Goal: Task Accomplishment & Management: Use online tool/utility

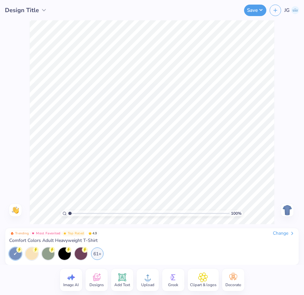
click at [293, 11] on img at bounding box center [296, 10] width 8 height 8
click at [0, 0] on div "Design Title Save JG" at bounding box center [152, 10] width 304 height 20
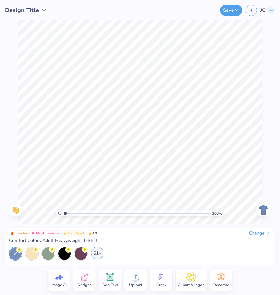
click at [96, 256] on div "61+" at bounding box center [97, 253] width 12 height 12
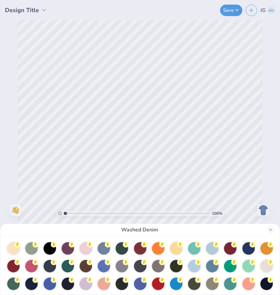
click at [179, 168] on div "Washed Denim" at bounding box center [140, 147] width 280 height 295
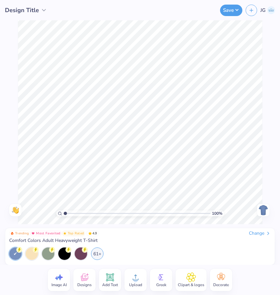
click at [263, 235] on div "Change" at bounding box center [260, 234] width 22 height 6
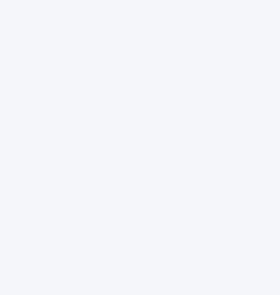
click at [254, 131] on div at bounding box center [140, 147] width 280 height 295
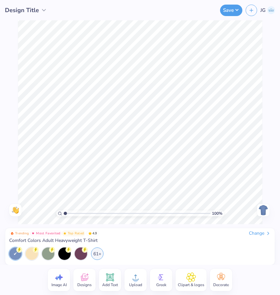
drag, startPoint x: 12, startPoint y: 243, endPoint x: 67, endPoint y: 241, distance: 55.5
click at [15, 243] on span "Comfort Colors Adult Heavyweight T-Shirt" at bounding box center [53, 241] width 89 height 6
click at [253, 234] on div "Change" at bounding box center [260, 234] width 22 height 6
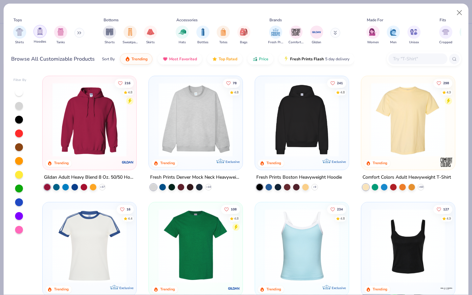
click at [44, 33] on div "filter for Hoodies" at bounding box center [39, 31] width 13 height 13
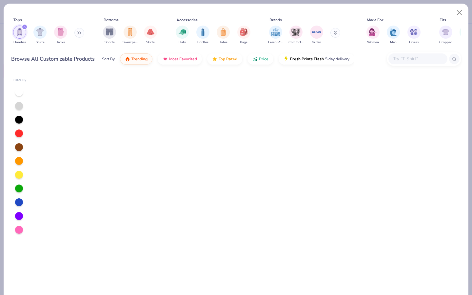
scroll to position [536, 0]
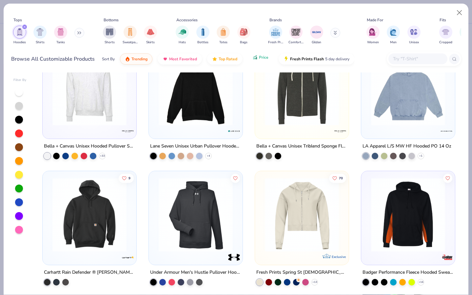
click at [253, 64] on div "Sort By Trending Most Favorited Top Rated Price Fresh Prints Flash 5 day delive…" at bounding box center [228, 59] width 253 height 18
click at [258, 56] on button "Price" at bounding box center [261, 57] width 26 height 11
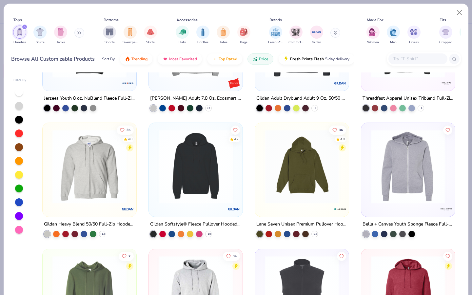
scroll to position [333, 0]
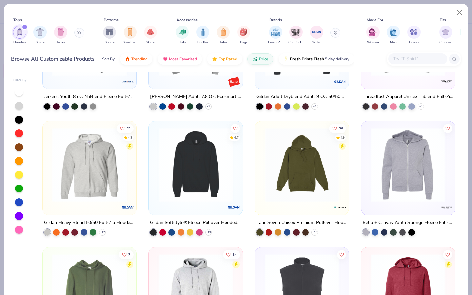
click at [202, 161] on img at bounding box center [195, 165] width 81 height 74
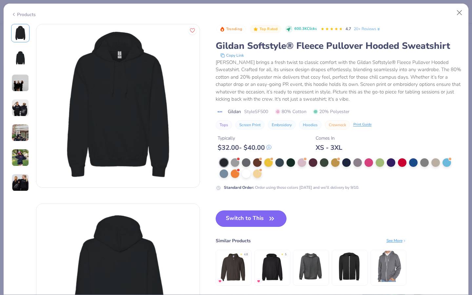
click at [243, 222] on button "Switch to This" at bounding box center [251, 219] width 71 height 16
click at [244, 212] on button "Switch to This" at bounding box center [251, 219] width 71 height 16
click at [243, 215] on button "Switch to This" at bounding box center [251, 219] width 71 height 16
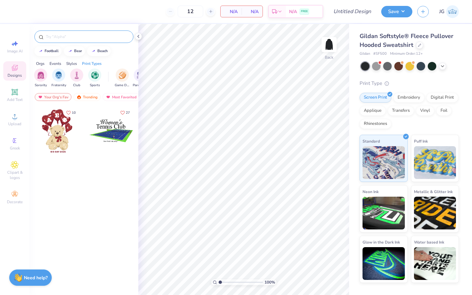
click at [60, 37] on input "text" at bounding box center [87, 36] width 84 height 7
click at [16, 121] on div "Upload" at bounding box center [14, 119] width 23 height 19
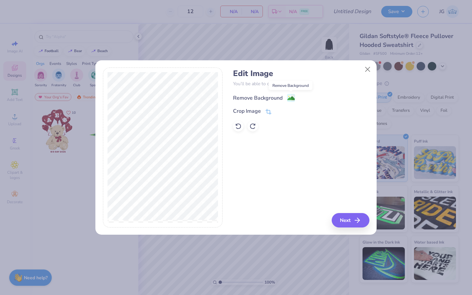
click at [288, 94] on rect at bounding box center [292, 98] width 8 height 8
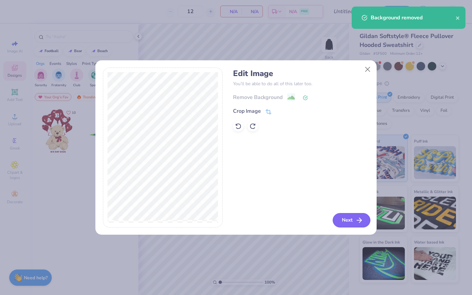
click at [348, 221] on button "Next" at bounding box center [352, 220] width 38 height 14
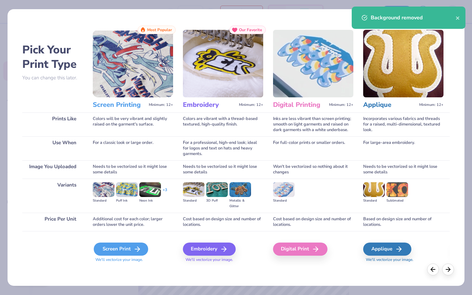
click at [111, 243] on div "Screen Print" at bounding box center [121, 249] width 54 height 13
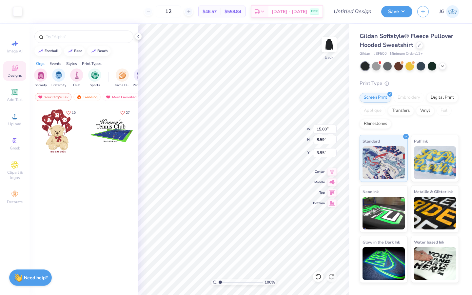
click at [196, 115] on div "Colors are vibrant with a thread-based textured, high-quality finish." at bounding box center [223, 108] width 80 height 24
click at [197, 114] on div "Colors are vibrant with a thread-based textured, high-quality finish." at bounding box center [223, 108] width 80 height 24
click at [250, 155] on div "Needs to be vectorized so it might lose some details" at bounding box center [223, 153] width 80 height 18
click at [332, 40] on img at bounding box center [313, 47] width 80 height 68
click at [331, 41] on img at bounding box center [313, 47] width 80 height 68
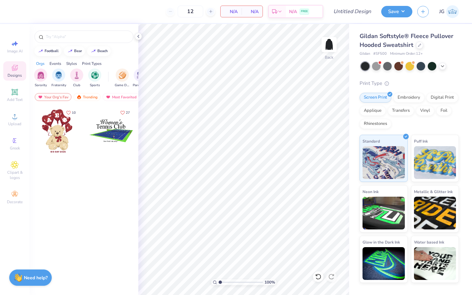
click at [328, 46] on img at bounding box center [313, 47] width 80 height 68
click at [261, 144] on div "Needs to be vectorized so it might lose some details" at bounding box center [223, 153] width 80 height 18
click at [328, 48] on img at bounding box center [313, 47] width 80 height 68
click at [326, 49] on img at bounding box center [313, 47] width 80 height 68
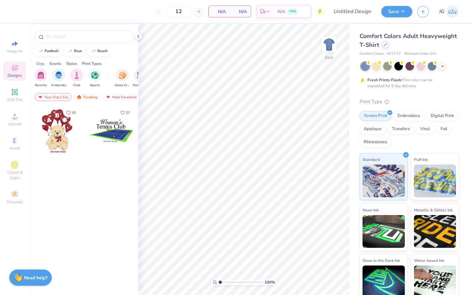
click at [385, 44] on icon at bounding box center [385, 44] width 3 height 3
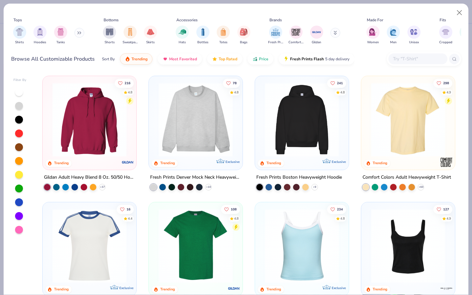
click at [91, 103] on img at bounding box center [89, 120] width 81 height 74
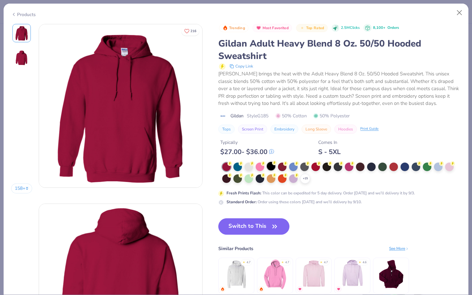
click at [272, 161] on div "Trending Most Favorited Top Rated 2.5M Clicks 8,100+ Orders Gildan Adult Heavy …" at bounding box center [339, 114] width 243 height 181
click at [272, 167] on div at bounding box center [271, 166] width 9 height 9
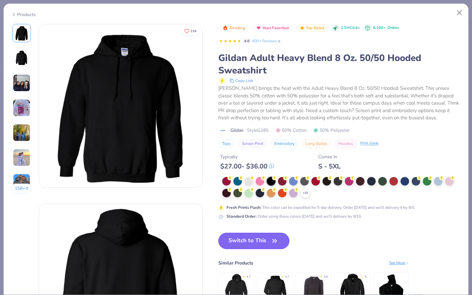
click at [240, 237] on button "Switch to This" at bounding box center [253, 241] width 71 height 16
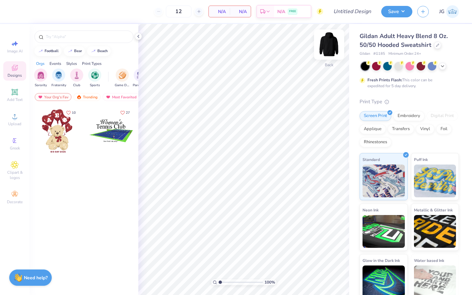
click at [330, 46] on img at bounding box center [329, 44] width 26 height 26
click at [17, 113] on icon at bounding box center [15, 117] width 8 height 8
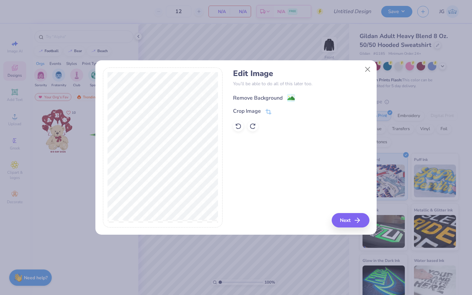
click at [286, 94] on div "Remove Background" at bounding box center [264, 98] width 62 height 8
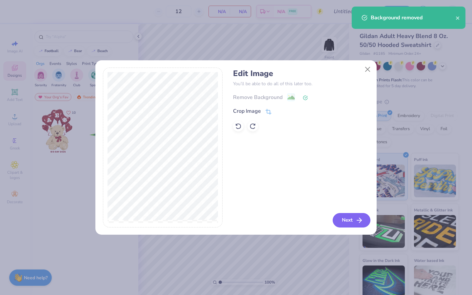
click at [347, 220] on button "Next" at bounding box center [352, 220] width 38 height 14
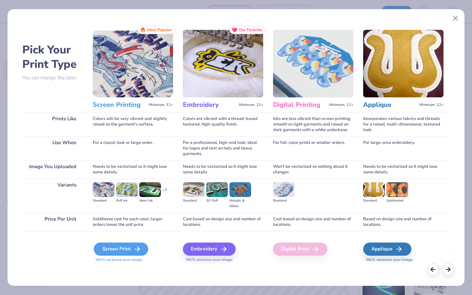
click at [117, 250] on div "Screen Print" at bounding box center [121, 249] width 54 height 13
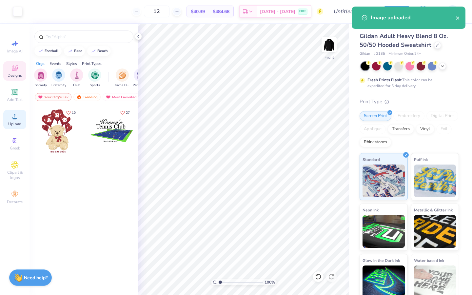
click at [15, 121] on div "Upload" at bounding box center [14, 119] width 23 height 19
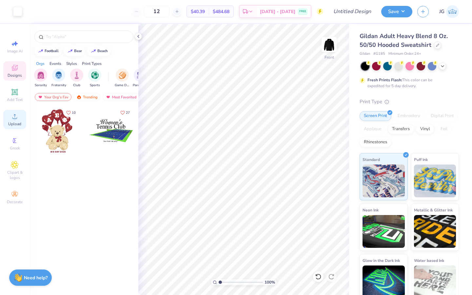
click at [14, 122] on span "Upload" at bounding box center [14, 123] width 13 height 5
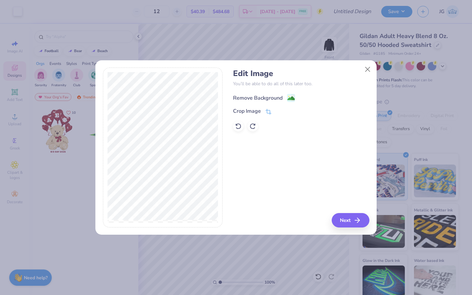
click at [288, 98] on image at bounding box center [291, 98] width 7 height 7
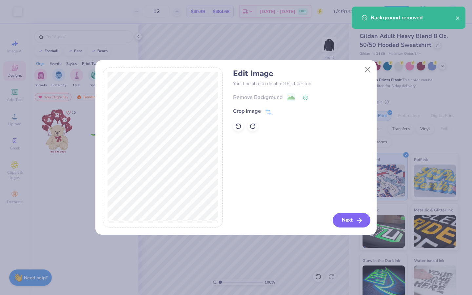
click at [353, 222] on button "Next" at bounding box center [352, 220] width 38 height 14
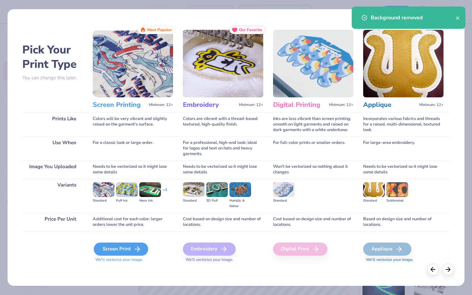
click at [113, 244] on div "Screen Print" at bounding box center [121, 249] width 54 height 13
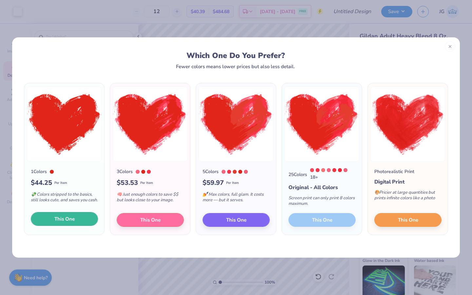
click at [45, 221] on button "This One" at bounding box center [64, 219] width 67 height 14
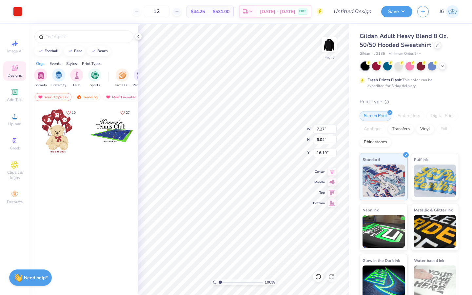
type input "7.27"
type input "6.04"
type input "6.00"
type input "13.59"
type input "7.79"
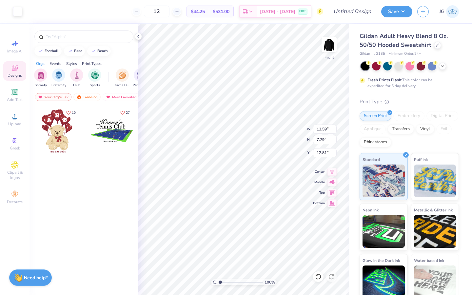
type input "13.05"
type input "7.27"
type input "6.04"
type input "7.01"
type input "7.24"
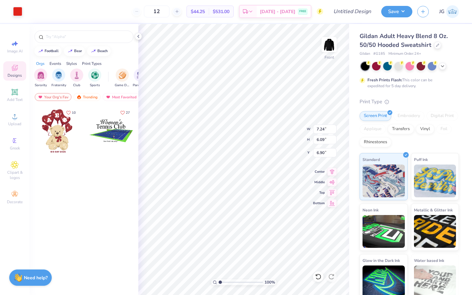
type input "6.09"
type input "6.90"
click at [18, 16] on div "Art colors" at bounding box center [11, 11] width 22 height 23
click at [13, 12] on div at bounding box center [17, 10] width 9 height 9
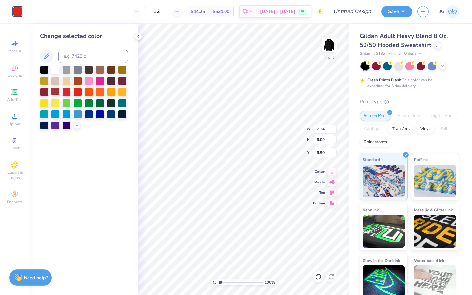
click at [55, 90] on div at bounding box center [55, 91] width 9 height 9
click at [113, 185] on div "Change selected color" at bounding box center [84, 159] width 109 height 271
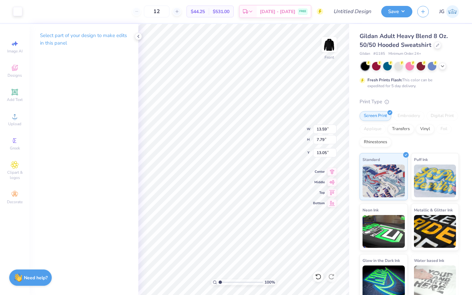
click at [123, 124] on div "Select part of your design to make edits in this panel" at bounding box center [84, 159] width 109 height 271
click at [131, 126] on div "Select part of your design to make edits in this panel" at bounding box center [84, 159] width 109 height 271
click at [14, 96] on icon at bounding box center [15, 92] width 8 height 8
type input "6.58"
type input "1.91"
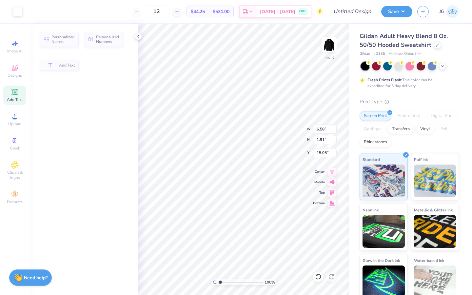
type input "15.05"
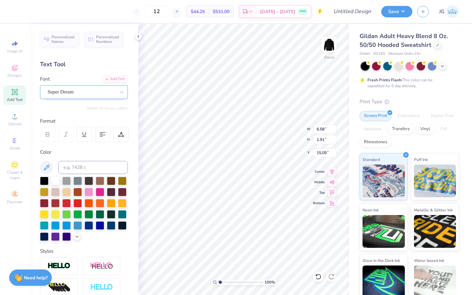
click at [101, 93] on div "Super Dream" at bounding box center [81, 92] width 69 height 10
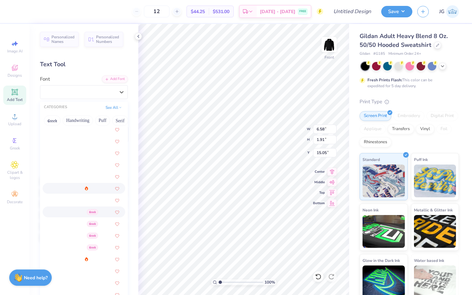
scroll to position [39, 0]
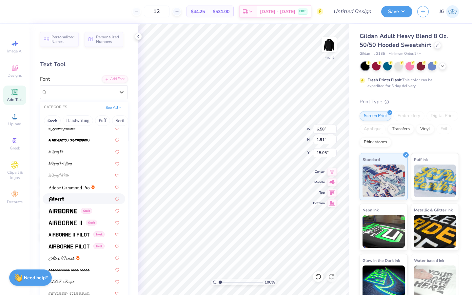
click at [74, 195] on div at bounding box center [84, 199] width 83 height 11
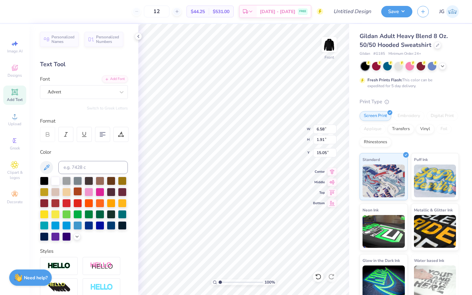
type input "6.37"
type input "2.12"
type input "14.94"
type textarea "I"
type input "7.92"
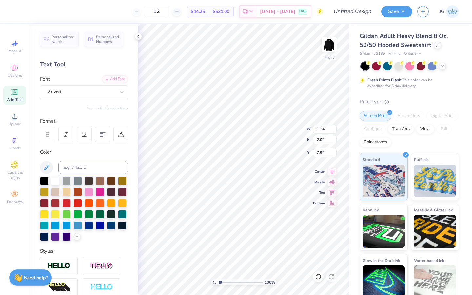
type input "2.91"
type input "4.74"
type input "6.90"
click at [97, 98] on div "Advert" at bounding box center [84, 92] width 88 height 14
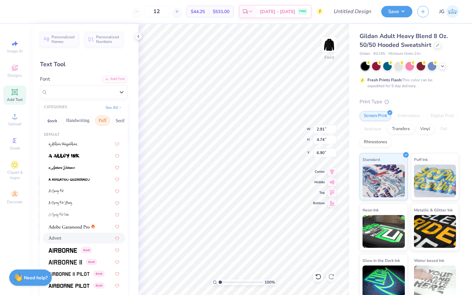
click at [105, 122] on button "Puff" at bounding box center [102, 120] width 15 height 10
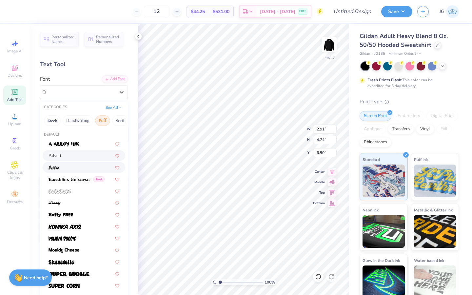
click at [82, 165] on div at bounding box center [84, 167] width 71 height 7
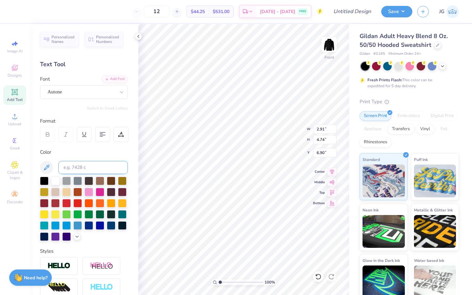
type input "2.17"
type input "4.52"
type input "7.01"
type input "1.40"
type input "4.79"
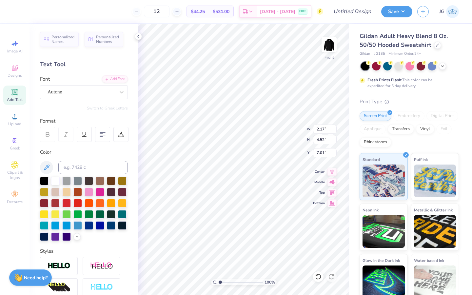
type input "6.88"
click at [140, 37] on icon at bounding box center [138, 36] width 5 height 5
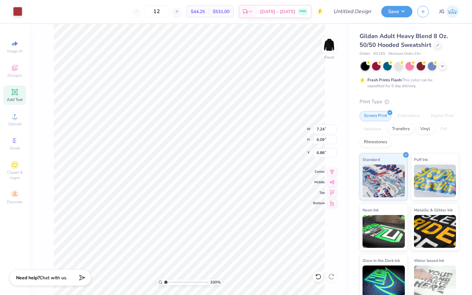
type input "6.88"
type input "1.40"
type input "4.79"
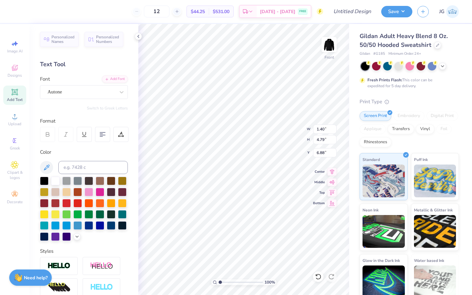
type input "7.23"
type input "7.24"
type input "6.09"
type input "6.32"
type input "1.40"
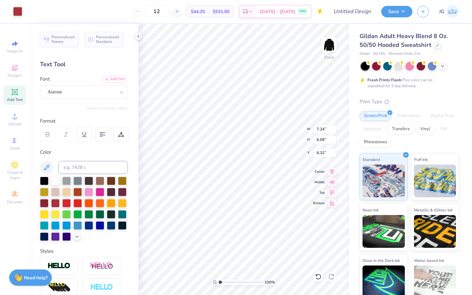
type input "4.79"
type input "7.20"
click at [16, 121] on div "Upload" at bounding box center [14, 119] width 23 height 19
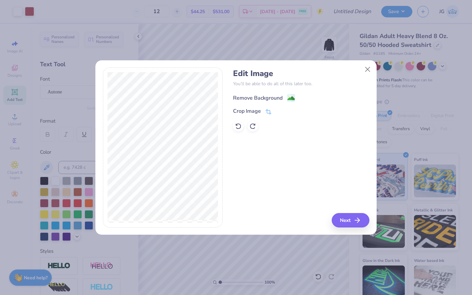
click at [288, 97] on image at bounding box center [291, 98] width 7 height 7
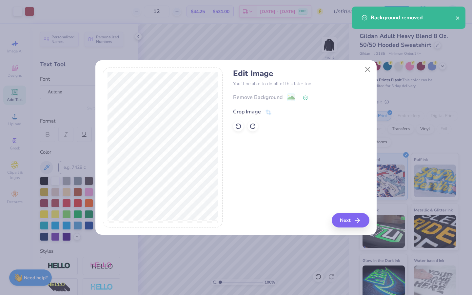
click at [269, 110] on icon at bounding box center [269, 113] width 6 height 6
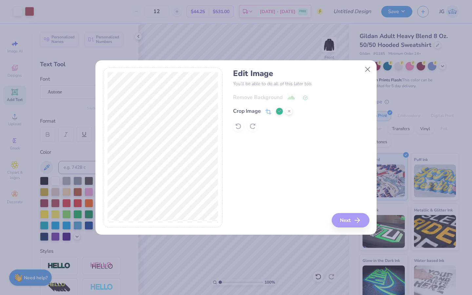
click at [221, 217] on div at bounding box center [163, 148] width 120 height 160
click at [346, 220] on div "Edit Image You’ll be able to do all of this later too. Remove Background Crop I…" at bounding box center [301, 148] width 136 height 160
drag, startPoint x: 346, startPoint y: 220, endPoint x: 297, endPoint y: 107, distance: 123.7
click at [346, 219] on div "Edit Image You’ll be able to do all of this later too. Remove Background Crop I…" at bounding box center [301, 148] width 136 height 160
click at [278, 111] on icon at bounding box center [280, 111] width 4 height 4
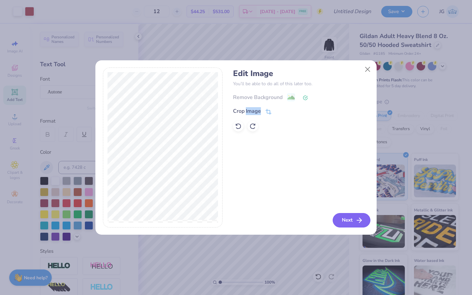
click at [354, 226] on button "Next" at bounding box center [352, 220] width 38 height 14
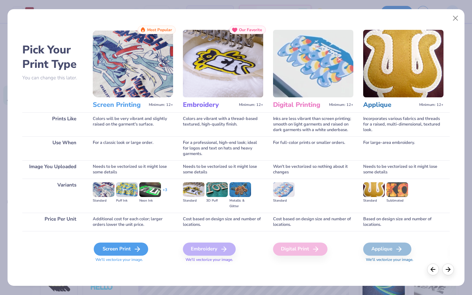
click at [119, 254] on div "Screen Print" at bounding box center [121, 249] width 54 height 13
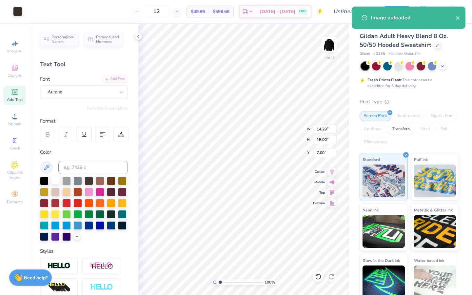
click at [51, 182] on div at bounding box center [55, 180] width 9 height 9
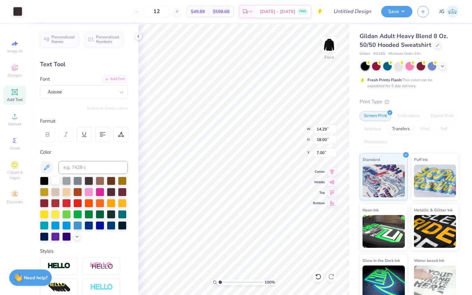
click at [56, 182] on div at bounding box center [55, 180] width 9 height 9
type input "5.59"
type input "7.04"
type input "17.96"
click at [52, 184] on div at bounding box center [55, 180] width 9 height 9
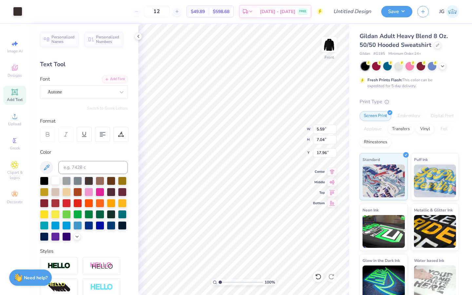
click at [58, 178] on div at bounding box center [55, 180] width 9 height 9
click at [40, 11] on div at bounding box center [41, 10] width 9 height 9
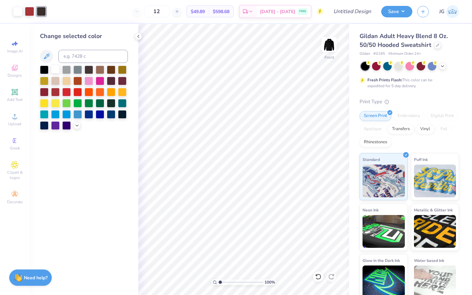
click at [55, 73] on div at bounding box center [55, 69] width 9 height 9
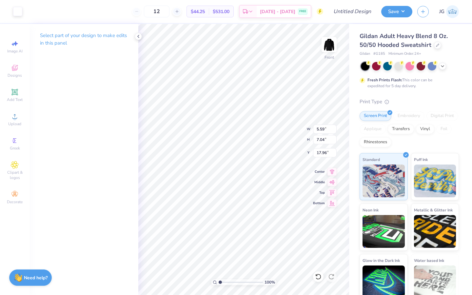
type input "6.32"
type input "13.59"
type input "7.79"
type input "14.63"
type input "7.24"
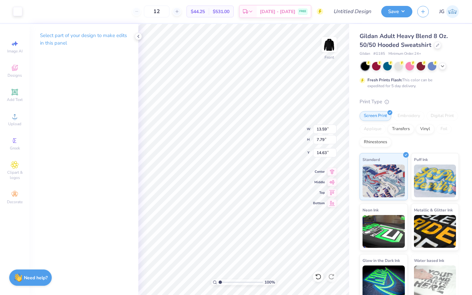
type input "6.09"
type input "7.05"
type input "5.59"
type input "7.04"
type input "6.79"
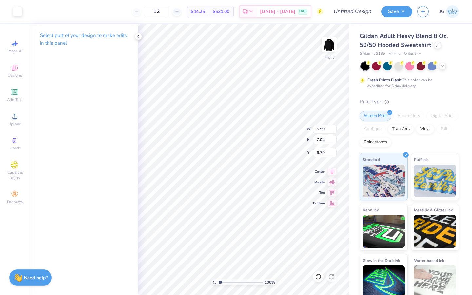
type input "6.34"
type input "7.19"
type input "6.78"
type input "7.33"
type input "14.61"
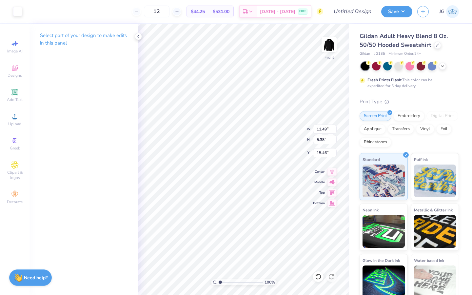
type input "11.49"
type input "5.38"
type input "15.46"
type input "11.47"
type input "5.37"
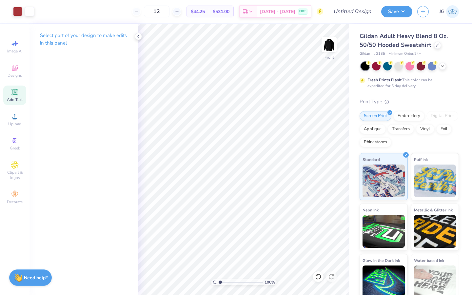
click at [13, 99] on span "Add Text" at bounding box center [15, 99] width 16 height 5
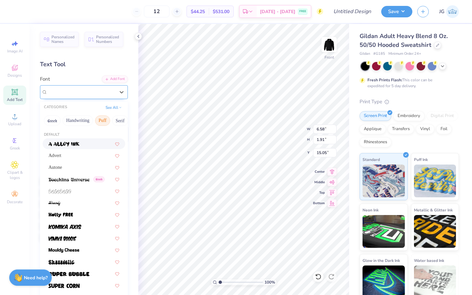
click at [101, 96] on div "Super Dream" at bounding box center [81, 92] width 69 height 10
click at [87, 164] on div "Autone" at bounding box center [84, 167] width 71 height 7
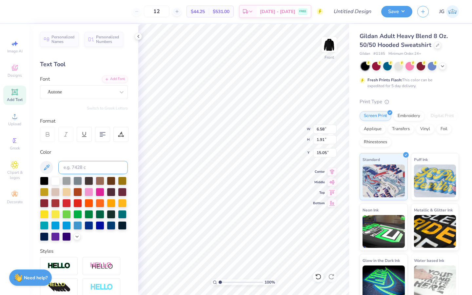
type textarea "S"
type input "8.88"
click at [319, 279] on icon at bounding box center [319, 277] width 6 height 6
type input "13.36"
type input "3.32"
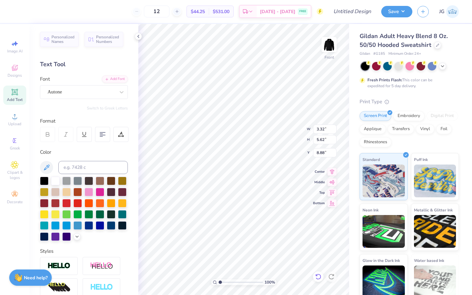
type input "5.62"
type input "8.60"
type textarea "D"
type input "8.89"
type input "11.47"
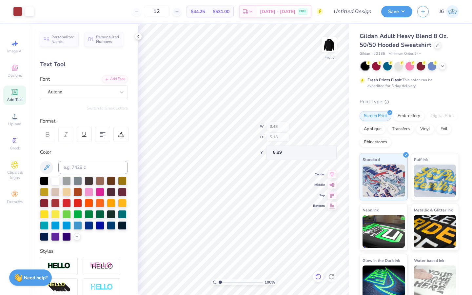
type input "4.39"
type input "15.46"
type input "7.24"
type input "6.09"
type input "7.33"
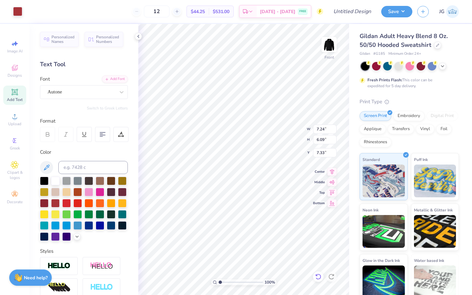
type input "6.30"
type input "5.29"
type input "8.18"
type input "6.80"
type input "5.72"
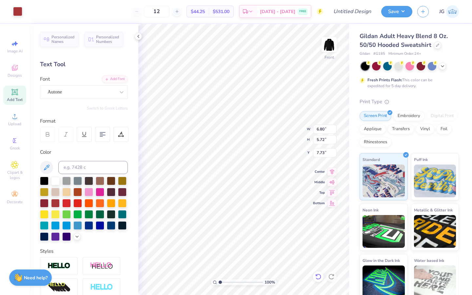
type input "7.57"
type input "14.61"
type input "7.12"
type input "3.48"
type input "5.15"
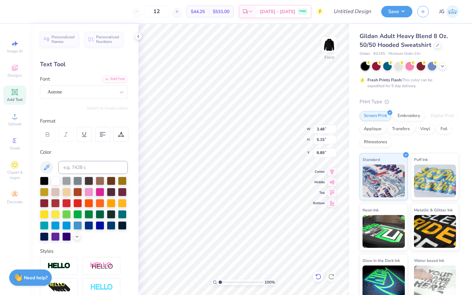
type input "8.92"
type input "7.27"
type input "6.11"
type input "7.15"
type input "3.32"
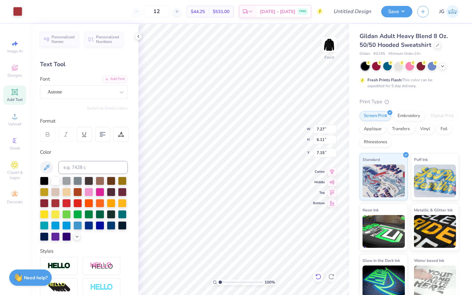
type input "5.62"
type input "7.12"
type input "14.36"
type input "18.75"
type input "6.94"
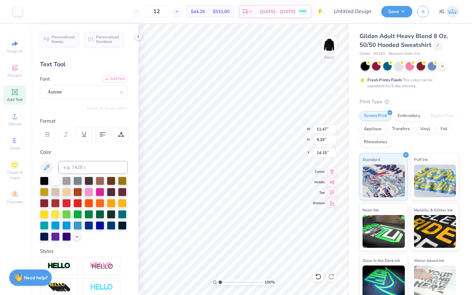
type input "14.13"
click at [55, 180] on div at bounding box center [55, 180] width 9 height 9
click at [56, 181] on div at bounding box center [55, 180] width 9 height 9
click at [21, 11] on div at bounding box center [17, 10] width 9 height 9
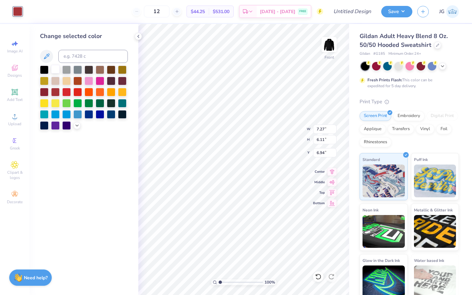
click at [56, 70] on div at bounding box center [55, 69] width 9 height 9
click at [53, 69] on div at bounding box center [55, 69] width 9 height 9
click at [57, 90] on div at bounding box center [55, 91] width 9 height 9
click at [64, 91] on div at bounding box center [66, 91] width 9 height 9
click at [76, 126] on icon at bounding box center [76, 124] width 5 height 5
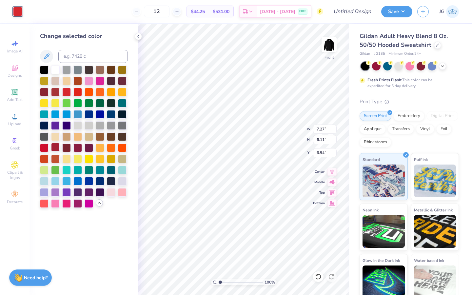
click at [57, 150] on div at bounding box center [55, 147] width 9 height 9
click at [46, 148] on div at bounding box center [44, 147] width 9 height 9
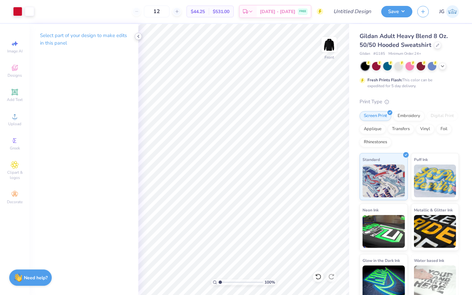
click at [139, 37] on polyline at bounding box center [138, 36] width 1 height 3
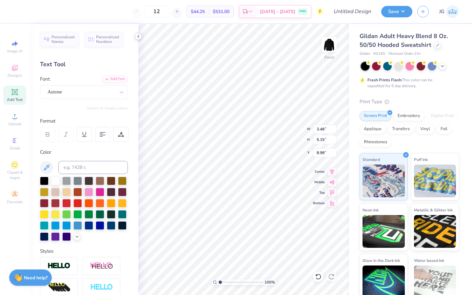
type input "8.98"
type input "3.32"
type input "5.62"
type input "7.19"
click at [18, 12] on div at bounding box center [17, 10] width 9 height 9
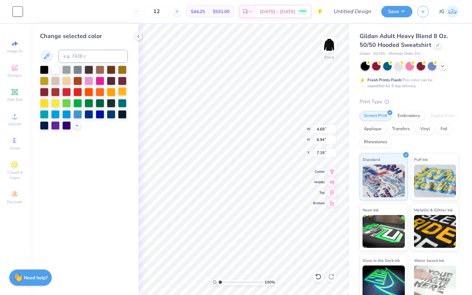
click at [120, 92] on div at bounding box center [122, 91] width 9 height 9
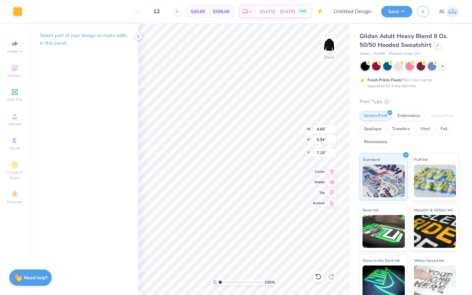
type input "7.27"
type input "6.11"
type input "7.19"
type input "6.00"
type input "7.27"
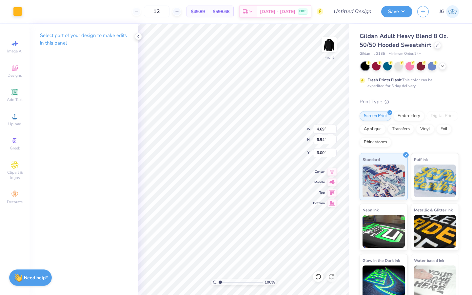
type input "6.11"
type input "6.00"
type input "12.94"
click at [316, 279] on icon at bounding box center [318, 277] width 7 height 7
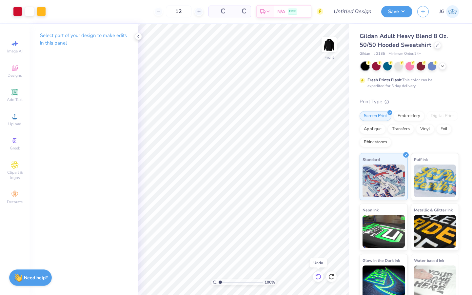
click at [316, 279] on icon at bounding box center [318, 277] width 7 height 7
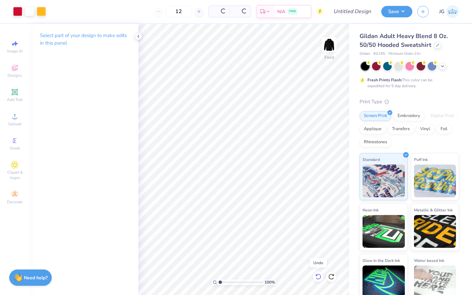
click at [316, 279] on icon at bounding box center [318, 277] width 7 height 7
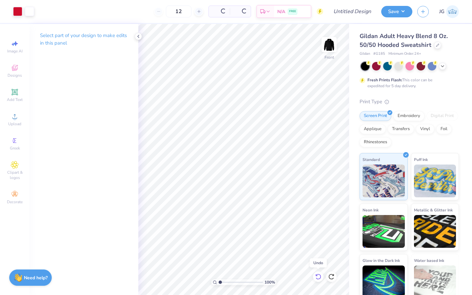
click at [316, 279] on icon at bounding box center [318, 277] width 7 height 7
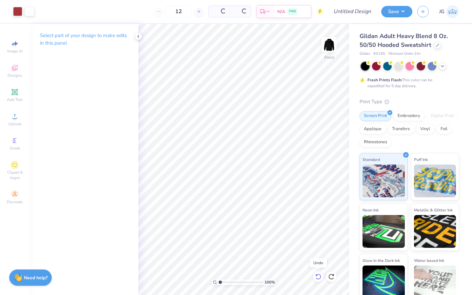
click at [316, 279] on icon at bounding box center [318, 277] width 7 height 7
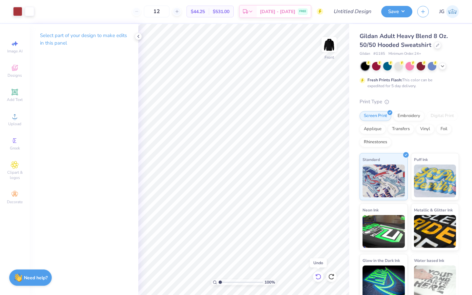
click at [316, 279] on icon at bounding box center [318, 277] width 7 height 7
click at [329, 49] on img at bounding box center [329, 44] width 26 height 26
click at [17, 92] on icon at bounding box center [15, 92] width 8 height 8
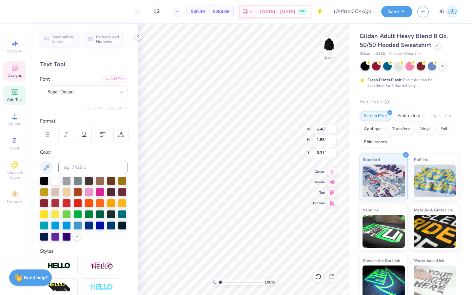
click at [14, 76] on span "Designs" at bounding box center [15, 75] width 14 height 5
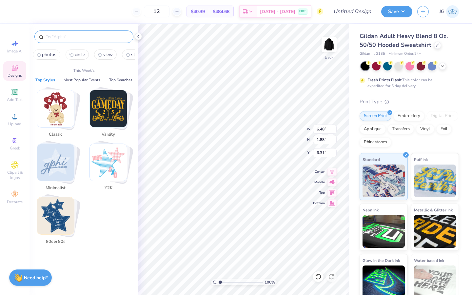
click at [73, 36] on input "text" at bounding box center [87, 36] width 84 height 7
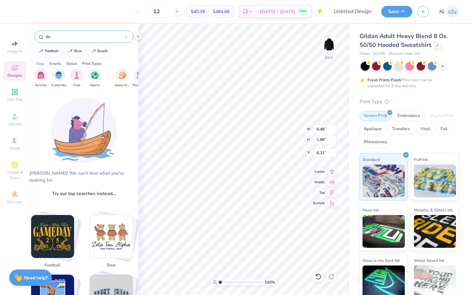
type input "d"
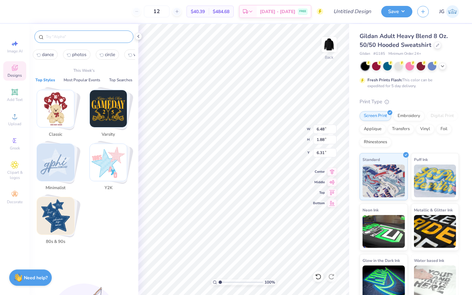
click at [43, 52] on span "dance" at bounding box center [48, 54] width 12 height 6
type input "dance"
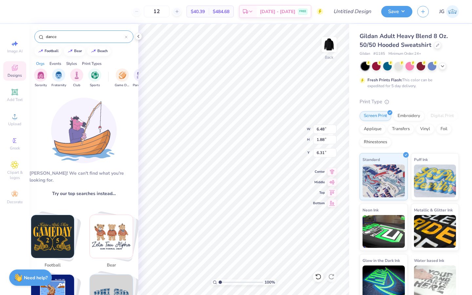
click at [87, 96] on div "Aw fish! We can't find what you're looking for. Try our top searches instead… d…" at bounding box center [84, 194] width 109 height 207
click at [74, 37] on input "dance" at bounding box center [85, 36] width 80 height 7
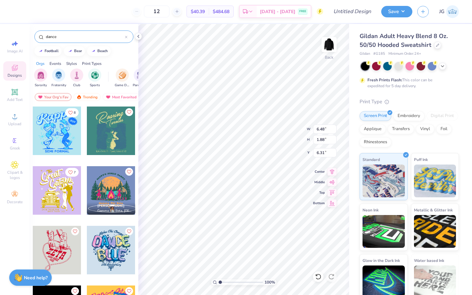
click at [129, 39] on div "dance" at bounding box center [83, 37] width 99 height 12
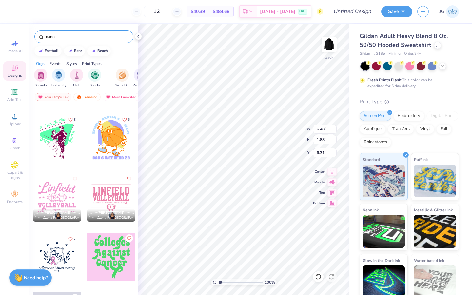
scroll to position [2115, 0]
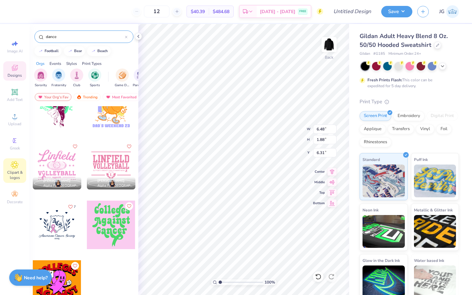
click at [12, 175] on span "Clipart & logos" at bounding box center [14, 175] width 23 height 10
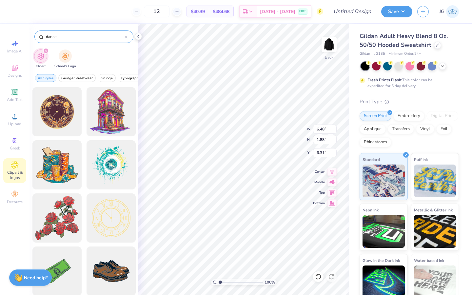
type input "dance"
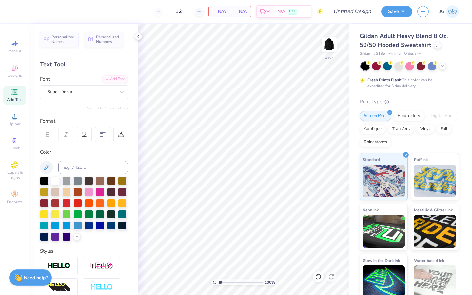
click at [13, 92] on icon at bounding box center [14, 92] width 5 height 5
click at [20, 75] on span "Designs" at bounding box center [15, 75] width 14 height 5
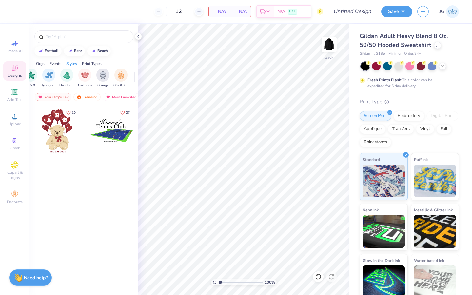
scroll to position [0, 423]
click at [44, 75] on div "Typography" at bounding box center [51, 78] width 15 height 19
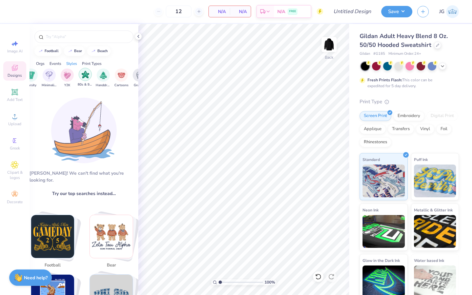
scroll to position [0, 382]
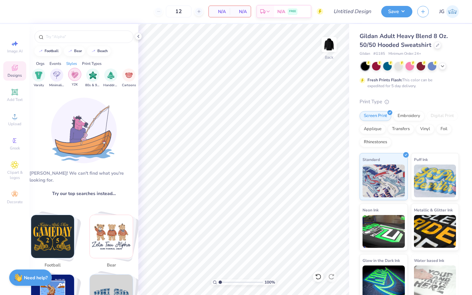
click at [77, 78] on div "filter for Y2K" at bounding box center [74, 74] width 13 height 13
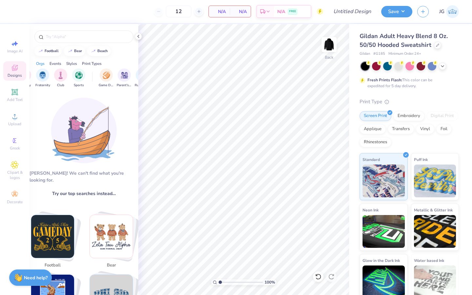
scroll to position [0, 0]
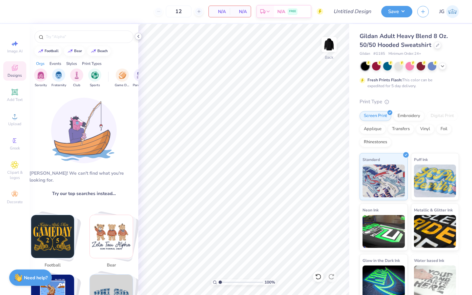
click at [139, 38] on icon at bounding box center [138, 36] width 5 height 5
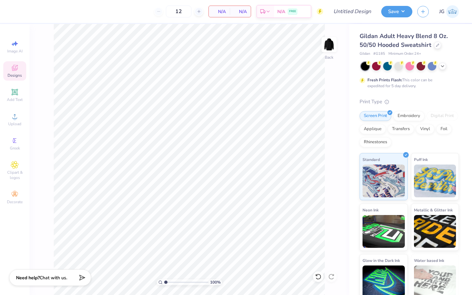
click at [18, 71] on icon at bounding box center [15, 68] width 8 height 8
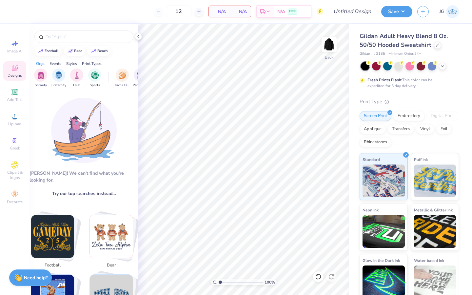
click at [42, 61] on div "Orgs" at bounding box center [40, 64] width 9 height 6
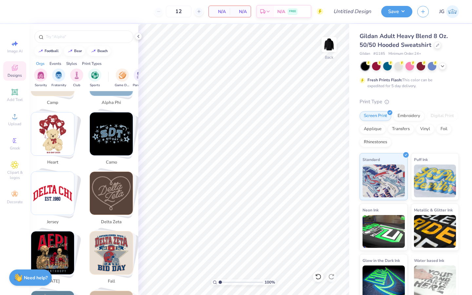
scroll to position [581, 0]
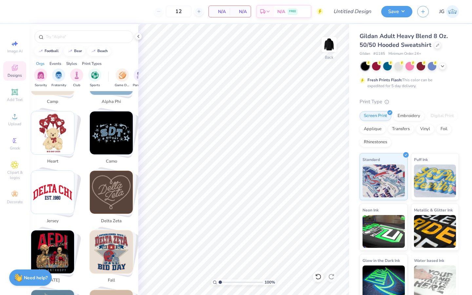
click at [112, 143] on img "Stack Card Button camo" at bounding box center [111, 133] width 43 height 43
click at [113, 128] on img "Stack Card Button camo" at bounding box center [111, 133] width 43 height 43
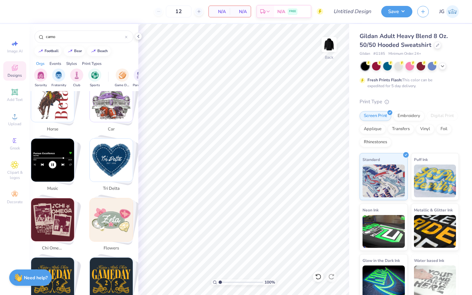
scroll to position [851, 0]
click at [45, 149] on img "Stack Card Button music" at bounding box center [52, 160] width 43 height 43
type input "music"
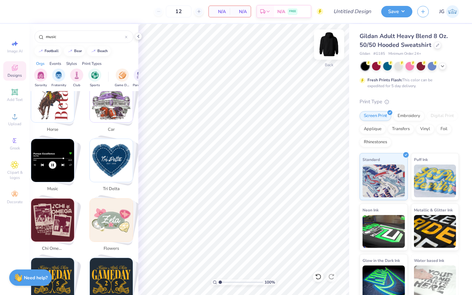
click at [326, 46] on img at bounding box center [329, 44] width 26 height 26
click at [328, 46] on img at bounding box center [329, 44] width 26 height 26
click at [322, 52] on img at bounding box center [329, 44] width 26 height 26
click at [333, 45] on img at bounding box center [329, 44] width 26 height 26
click at [60, 152] on img "Stack Card Button music" at bounding box center [52, 160] width 43 height 43
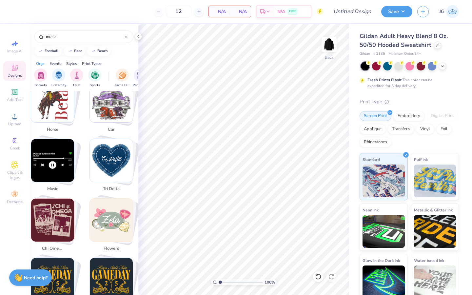
click at [60, 152] on img "Stack Card Button music" at bounding box center [52, 160] width 43 height 43
click at [139, 37] on icon at bounding box center [138, 36] width 5 height 5
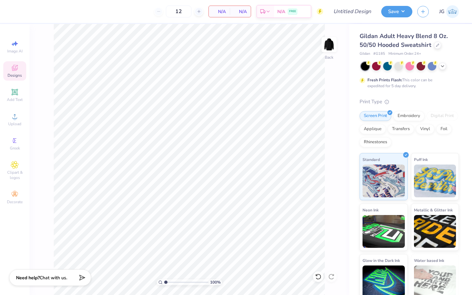
scroll to position [927, 0]
click at [16, 139] on icon at bounding box center [15, 141] width 8 height 8
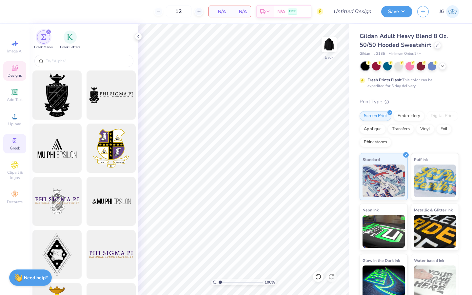
click at [17, 69] on icon at bounding box center [15, 68] width 6 height 6
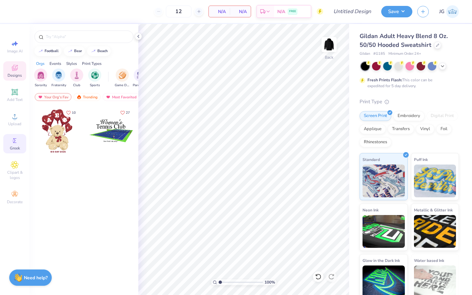
click at [11, 139] on icon at bounding box center [15, 141] width 8 height 8
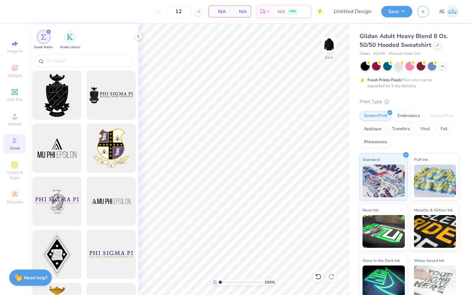
click at [48, 34] on div "filter for Greek Marks" at bounding box center [49, 32] width 6 height 6
click at [48, 30] on div "filter for Greek Marks" at bounding box center [49, 32] width 6 height 6
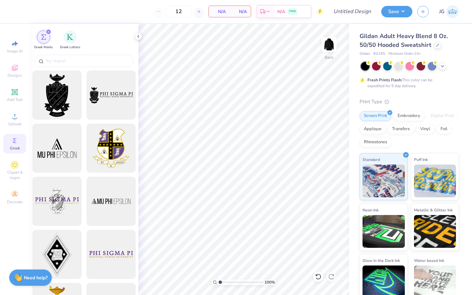
click at [48, 30] on div "filter for Greek Marks" at bounding box center [49, 32] width 6 height 6
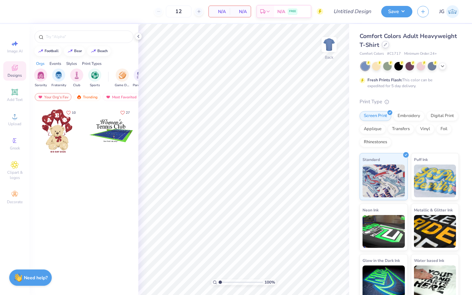
click at [387, 48] on div "Comfort Colors Adult Heavyweight T-Shirt" at bounding box center [409, 41] width 99 height 18
click at [407, 67] on div at bounding box center [410, 65] width 9 height 9
click at [14, 161] on div "Clipart & logos" at bounding box center [14, 170] width 23 height 25
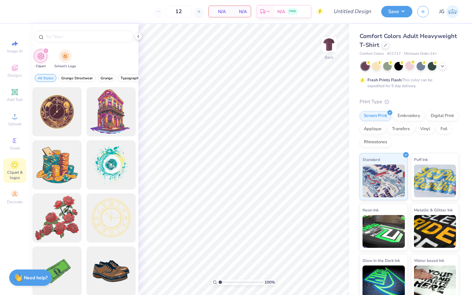
click at [46, 50] on icon "filter for Clipart" at bounding box center [46, 51] width 3 height 3
click at [55, 33] on input "text" at bounding box center [87, 36] width 84 height 7
click at [11, 87] on div "Add Text" at bounding box center [14, 95] width 23 height 19
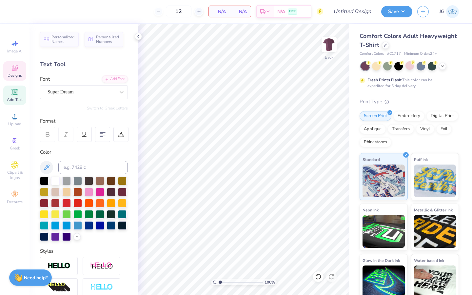
click at [19, 72] on div "Designs" at bounding box center [14, 70] width 23 height 19
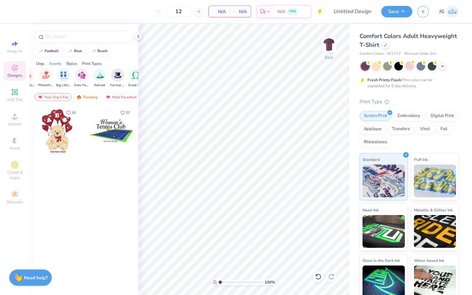
scroll to position [0, 153]
click at [80, 73] on img "filter for Date Parties & Socials" at bounding box center [78, 76] width 8 height 8
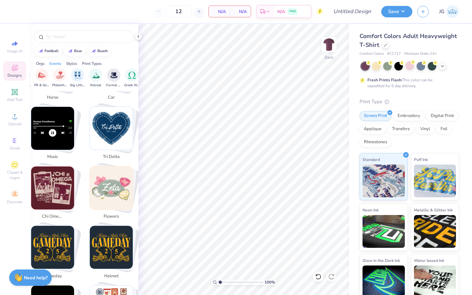
scroll to position [884, 0]
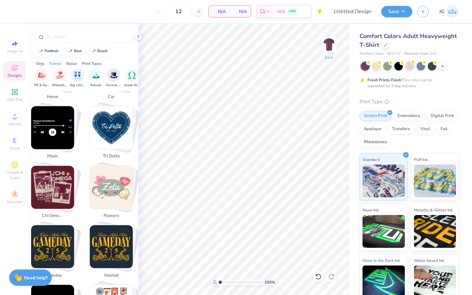
click at [57, 128] on img "Stack Card Button music" at bounding box center [52, 127] width 43 height 43
type input "music"
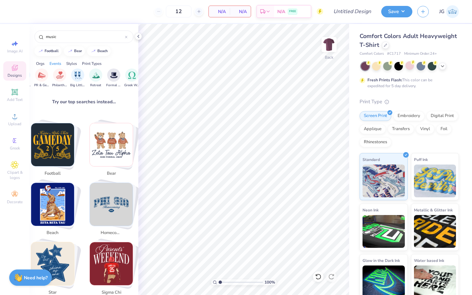
scroll to position [0, 0]
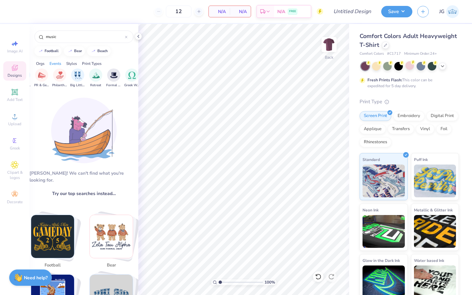
click at [75, 62] on div "Styles" at bounding box center [71, 64] width 11 height 6
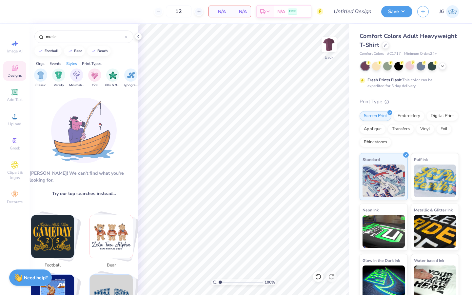
click at [39, 61] on div "Orgs" at bounding box center [40, 64] width 9 height 6
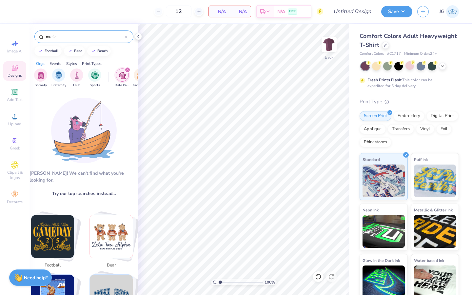
click at [125, 38] on input "music" at bounding box center [85, 36] width 80 height 7
click at [127, 38] on icon at bounding box center [126, 37] width 3 height 3
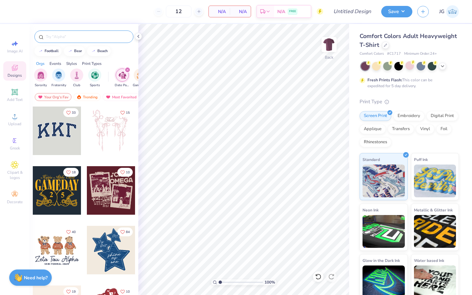
click at [127, 72] on div "filter for Date Parties & Socials" at bounding box center [128, 70] width 6 height 6
click at [78, 96] on img at bounding box center [78, 97] width 5 height 5
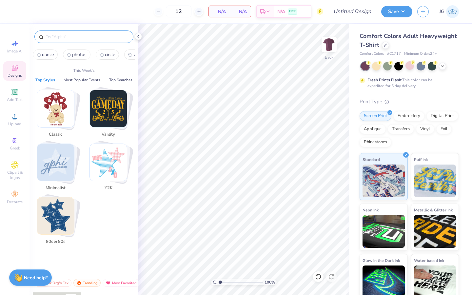
click at [83, 35] on input "text" at bounding box center [87, 36] width 84 height 7
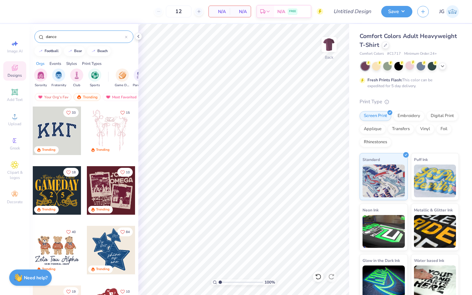
type input "dance"
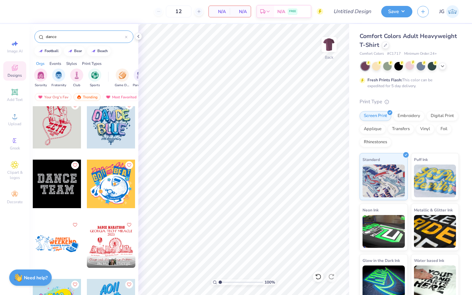
scroll to position [125, 0]
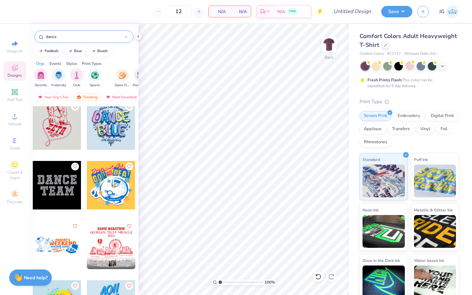
click at [125, 39] on div at bounding box center [126, 37] width 3 height 6
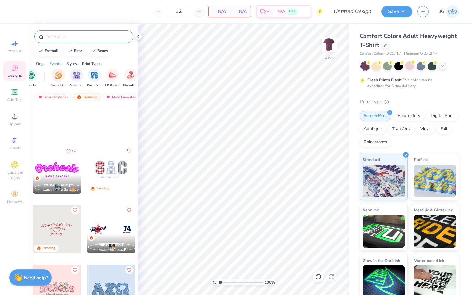
scroll to position [1813, 0]
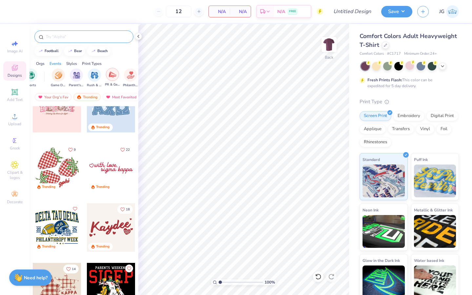
click at [114, 78] on div "filter for PR & General" at bounding box center [112, 74] width 13 height 13
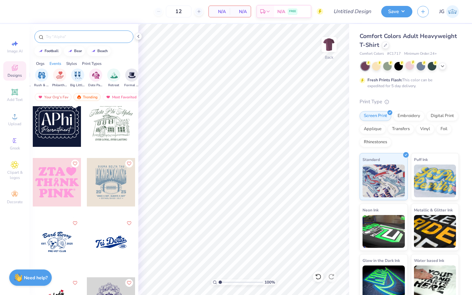
scroll to position [0, 57]
click at [70, 70] on icon "filter for PR & General" at bounding box center [70, 70] width 3 height 3
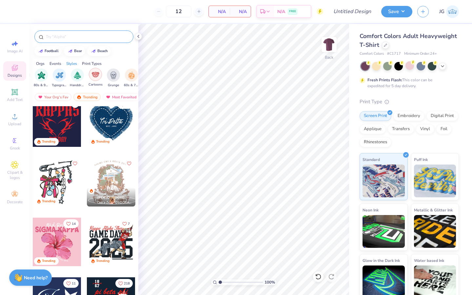
scroll to position [0, 411]
click at [66, 72] on img "filter for Typography" at bounding box center [64, 76] width 8 height 8
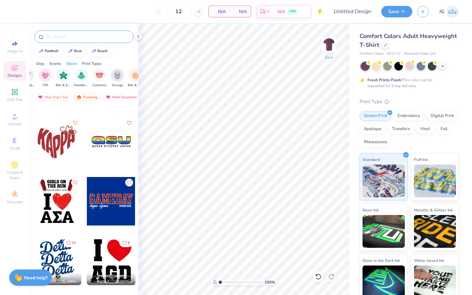
scroll to position [503, 0]
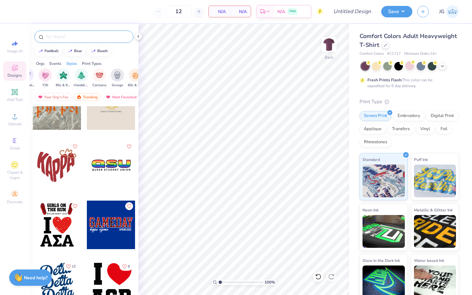
click at [32, 173] on div at bounding box center [8, 165] width 49 height 49
type input "3.72"
click at [292, 137] on div "100 % Back W 8.48 H 6.86 Y 3.72 Center Middle Top Bottom" at bounding box center [243, 159] width 211 height 271
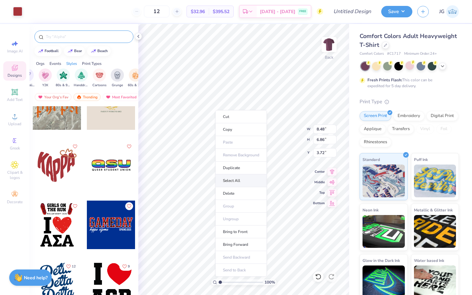
click at [246, 177] on li "Select All" at bounding box center [240, 180] width 51 height 13
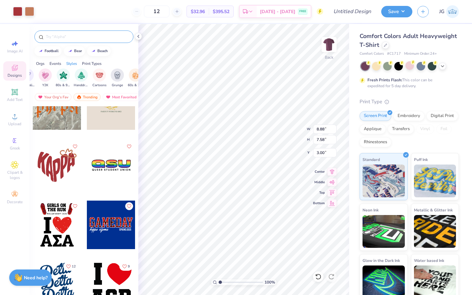
type input "8.88"
type input "7.58"
type input "3.00"
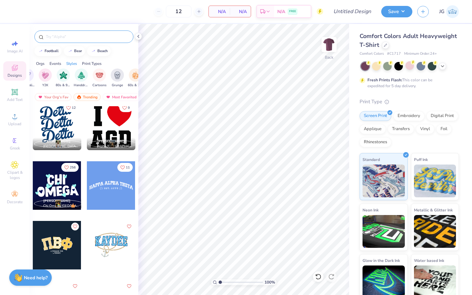
scroll to position [661, 0]
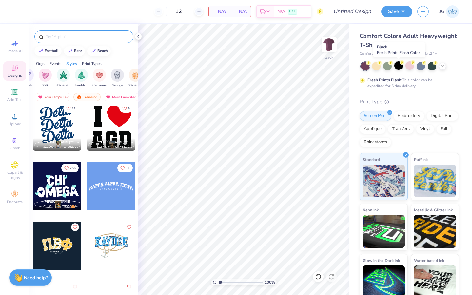
click at [397, 65] on div at bounding box center [399, 65] width 9 height 9
click at [441, 66] on icon at bounding box center [442, 65] width 5 height 5
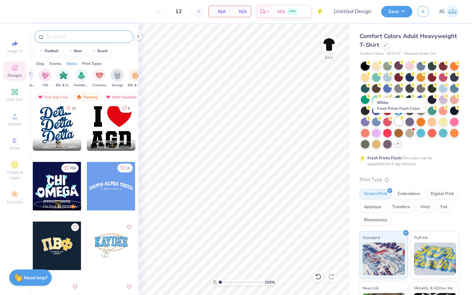
click at [400, 122] on div at bounding box center [399, 121] width 9 height 9
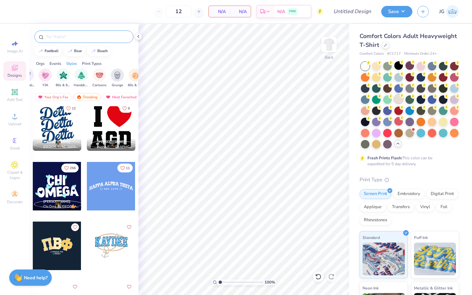
click at [397, 101] on div at bounding box center [399, 99] width 9 height 9
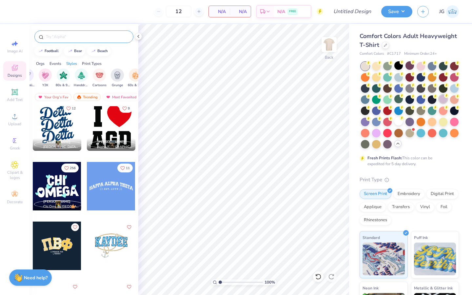
click at [443, 99] on div at bounding box center [443, 99] width 9 height 9
click at [113, 119] on div at bounding box center [111, 126] width 49 height 49
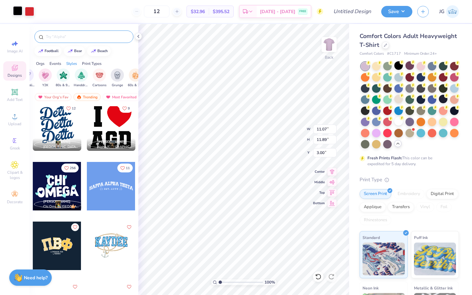
click at [17, 9] on div at bounding box center [17, 10] width 9 height 9
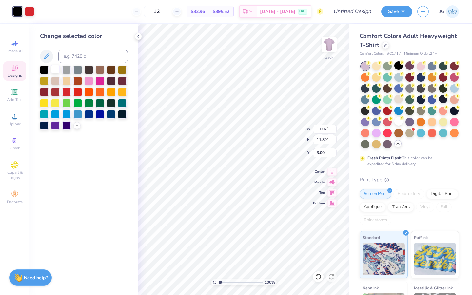
click at [57, 70] on div at bounding box center [55, 69] width 9 height 9
click at [26, 11] on div at bounding box center [29, 10] width 9 height 9
click at [56, 123] on div at bounding box center [55, 125] width 9 height 9
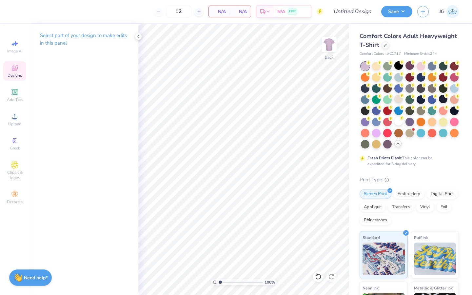
click at [9, 71] on div "Designs" at bounding box center [14, 70] width 23 height 19
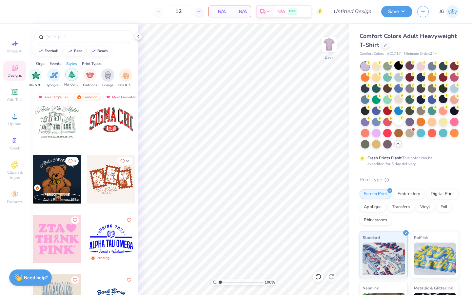
scroll to position [0, 420]
click at [51, 77] on img "filter for Typography" at bounding box center [55, 75] width 8 height 8
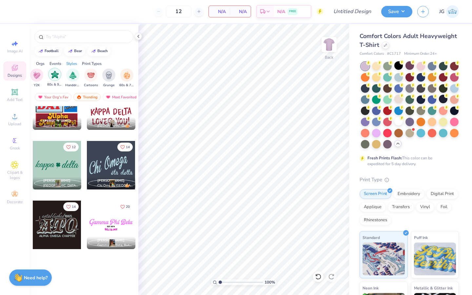
click at [54, 79] on div "filter for 80s & 90s" at bounding box center [54, 74] width 13 height 13
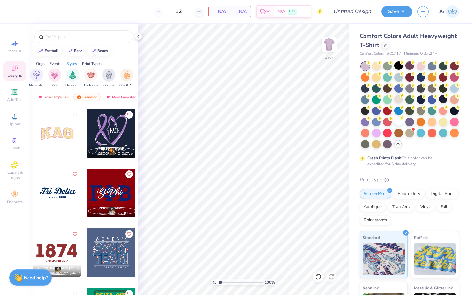
scroll to position [1488, 0]
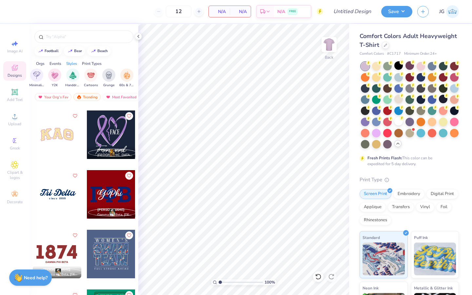
click at [108, 198] on div at bounding box center [111, 194] width 49 height 49
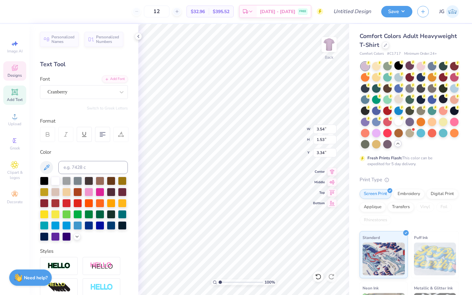
type input "5.75"
type input "2.21"
type input "3.00"
type textarea "220"
type input "3.54"
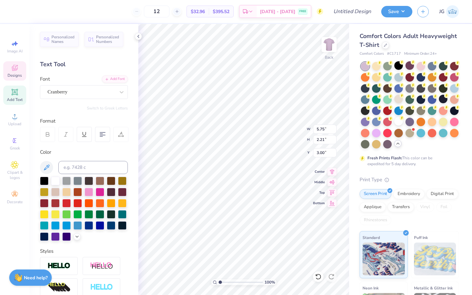
type input "1.53"
type input "3.34"
type textarea "two twenty"
click at [409, 76] on div at bounding box center [410, 76] width 9 height 9
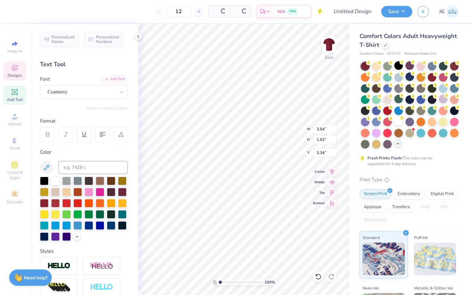
type input "1.50"
type input "3.36"
click at [385, 45] on icon at bounding box center [385, 44] width 3 height 3
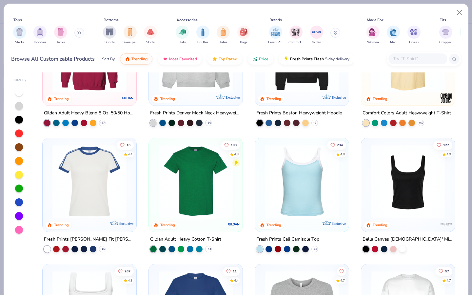
scroll to position [66, 0]
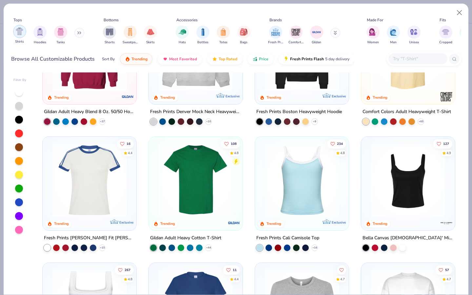
click at [23, 32] on img "filter for Shirts" at bounding box center [20, 32] width 8 height 8
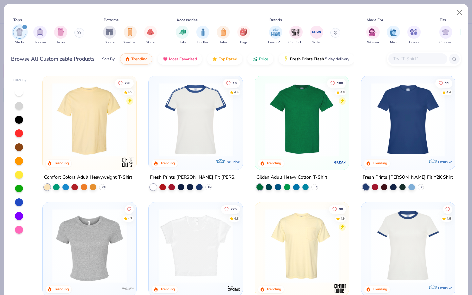
click at [92, 123] on img at bounding box center [89, 120] width 81 height 74
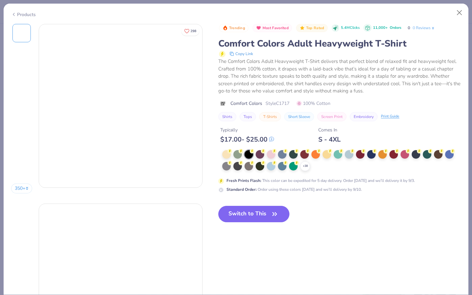
click at [249, 155] on div at bounding box center [249, 154] width 9 height 9
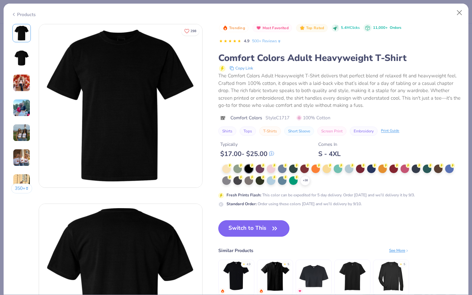
click at [243, 232] on button "Switch to This" at bounding box center [253, 228] width 71 height 16
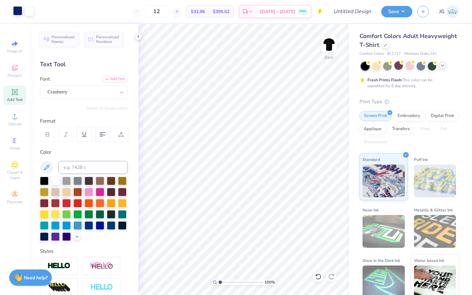
click at [18, 12] on div at bounding box center [17, 10] width 9 height 9
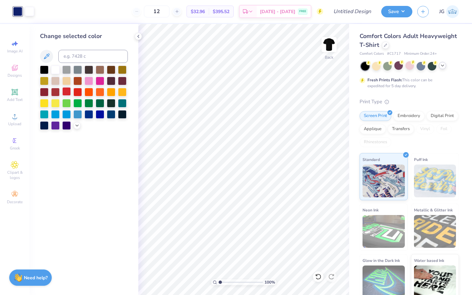
click at [65, 93] on div at bounding box center [66, 91] width 9 height 9
click at [44, 92] on div at bounding box center [44, 91] width 9 height 9
click at [55, 93] on div at bounding box center [55, 91] width 9 height 9
click at [28, 12] on div at bounding box center [29, 10] width 9 height 9
click at [98, 114] on div at bounding box center [100, 114] width 9 height 9
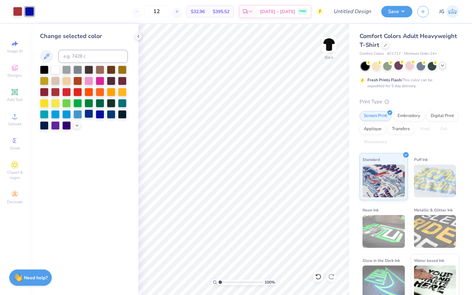
click at [90, 115] on div at bounding box center [89, 114] width 9 height 9
click at [75, 123] on icon at bounding box center [76, 124] width 5 height 5
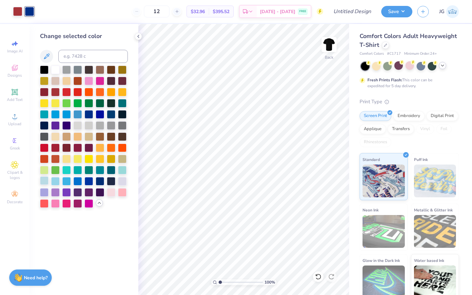
click at [44, 182] on div at bounding box center [44, 180] width 9 height 9
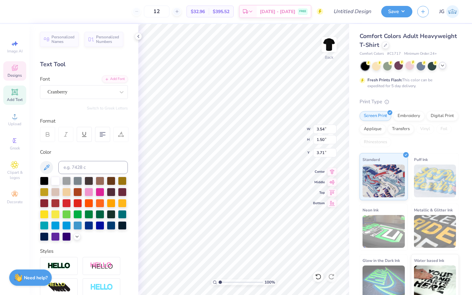
type input "3.71"
click at [53, 181] on div at bounding box center [55, 180] width 9 height 9
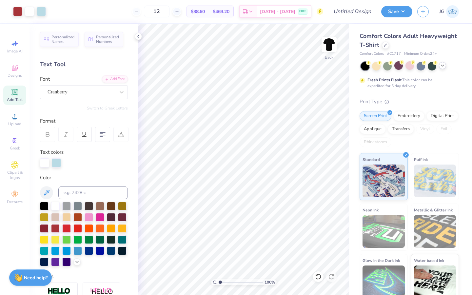
click at [446, 67] on div at bounding box center [410, 66] width 98 height 9
click at [446, 67] on div at bounding box center [442, 65] width 7 height 7
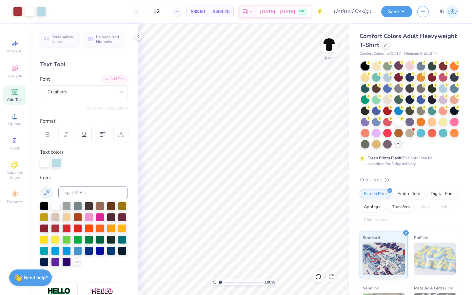
click at [397, 143] on icon at bounding box center [398, 143] width 5 height 5
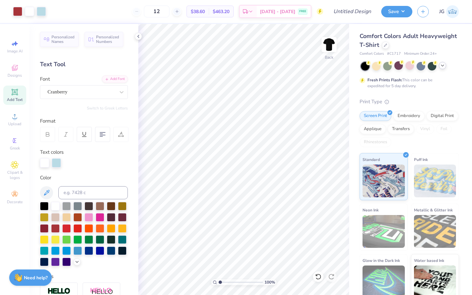
click at [441, 64] on icon at bounding box center [442, 65] width 5 height 5
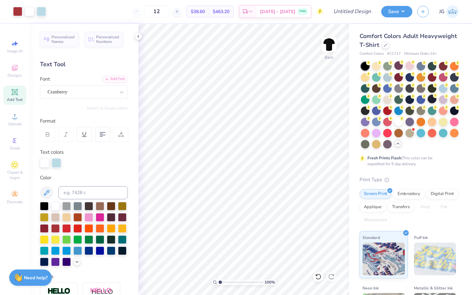
click at [433, 99] on div at bounding box center [432, 99] width 9 height 9
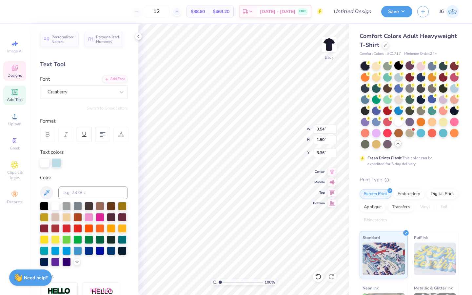
type input "3.36"
click at [249, 281] on input "range" at bounding box center [241, 282] width 44 height 6
drag, startPoint x: 251, startPoint y: 282, endPoint x: 231, endPoint y: 282, distance: 19.7
type input "3.5"
click at [231, 282] on input "range" at bounding box center [241, 282] width 44 height 6
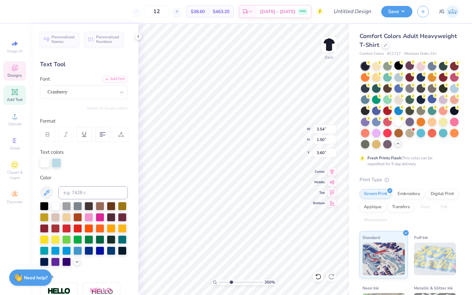
type input "3.60"
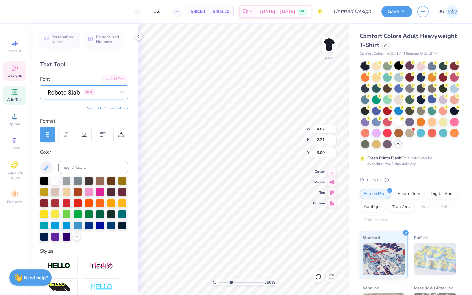
click at [85, 88] on div "Greek" at bounding box center [81, 92] width 69 height 10
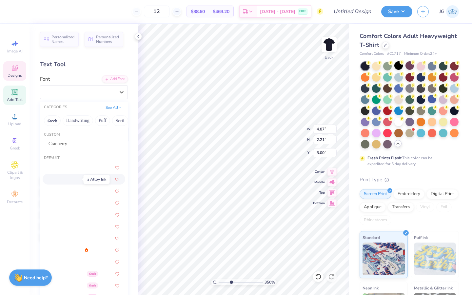
click at [74, 180] on img at bounding box center [64, 179] width 31 height 5
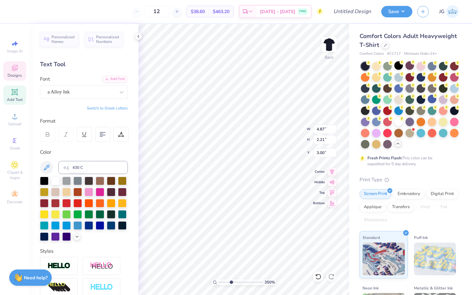
type input "4.42"
type input "2.27"
type input "2.97"
click at [104, 92] on div "a Alloy Ink" at bounding box center [81, 92] width 69 height 10
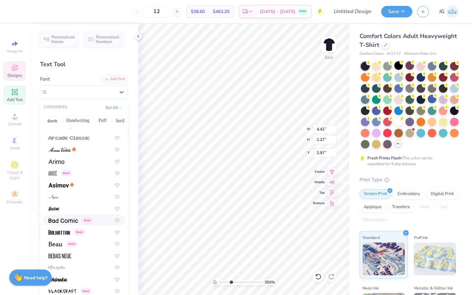
scroll to position [261, 0]
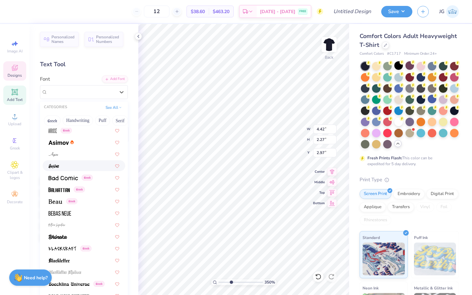
click at [59, 164] on img at bounding box center [54, 166] width 10 height 5
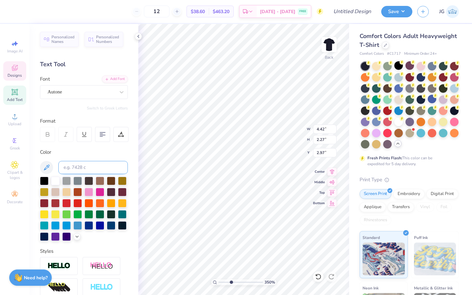
type input "3.30"
type input "1.76"
type input "3.23"
click at [83, 88] on div "Autone" at bounding box center [81, 92] width 69 height 10
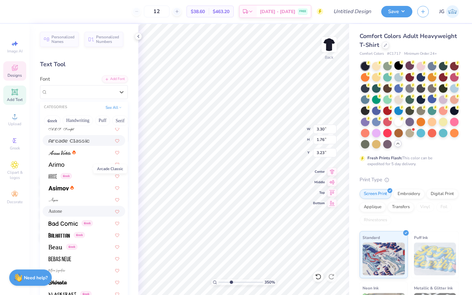
scroll to position [217, 0]
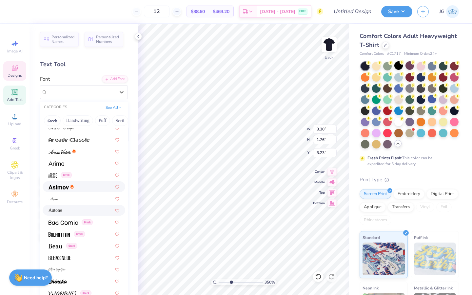
click at [65, 187] on img at bounding box center [59, 187] width 20 height 5
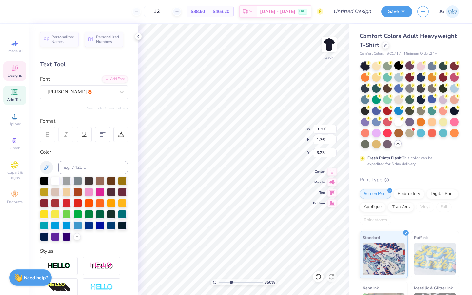
type input "4.96"
type input "2.21"
type input "3.00"
click at [78, 95] on div "Asimov" at bounding box center [81, 92] width 69 height 10
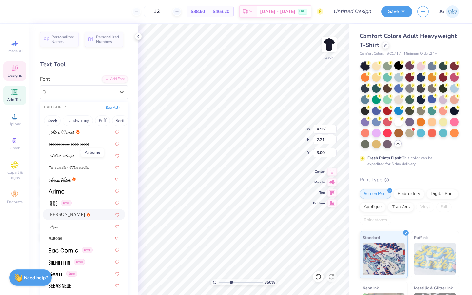
scroll to position [232, 0]
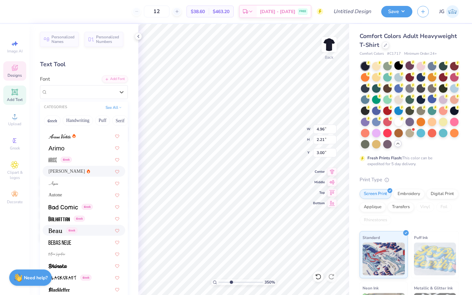
click at [57, 228] on span at bounding box center [56, 230] width 14 height 7
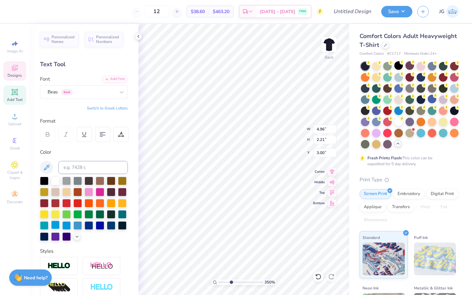
type input "4.94"
type input "1.73"
type input "3.24"
click at [64, 95] on div "Beau Greek" at bounding box center [81, 92] width 69 height 10
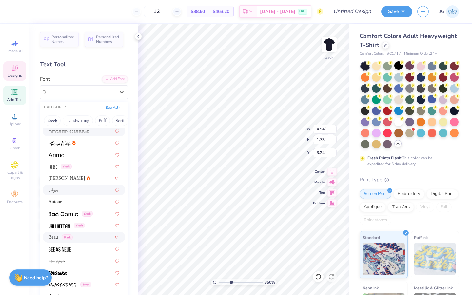
scroll to position [245, 0]
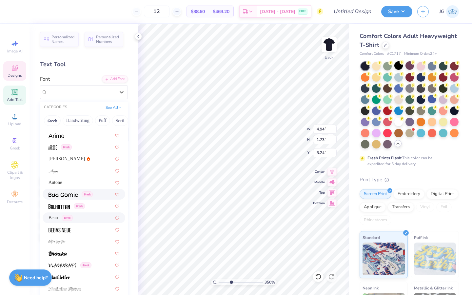
click at [68, 194] on img at bounding box center [64, 195] width 30 height 5
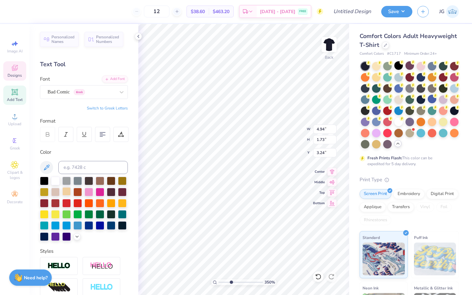
type input "5.17"
type input "2.17"
type input "3.02"
click at [97, 93] on div "Bad Comic Greek" at bounding box center [81, 92] width 69 height 10
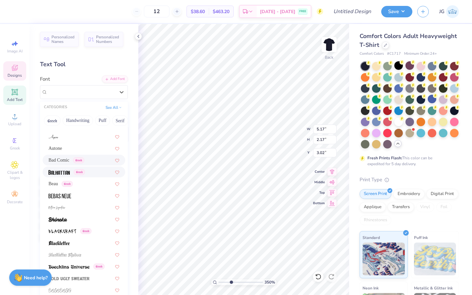
scroll to position [279, 0]
click at [77, 244] on div at bounding box center [84, 242] width 71 height 7
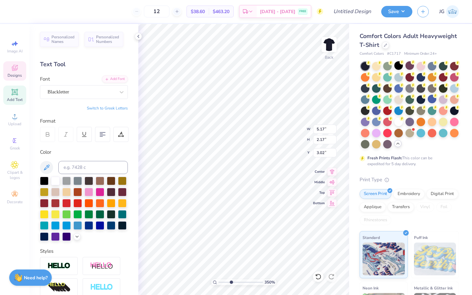
type input "5.69"
type input "2.44"
type input "2.88"
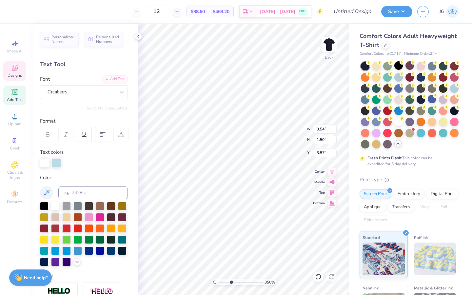
type input "3.57"
type input "3.77"
type input "1.60"
type input "3.52"
click at [41, 10] on div at bounding box center [41, 10] width 9 height 9
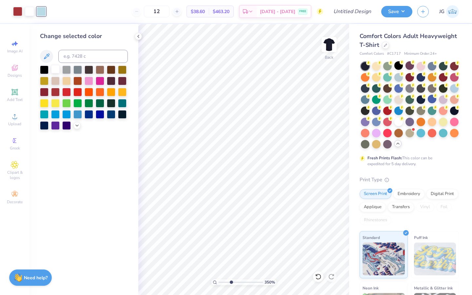
click at [54, 68] on div at bounding box center [55, 69] width 9 height 9
click at [137, 39] on div at bounding box center [138, 36] width 7 height 7
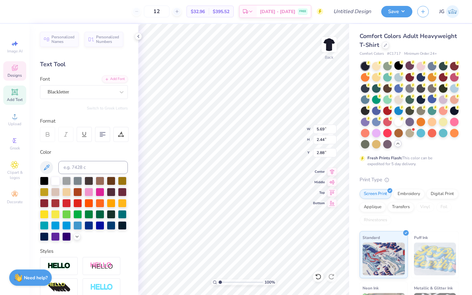
type input "1"
click at [210, 280] on div "100 %" at bounding box center [243, 159] width 271 height 271
type input "3.00"
type input "4.70"
type input "2.02"
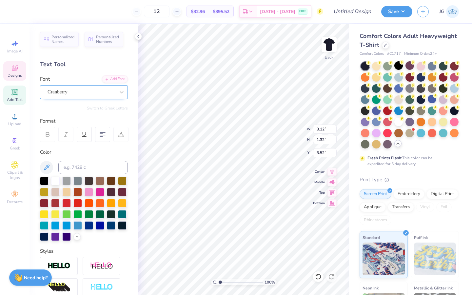
click at [72, 87] on div "Cranberry" at bounding box center [84, 92] width 88 height 14
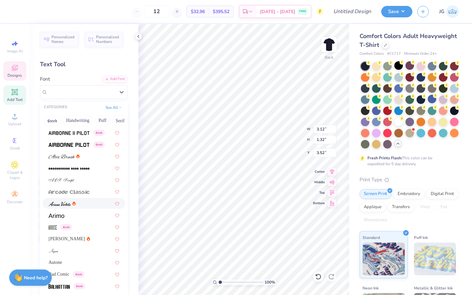
scroll to position [181, 0]
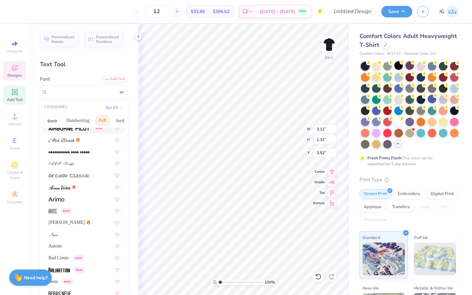
click at [99, 120] on button "Puff" at bounding box center [102, 120] width 15 height 10
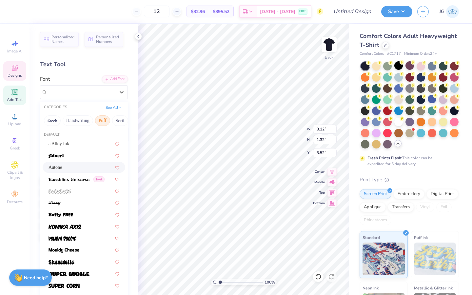
click at [77, 167] on div "Autone" at bounding box center [84, 167] width 71 height 7
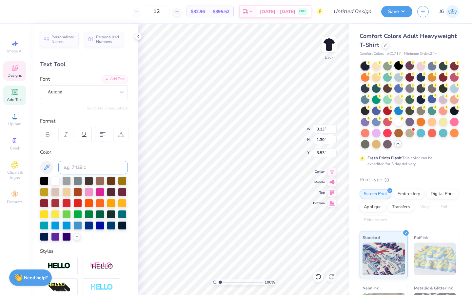
type input "3.13"
type input "1.30"
type input "3.53"
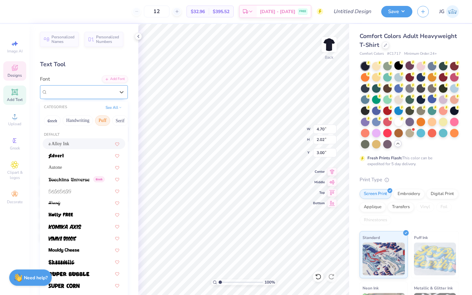
click at [106, 89] on div "Blackletter" at bounding box center [81, 92] width 69 height 10
click at [73, 191] on div at bounding box center [84, 191] width 71 height 7
click at [99, 98] on div "bolobolu" at bounding box center [84, 92] width 88 height 14
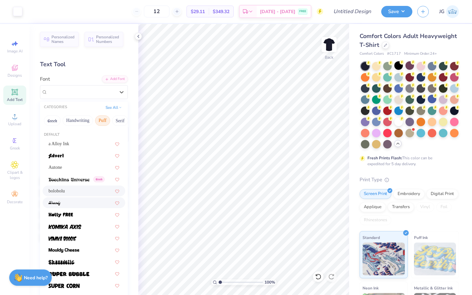
click at [79, 203] on div at bounding box center [84, 202] width 71 height 7
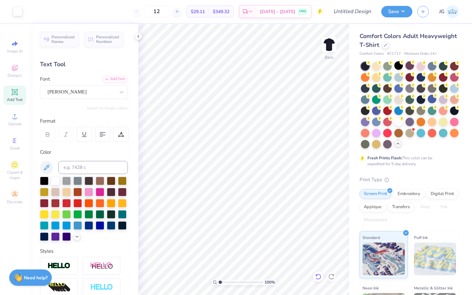
click at [318, 274] on icon at bounding box center [318, 277] width 7 height 7
click at [332, 278] on icon at bounding box center [331, 277] width 7 height 7
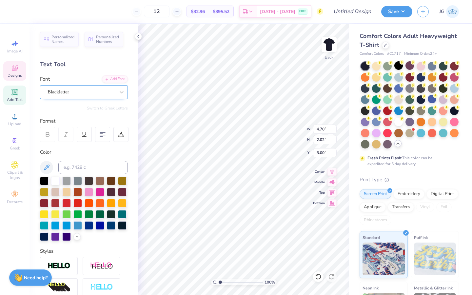
click at [78, 92] on div "Blackletter" at bounding box center [81, 92] width 69 height 10
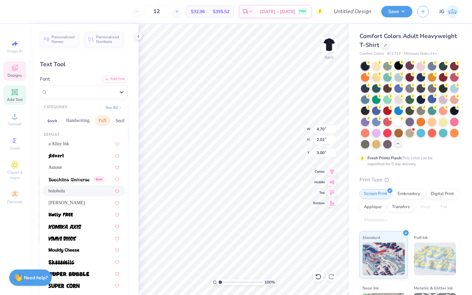
click at [73, 189] on div "bolobolu" at bounding box center [84, 191] width 71 height 7
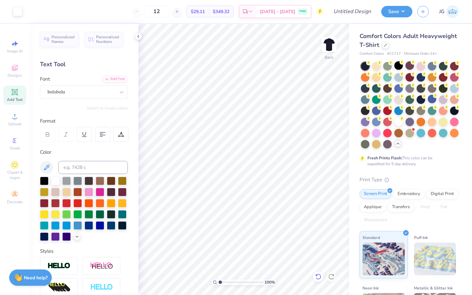
click at [315, 275] on div at bounding box center [318, 277] width 10 height 10
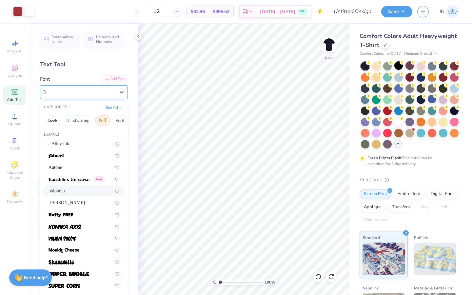
click at [100, 95] on div "bolobolu" at bounding box center [81, 92] width 69 height 10
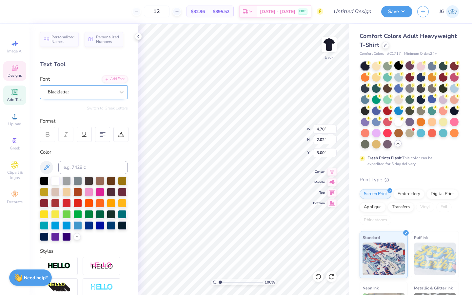
click at [94, 87] on div "Blackletter" at bounding box center [84, 92] width 88 height 14
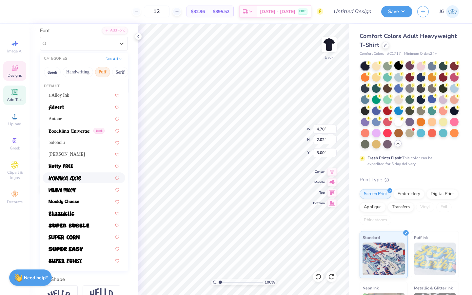
scroll to position [49, 0]
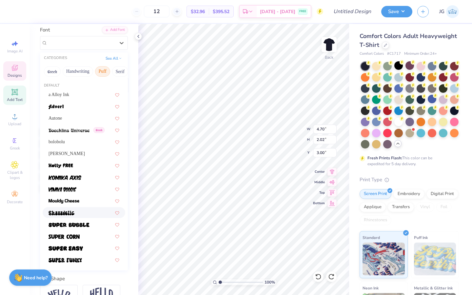
click at [82, 211] on div at bounding box center [84, 212] width 71 height 7
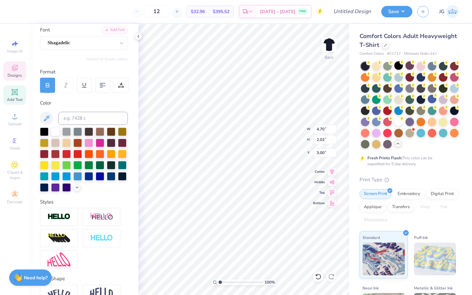
type input "4.85"
type input "2.13"
type input "2.94"
type input "3.36"
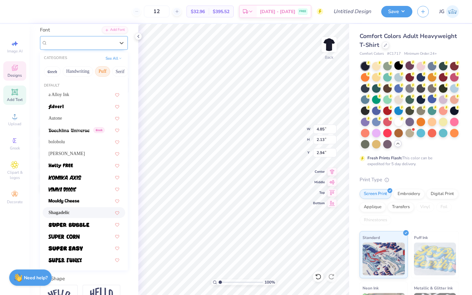
click at [108, 45] on div "Shagadelic" at bounding box center [81, 43] width 69 height 10
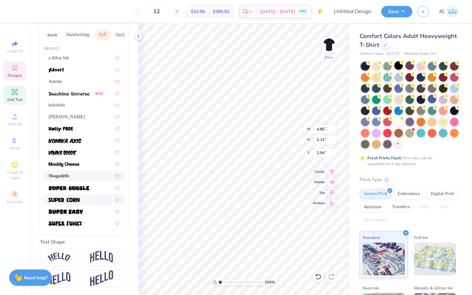
click at [80, 201] on div at bounding box center [84, 199] width 71 height 7
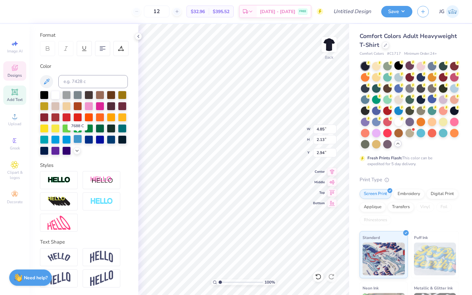
type input "3.29"
type input "1.60"
type input "3.21"
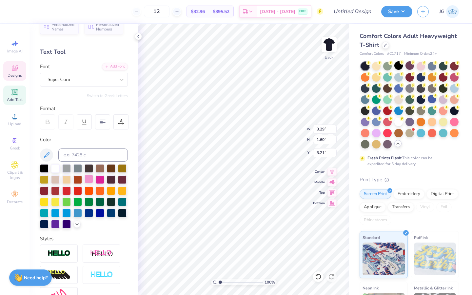
scroll to position [0, 0]
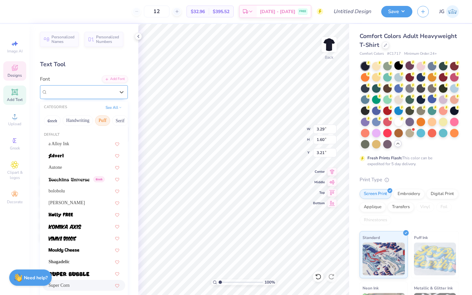
click at [88, 98] on div "Super Corn" at bounding box center [84, 92] width 88 height 14
click at [118, 124] on button "Serif" at bounding box center [120, 120] width 16 height 10
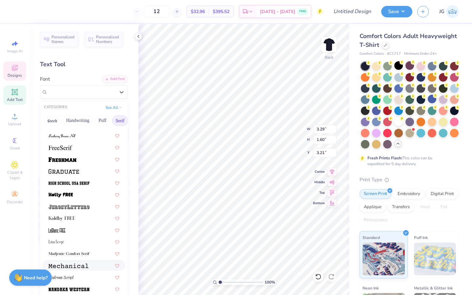
scroll to position [522, 0]
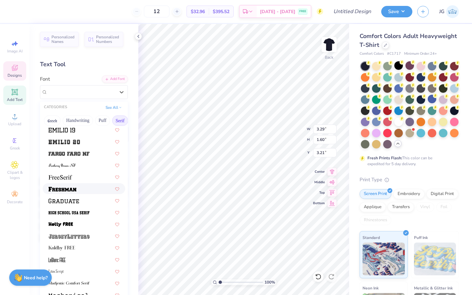
click at [72, 191] on img at bounding box center [63, 189] width 28 height 5
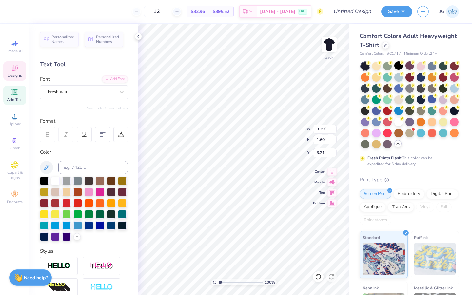
type input "4.86"
type input "2.08"
type input "2.97"
type input "3.75"
type input "8.39"
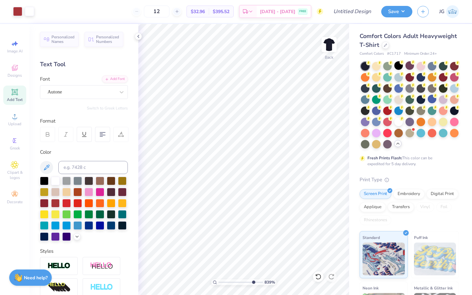
click at [253, 284] on input "range" at bounding box center [241, 282] width 44 height 6
type input "3.53"
click at [118, 136] on icon at bounding box center [121, 135] width 6 height 6
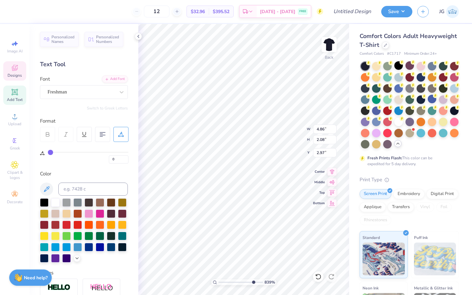
type input "1"
type input "2"
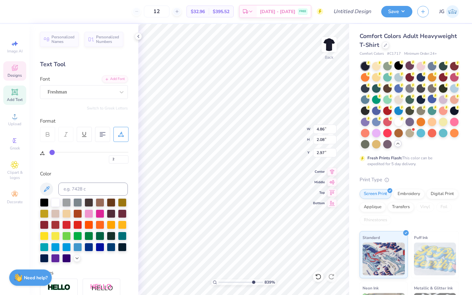
click at [51, 153] on input "range" at bounding box center [88, 152] width 81 height 1
type input "4.96"
drag, startPoint x: 245, startPoint y: 283, endPoint x: 236, endPoint y: 283, distance: 8.9
click at [237, 283] on input "range" at bounding box center [241, 282] width 44 height 6
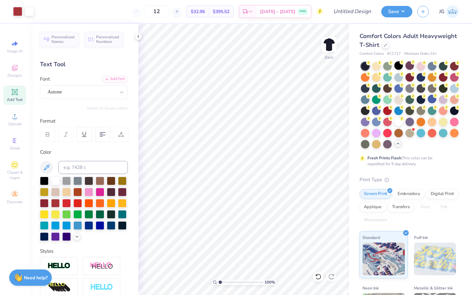
drag, startPoint x: 237, startPoint y: 280, endPoint x: 211, endPoint y: 278, distance: 26.6
type input "1"
click at [219, 279] on input "range" at bounding box center [241, 282] width 44 height 6
type input "3.49"
click at [398, 122] on div at bounding box center [399, 121] width 9 height 9
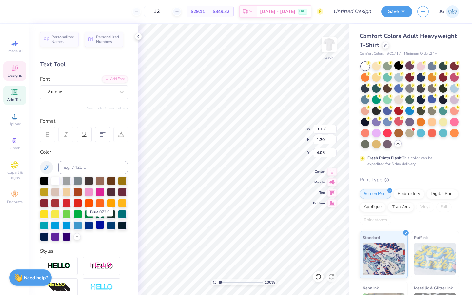
click at [103, 224] on div at bounding box center [100, 225] width 9 height 9
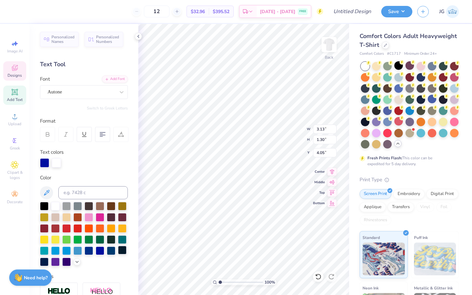
click at [122, 250] on div at bounding box center [122, 250] width 9 height 9
click at [14, 73] on span "Designs" at bounding box center [15, 75] width 14 height 5
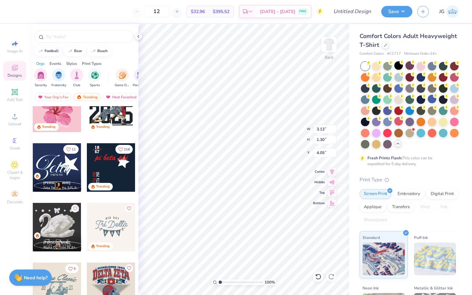
scroll to position [1336, 0]
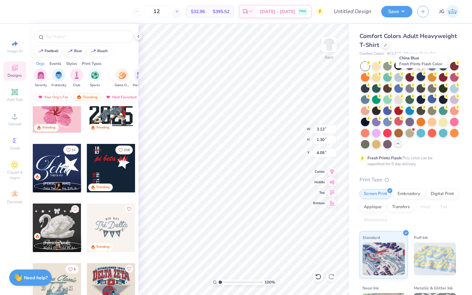
click at [418, 77] on div at bounding box center [421, 76] width 9 height 9
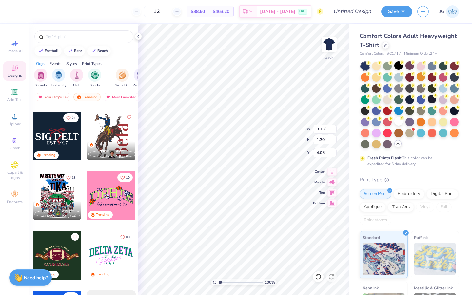
scroll to position [2031, 0]
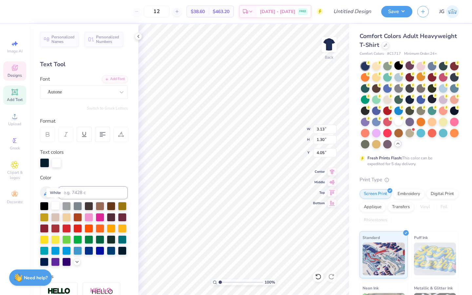
click at [54, 206] on div at bounding box center [55, 205] width 9 height 9
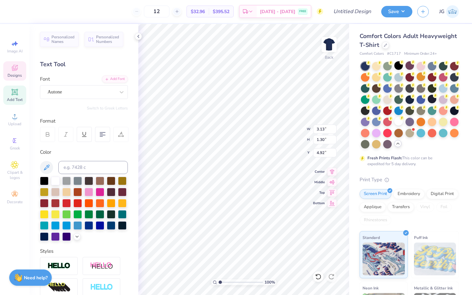
type input "4.92"
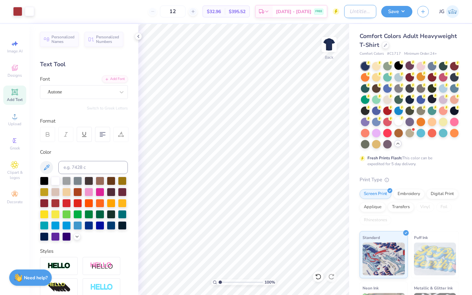
click at [361, 12] on input "Design Title" at bounding box center [360, 11] width 32 height 13
type input "220 Dance Team"
click at [412, 12] on button "Save" at bounding box center [396, 10] width 31 height 11
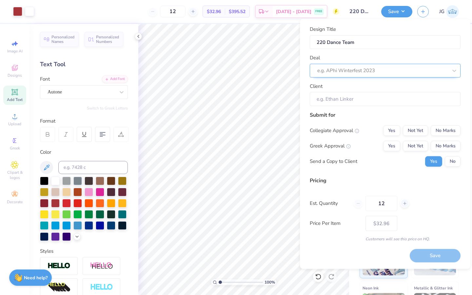
click at [383, 72] on div at bounding box center [382, 70] width 131 height 9
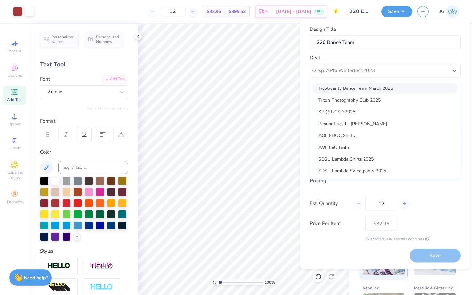
click at [366, 85] on div "Twotwenty Dance Team Merch 2025" at bounding box center [386, 88] width 146 height 11
type input "Two Twenty"
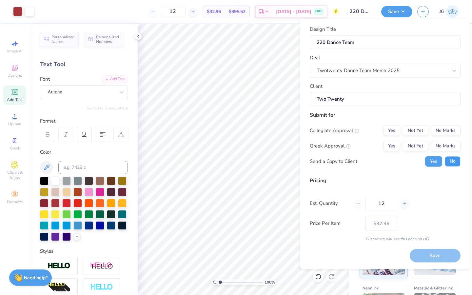
click at [451, 163] on button "No" at bounding box center [453, 161] width 16 height 10
click at [435, 145] on button "No Marks" at bounding box center [446, 146] width 30 height 10
click at [437, 127] on button "No Marks" at bounding box center [446, 130] width 30 height 10
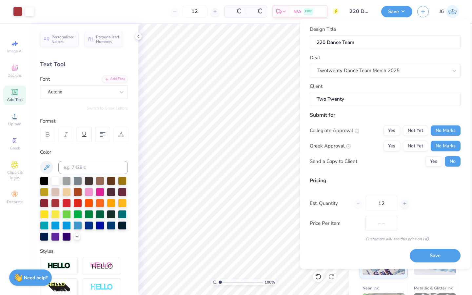
type input "$32.96"
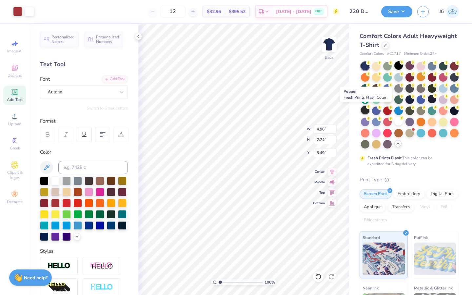
click at [366, 113] on div at bounding box center [365, 110] width 9 height 9
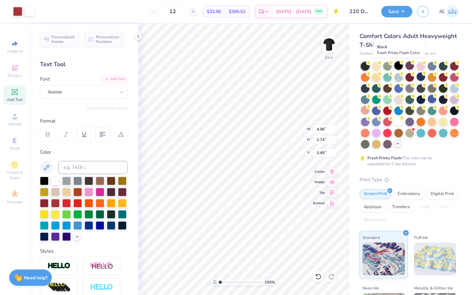
click at [398, 65] on div at bounding box center [399, 65] width 9 height 9
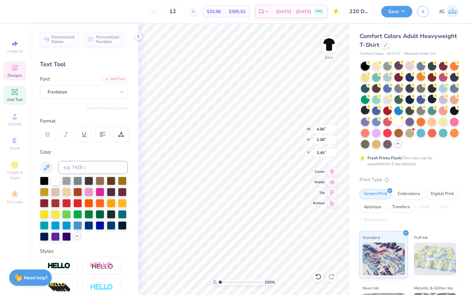
click at [76, 237] on icon at bounding box center [76, 236] width 5 height 5
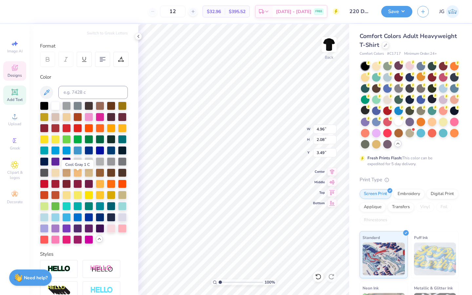
scroll to position [76, 0]
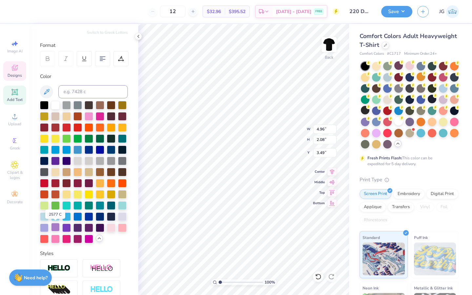
click at [55, 230] on div at bounding box center [55, 227] width 9 height 9
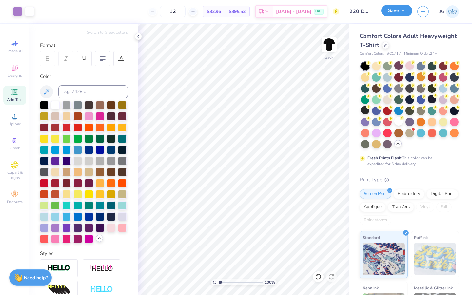
click at [395, 13] on button "Save" at bounding box center [396, 10] width 31 height 11
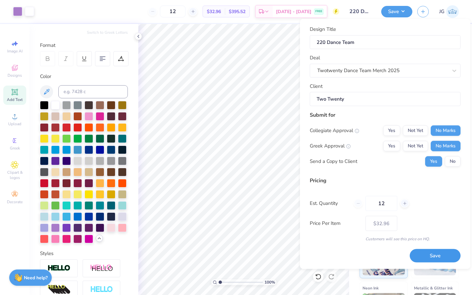
click at [426, 256] on button "Save" at bounding box center [435, 255] width 51 height 13
click at [455, 163] on button "No" at bounding box center [453, 161] width 16 height 10
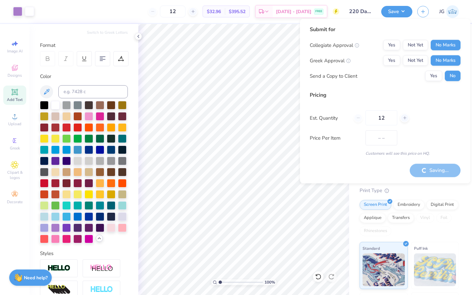
type input "$32.96"
click at [429, 263] on img at bounding box center [435, 270] width 42 height 33
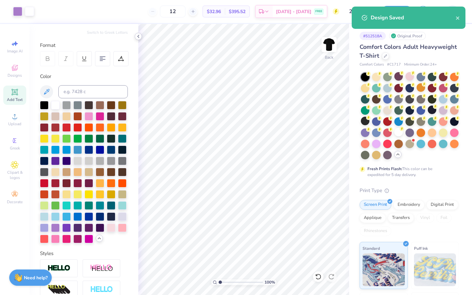
click at [137, 37] on icon at bounding box center [138, 36] width 5 height 5
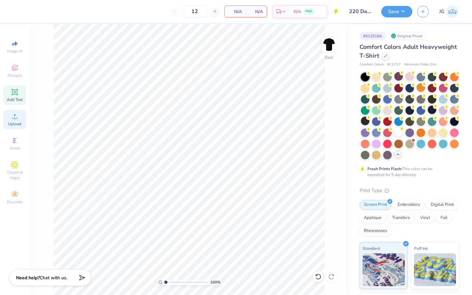
click at [13, 117] on circle at bounding box center [15, 119] width 4 height 4
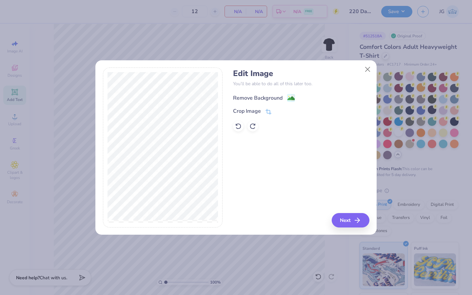
click at [289, 96] on circle at bounding box center [289, 96] width 1 height 1
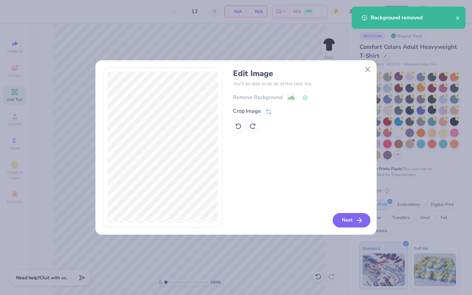
click at [343, 219] on button "Next" at bounding box center [352, 220] width 38 height 14
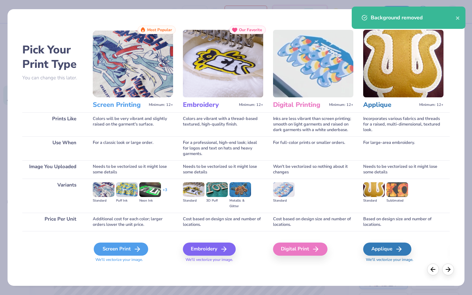
click at [125, 247] on div "Screen Print" at bounding box center [121, 249] width 54 height 13
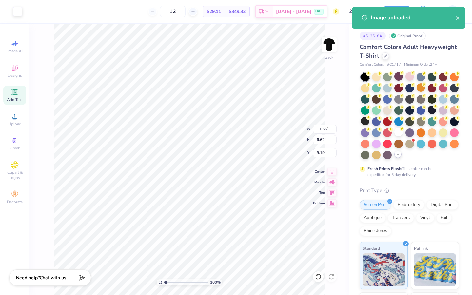
drag, startPoint x: 240, startPoint y: 199, endPoint x: 229, endPoint y: 192, distance: 12.9
click at [229, 192] on div "Embroidery Minimum: 12+ Our Favorite Colors are vibrant with a thread-based tex…" at bounding box center [223, 129] width 80 height 240
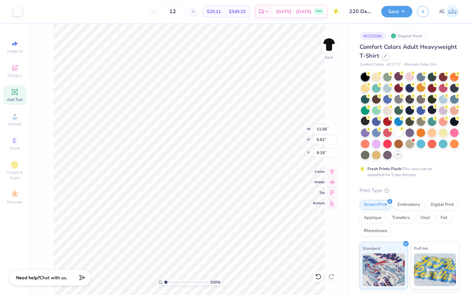
click at [238, 199] on div "Cost based on design size and number of locations." at bounding box center [223, 205] width 80 height 18
drag, startPoint x: 237, startPoint y: 198, endPoint x: 192, endPoint y: 177, distance: 49.6
click at [192, 177] on div "Embroidery Minimum: 12+ Our Favorite Colors are vibrant with a thread-based tex…" at bounding box center [223, 129] width 80 height 240
drag, startPoint x: 134, startPoint y: 140, endPoint x: 152, endPoint y: 151, distance: 21.4
click at [153, 152] on div "Screen Printing Minimum: 12+ Most Popular Colors will be very vibrant and sligh…" at bounding box center [133, 129] width 80 height 240
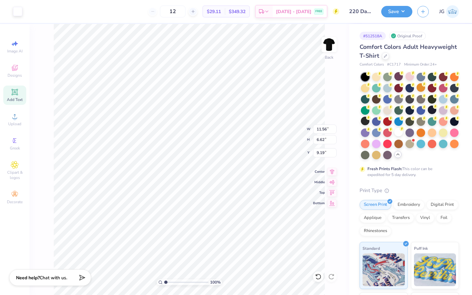
click at [187, 99] on div "Colors are vibrant with a thread-based textured, high-quality finish." at bounding box center [223, 108] width 80 height 24
click at [268, 95] on div "Pick Your Print Type You can change this later. Prints Like Use When Image You …" at bounding box center [236, 129] width 428 height 240
click at [385, 56] on img at bounding box center [403, 47] width 80 height 68
click at [267, 165] on div "Pick Your Print Type You can change this later. Prints Like Use When Image You …" at bounding box center [236, 129] width 428 height 240
click at [135, 140] on div "For a classic look or large order." at bounding box center [133, 132] width 80 height 24
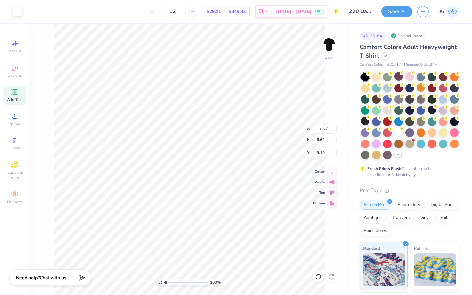
click at [135, 142] on div "For a classic look or large order." at bounding box center [133, 132] width 80 height 24
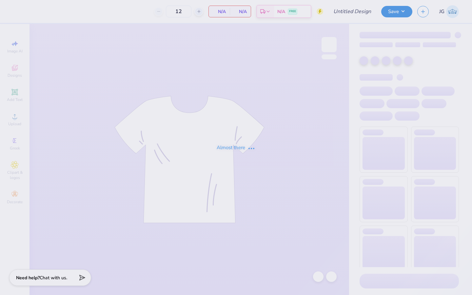
type input "220 Dance Team"
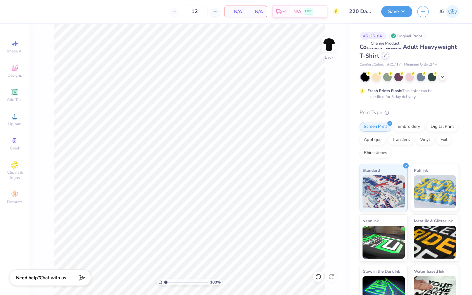
click at [385, 57] on div at bounding box center [385, 55] width 7 height 7
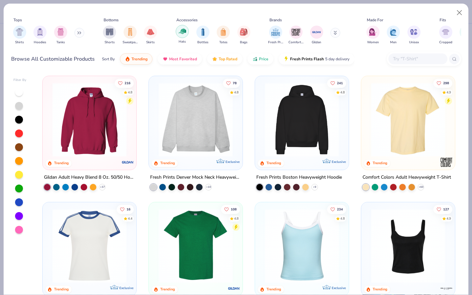
click at [184, 30] on img "filter for Hats" at bounding box center [183, 32] width 8 height 8
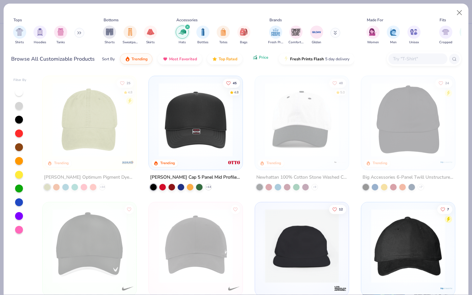
click at [254, 61] on button "Price" at bounding box center [261, 57] width 26 height 11
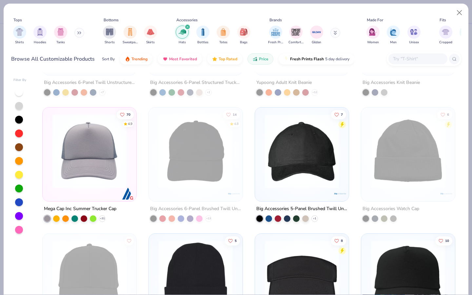
scroll to position [96, 0]
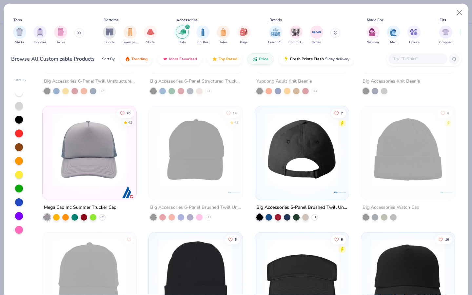
click at [305, 163] on div at bounding box center [302, 150] width 242 height 74
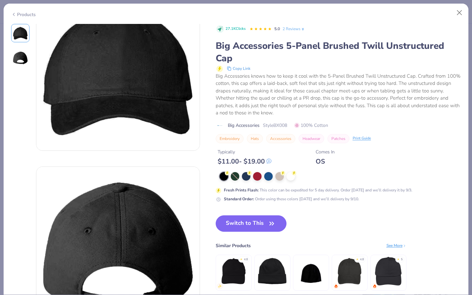
scroll to position [60, 0]
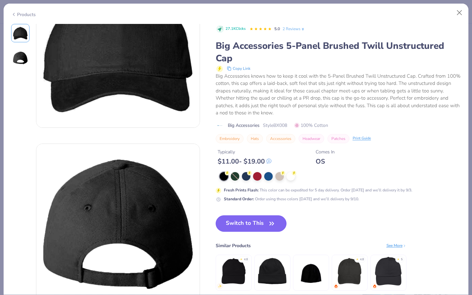
click at [241, 218] on button "Switch to This" at bounding box center [251, 223] width 71 height 16
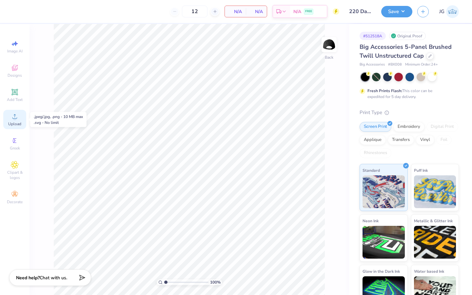
click at [12, 116] on icon at bounding box center [15, 117] width 8 height 8
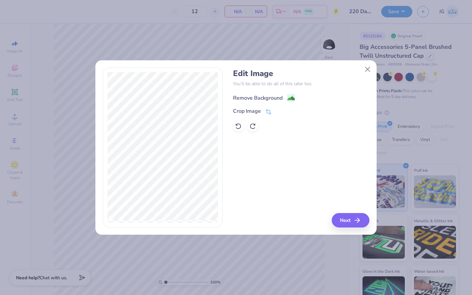
click at [289, 99] on image at bounding box center [291, 98] width 7 height 7
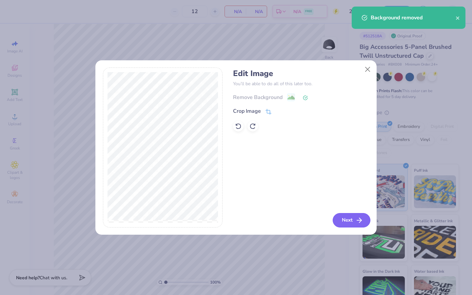
click at [351, 219] on button "Next" at bounding box center [352, 220] width 38 height 14
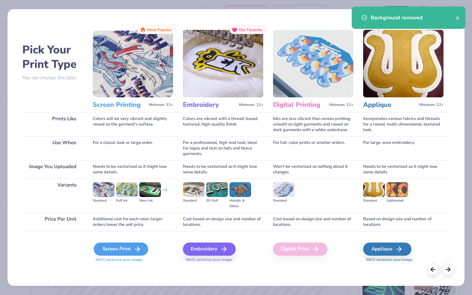
click at [113, 248] on div "Screen Print" at bounding box center [121, 249] width 54 height 13
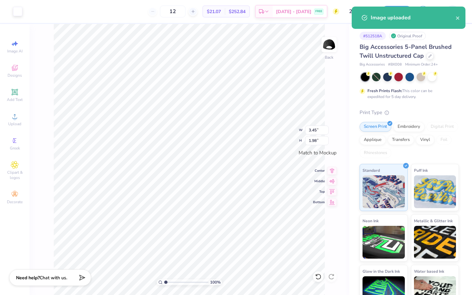
type input "2.92"
type input "1.67"
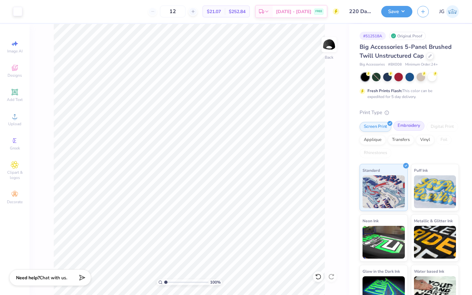
click at [411, 127] on div "Embroidery" at bounding box center [409, 126] width 31 height 10
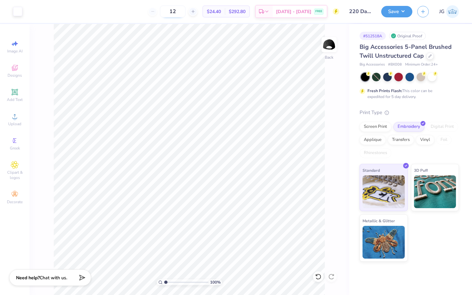
click at [186, 10] on input "12" at bounding box center [173, 12] width 26 height 12
type input "1"
click at [186, 10] on input "40" at bounding box center [173, 12] width 26 height 12
type input "4"
type input "35"
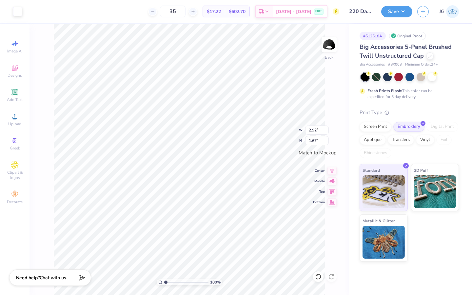
type input "3.79"
type input "2.17"
click at [386, 13] on button "Save" at bounding box center [396, 10] width 31 height 11
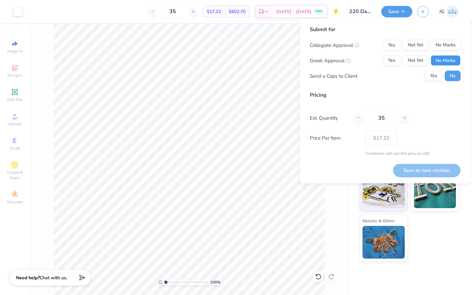
click at [446, 59] on button "No Marks" at bounding box center [446, 60] width 30 height 10
click at [445, 41] on button "No Marks" at bounding box center [446, 45] width 30 height 10
click at [361, 13] on input "220 Dance Team" at bounding box center [360, 11] width 32 height 13
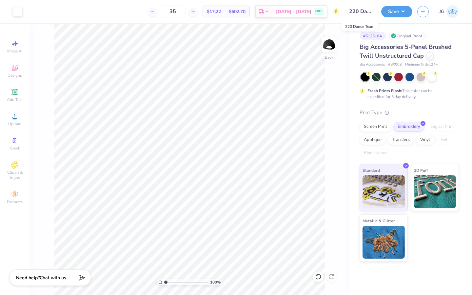
click at [366, 12] on input "220 Dance Team" at bounding box center [360, 11] width 32 height 13
click at [411, 12] on button "Save" at bounding box center [396, 10] width 31 height 11
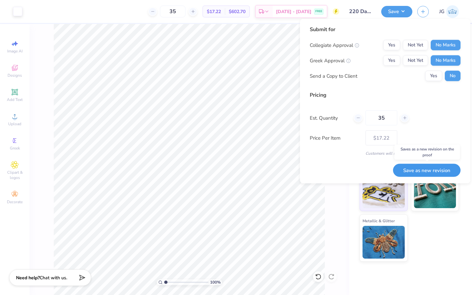
click at [444, 175] on button "Save as new revision" at bounding box center [427, 170] width 68 height 13
type input "$17.22"
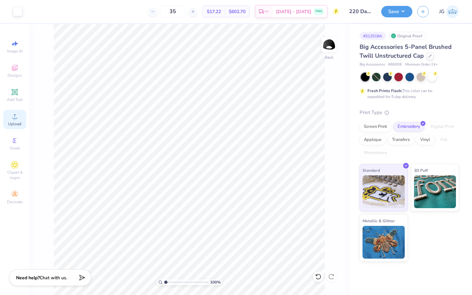
click at [18, 111] on div "Upload" at bounding box center [14, 119] width 23 height 19
click at [426, 38] on icon at bounding box center [426, 35] width 5 height 5
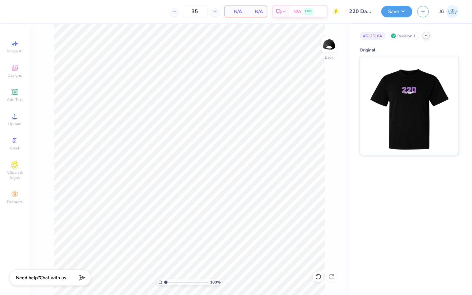
click at [343, 51] on div "100 % Back" at bounding box center [190, 159] width 320 height 271
click at [430, 35] on div at bounding box center [426, 35] width 7 height 7
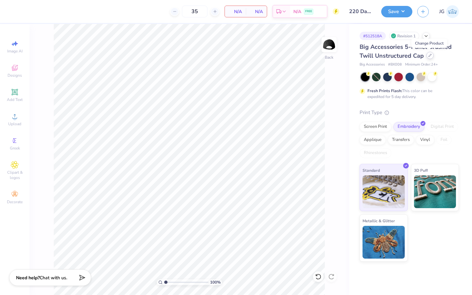
click at [427, 57] on div at bounding box center [430, 55] width 7 height 7
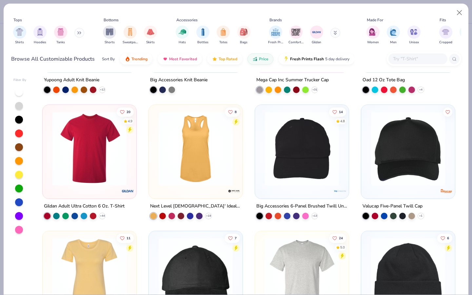
scroll to position [471, 0]
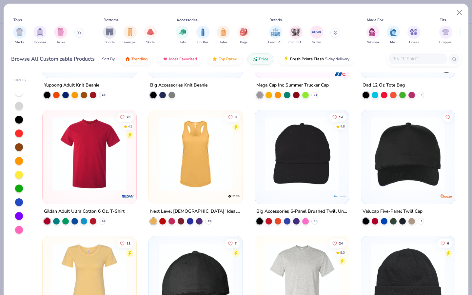
click at [165, 163] on div "108 4.8 Gildan Adult Heavy Cotton T-Shirt + 44 6 5.0 Gildan Youth Heavy Cotton …" at bounding box center [248, 183] width 425 height 222
click at [194, 166] on img at bounding box center [195, 154] width 81 height 74
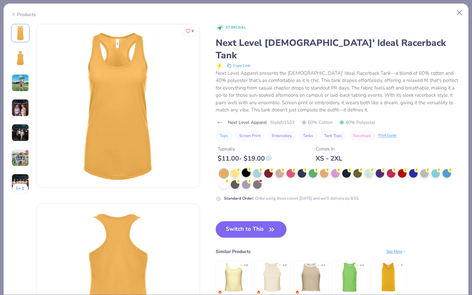
click at [250, 169] on div at bounding box center [246, 173] width 9 height 9
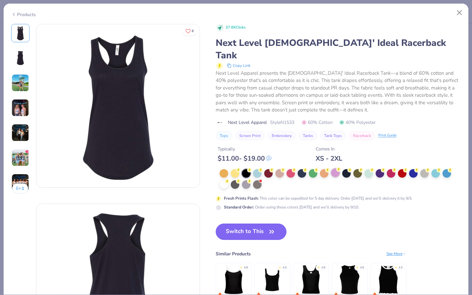
click at [338, 169] on div at bounding box center [335, 173] width 9 height 9
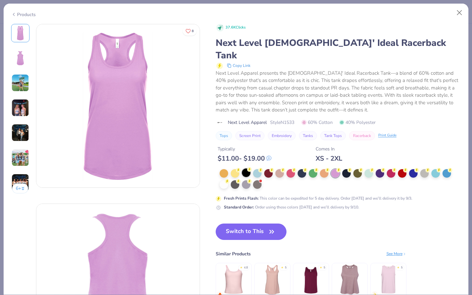
click at [248, 169] on div at bounding box center [246, 173] width 9 height 9
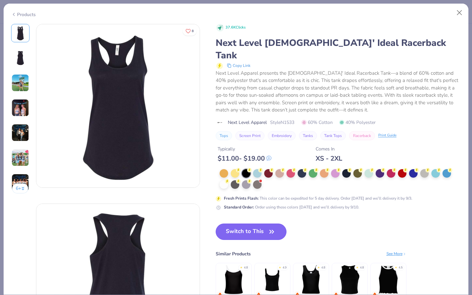
click at [244, 226] on button "Switch to This" at bounding box center [251, 232] width 71 height 16
click at [236, 224] on button "Switch to This" at bounding box center [251, 232] width 71 height 16
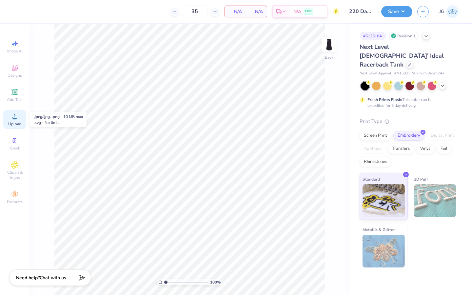
click at [20, 119] on div "Upload" at bounding box center [14, 119] width 23 height 19
click at [329, 47] on img at bounding box center [329, 44] width 26 height 26
click at [17, 117] on icon at bounding box center [15, 117] width 8 height 8
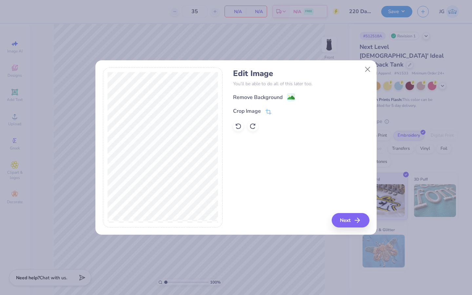
click at [268, 116] on div "Remove Background Crop Image" at bounding box center [301, 112] width 136 height 38
click at [267, 113] on icon at bounding box center [269, 112] width 4 height 4
click at [281, 112] on icon at bounding box center [280, 111] width 4 height 4
click at [350, 219] on button "Next" at bounding box center [352, 220] width 38 height 14
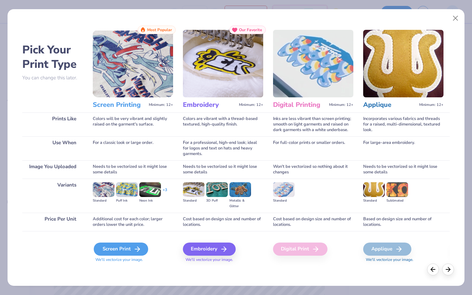
click at [115, 246] on div "Screen Print" at bounding box center [121, 249] width 54 height 13
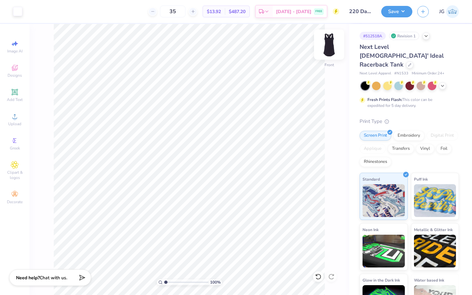
click at [331, 45] on img at bounding box center [329, 44] width 26 height 26
click at [16, 78] on div "Designs" at bounding box center [14, 70] width 23 height 19
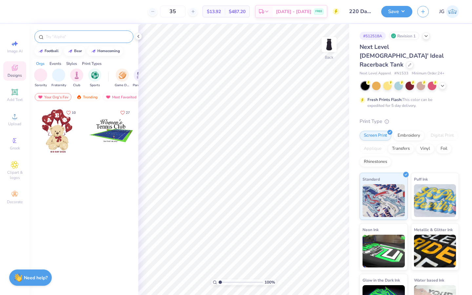
click at [73, 33] on div at bounding box center [83, 37] width 99 height 12
click at [65, 39] on input "text" at bounding box center [87, 36] width 84 height 7
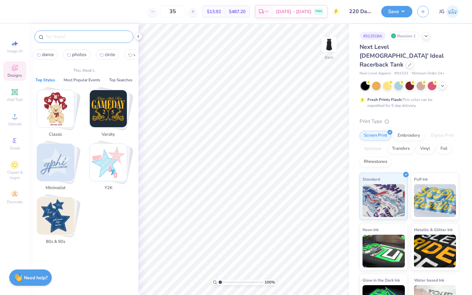
click at [46, 54] on span "dance" at bounding box center [48, 54] width 12 height 6
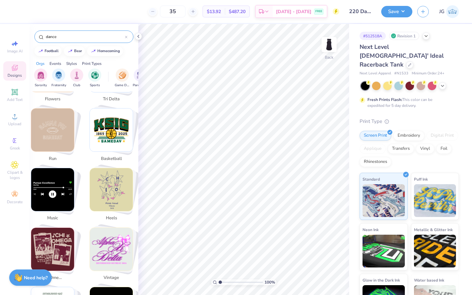
scroll to position [824, 0]
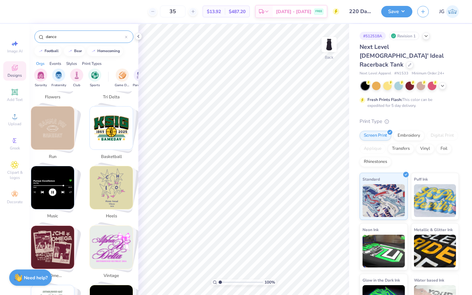
click at [57, 183] on img "Stack Card Button music" at bounding box center [52, 187] width 43 height 43
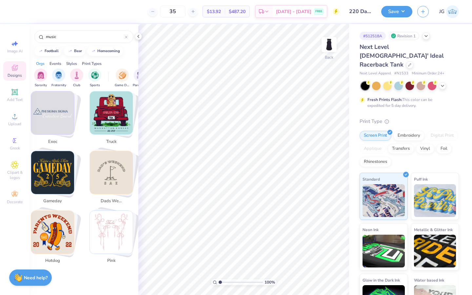
scroll to position [1438, 0]
click at [123, 222] on img "Stack Card Button pink" at bounding box center [111, 232] width 43 height 43
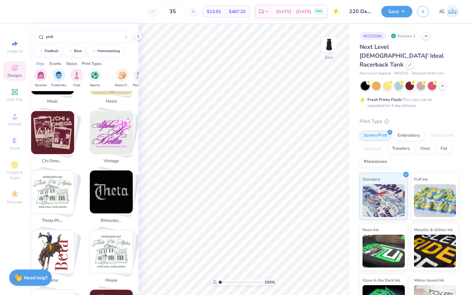
scroll to position [669, 0]
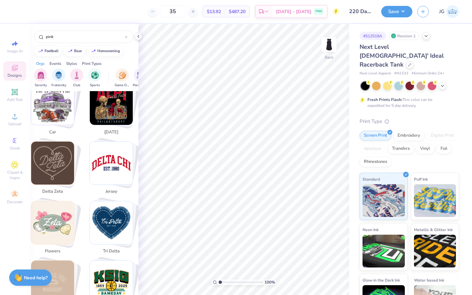
click at [112, 156] on img "Stack Card Button jersey" at bounding box center [111, 163] width 43 height 43
type input "jersey"
click at [97, 175] on img "Stack Card Button jersey" at bounding box center [111, 163] width 43 height 43
click at [127, 37] on icon at bounding box center [126, 37] width 2 height 2
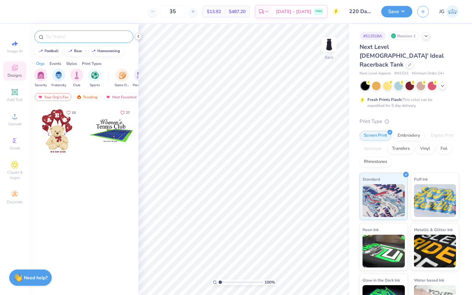
click at [136, 38] on icon at bounding box center [138, 36] width 5 height 5
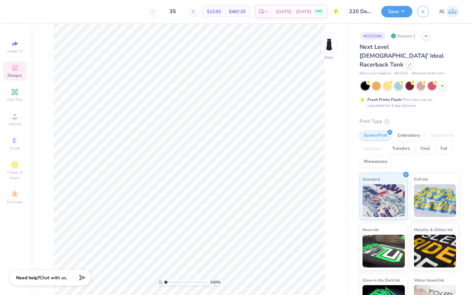
click at [15, 74] on span "Designs" at bounding box center [15, 75] width 14 height 5
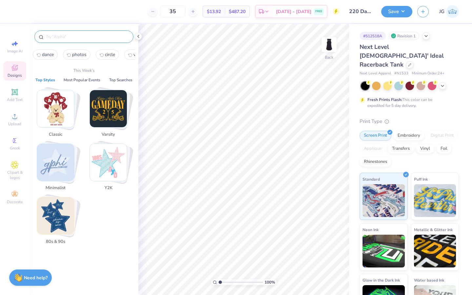
click at [71, 36] on input "text" at bounding box center [87, 36] width 84 height 7
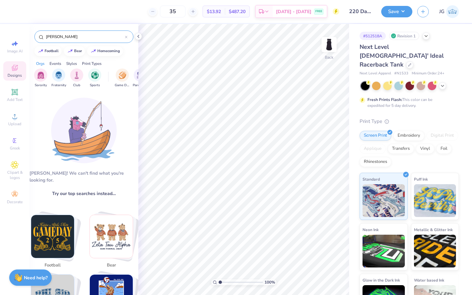
type input "cole"
click at [88, 95] on div "Aw fish! We can't find what you're looking for. Try our top searches instead… d…" at bounding box center [84, 194] width 109 height 207
click at [128, 38] on div "cole" at bounding box center [83, 37] width 99 height 12
click at [126, 37] on icon at bounding box center [126, 37] width 3 height 3
click at [115, 39] on input "text" at bounding box center [87, 36] width 84 height 7
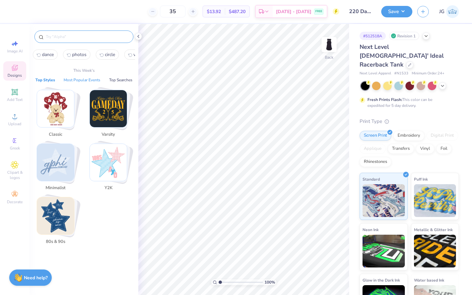
click at [86, 80] on button "Most Popular Events" at bounding box center [82, 80] width 41 height 7
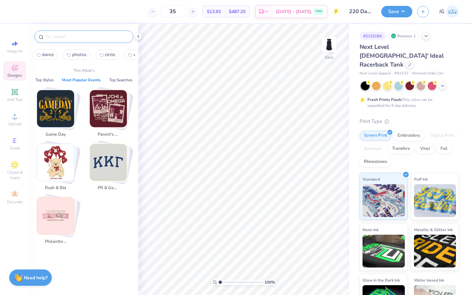
click at [86, 80] on button "Most Popular Events" at bounding box center [81, 80] width 43 height 7
click at [129, 40] on div at bounding box center [83, 37] width 99 height 12
click at [79, 71] on p "This Week's" at bounding box center [83, 71] width 21 height 6
click at [140, 36] on icon at bounding box center [138, 36] width 5 height 5
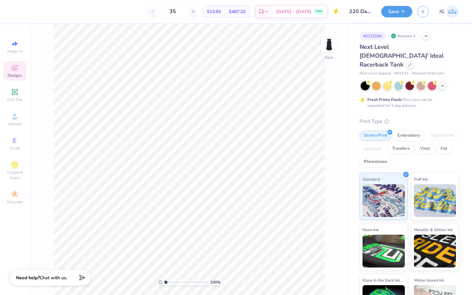
click at [20, 69] on div "Designs" at bounding box center [14, 70] width 23 height 19
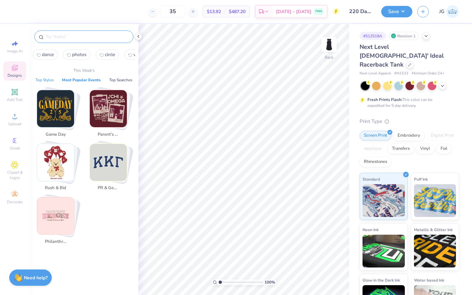
click at [48, 77] on button "Top Styles" at bounding box center [44, 80] width 22 height 7
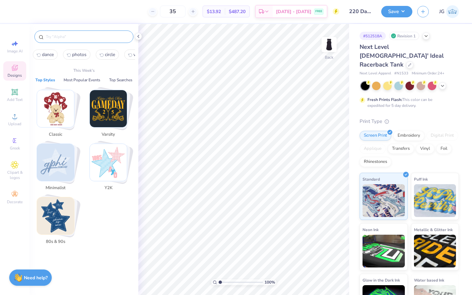
click at [63, 29] on div at bounding box center [84, 35] width 109 height 22
click at [63, 33] on div at bounding box center [83, 37] width 99 height 12
click at [63, 35] on input "text" at bounding box center [87, 36] width 84 height 7
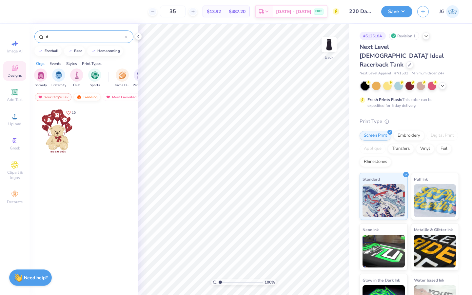
type input "d"
click at [86, 94] on div "Trending" at bounding box center [86, 97] width 27 height 8
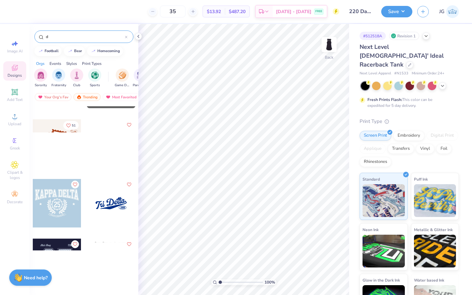
scroll to position [1600, 0]
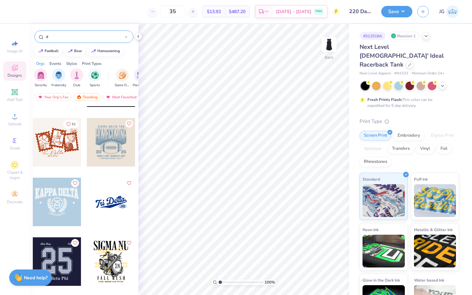
click at [72, 40] on input "d" at bounding box center [85, 36] width 80 height 7
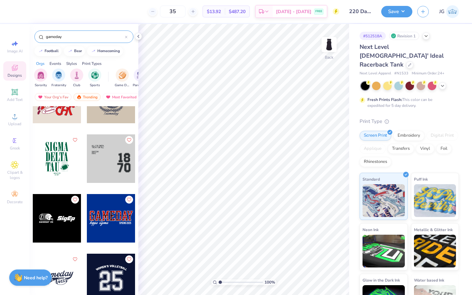
scroll to position [450, 0]
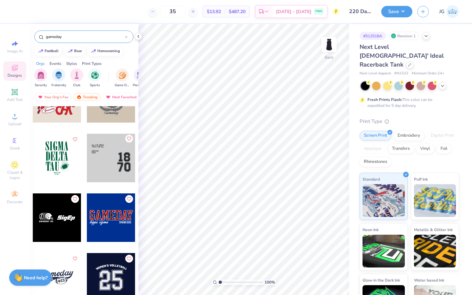
type input "gameday"
click at [130, 139] on icon "Like" at bounding box center [129, 139] width 4 height 4
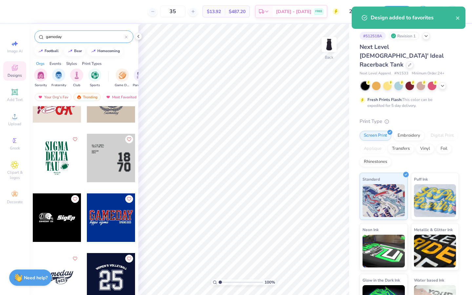
click at [115, 172] on div at bounding box center [111, 158] width 49 height 49
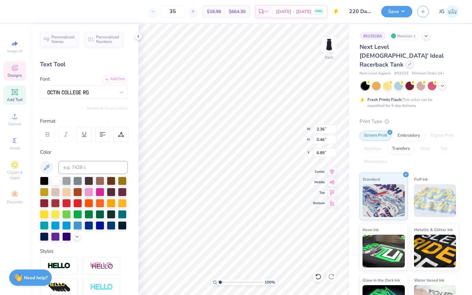
click at [406, 61] on div at bounding box center [409, 64] width 7 height 7
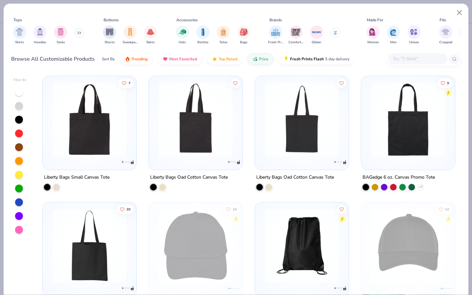
click at [20, 91] on div at bounding box center [19, 92] width 8 height 8
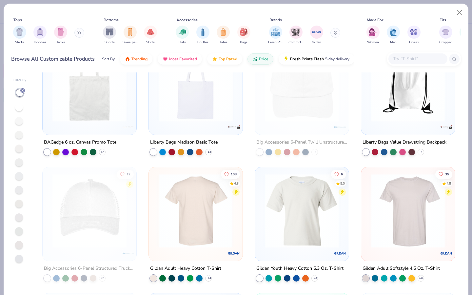
scroll to position [35, 0]
click at [204, 235] on div at bounding box center [196, 211] width 242 height 74
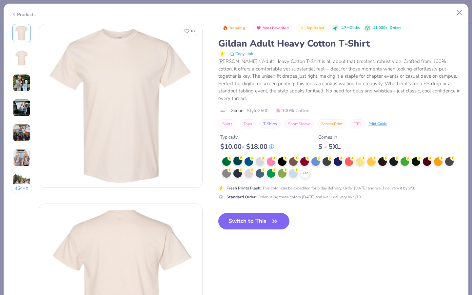
click at [0, 0] on icon at bounding box center [0, 0] width 0 height 0
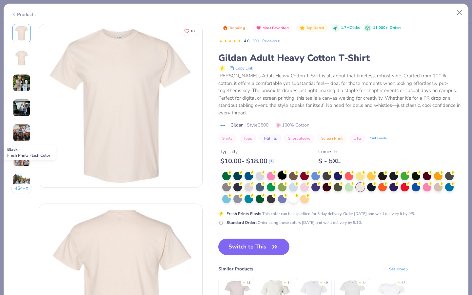
click at [281, 171] on div at bounding box center [282, 175] width 9 height 9
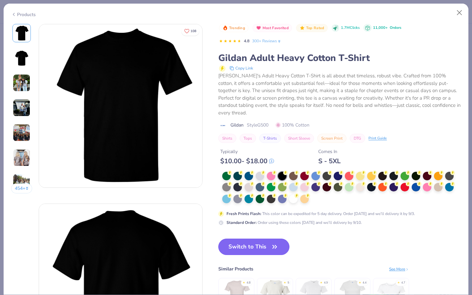
click at [256, 239] on button "Switch to This" at bounding box center [253, 247] width 71 height 16
click at [264, 239] on button "Switch to This" at bounding box center [253, 247] width 71 height 16
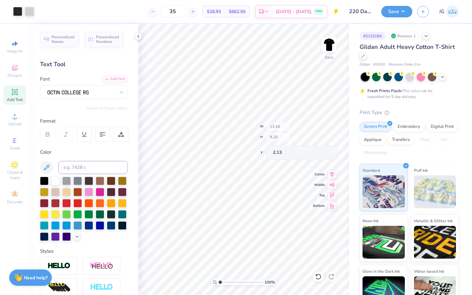
type input "2.13"
type input "3.00"
type input "16.80"
type input "2.15"
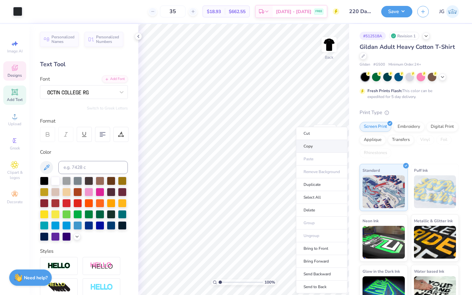
click at [311, 144] on li "Copy" at bounding box center [321, 146] width 51 height 13
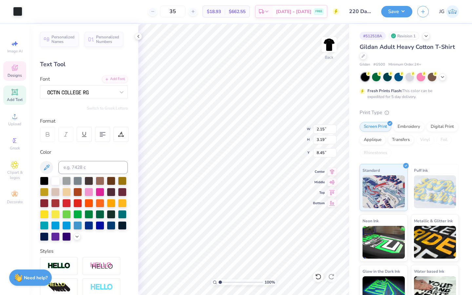
type input "8.45"
click at [109, 91] on div at bounding box center [81, 92] width 69 height 10
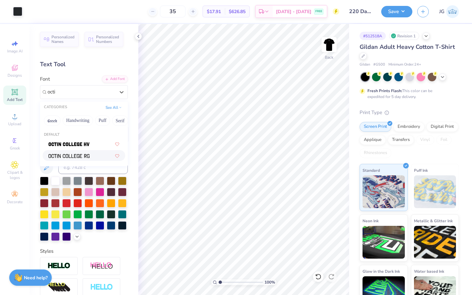
click at [79, 157] on img at bounding box center [69, 156] width 41 height 5
type input "octi"
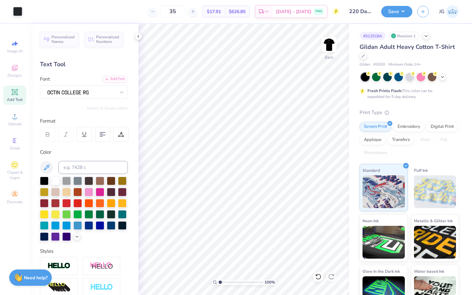
click at [21, 93] on div "Add Text" at bounding box center [14, 95] width 23 height 19
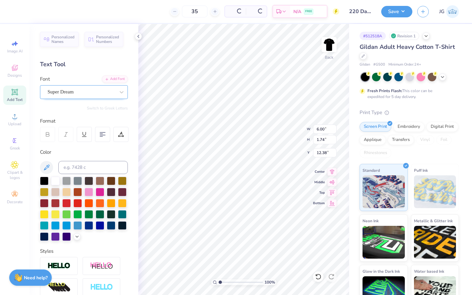
click at [71, 91] on div "Super Dream" at bounding box center [81, 92] width 69 height 10
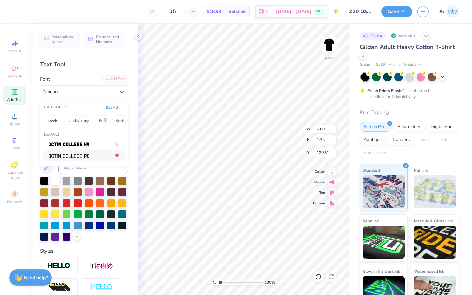
click at [115, 154] on icon at bounding box center [117, 156] width 5 height 4
type input "octin"
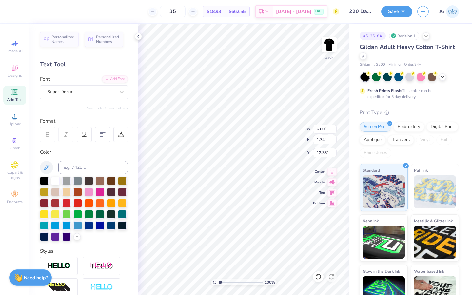
type textarea "2"
click at [109, 92] on div "Super Dream" at bounding box center [81, 92] width 69 height 10
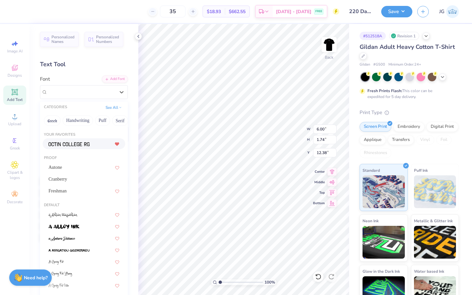
click at [78, 146] on img at bounding box center [69, 144] width 41 height 5
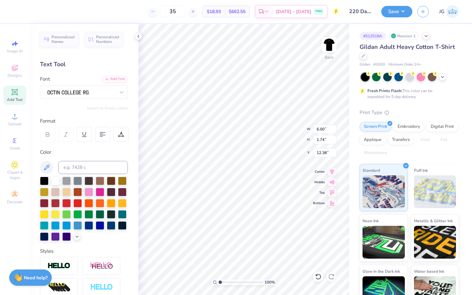
scroll to position [0, 0]
type textarea "02"
type input "4.48"
type input "3.16"
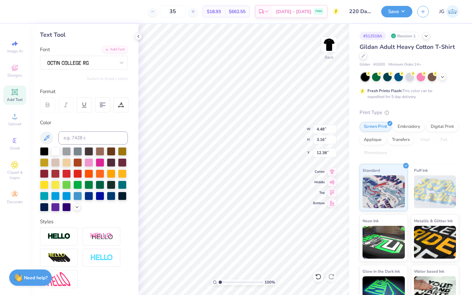
scroll to position [30, 0]
click at [67, 237] on img at bounding box center [59, 237] width 23 height 8
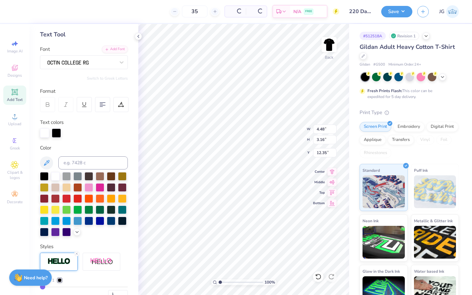
type input "4.54"
type input "3.22"
type input "12.35"
click at [78, 232] on icon at bounding box center [76, 231] width 5 height 5
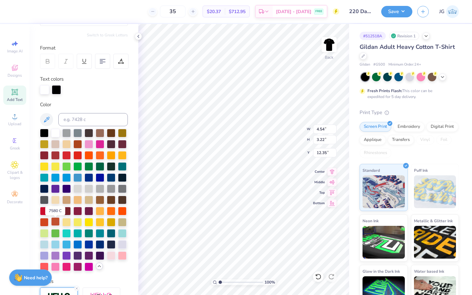
scroll to position [73, 0]
click at [123, 244] on div at bounding box center [122, 244] width 9 height 9
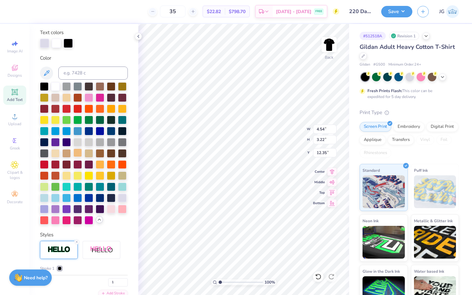
scroll to position [207, 0]
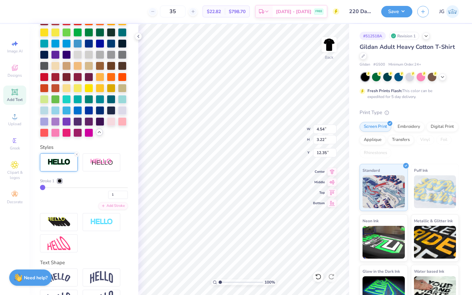
click at [60, 181] on div at bounding box center [60, 181] width 4 height 4
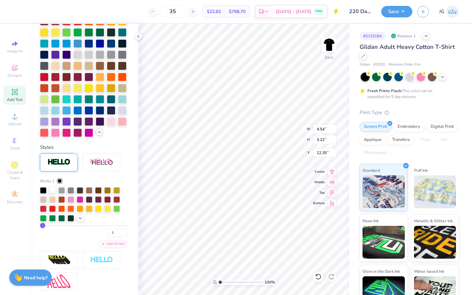
click at [51, 189] on div at bounding box center [52, 190] width 7 height 7
type input "2"
type input "3"
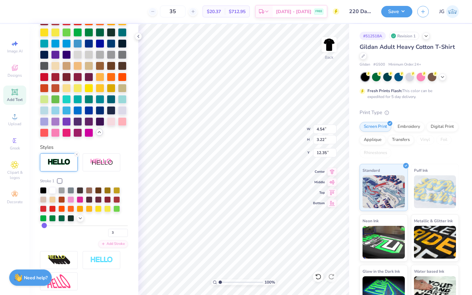
type input "4"
type input "5"
type input "6"
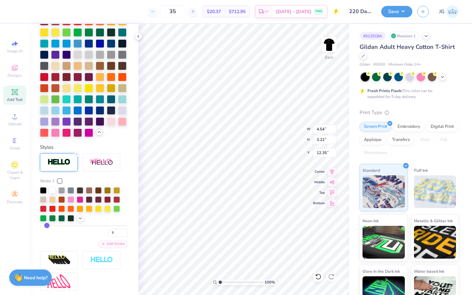
type input "6"
drag, startPoint x: 43, startPoint y: 227, endPoint x: 46, endPoint y: 227, distance: 3.6
type input "6"
click at [46, 226] on input "range" at bounding box center [84, 225] width 88 height 1
type input "4.84"
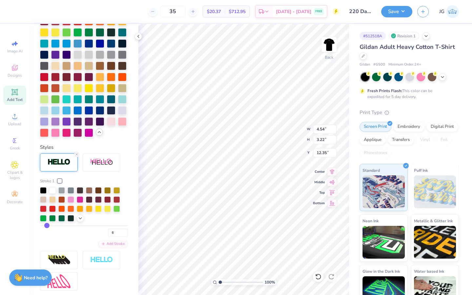
type input "3.51"
type input "12.20"
type input "5"
type input "4"
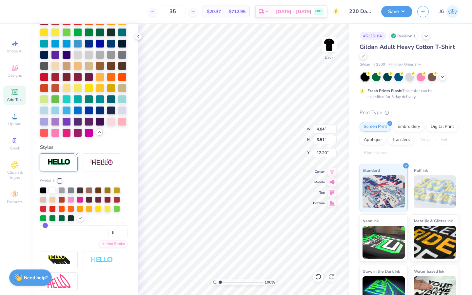
type input "4"
type input "3"
type input "2"
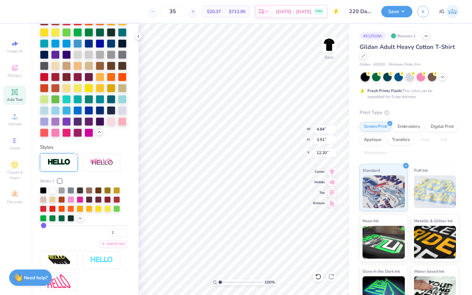
type input "2"
click at [43, 226] on input "range" at bounding box center [84, 225] width 88 height 1
type input "4.60"
type input "3.27"
type input "12.32"
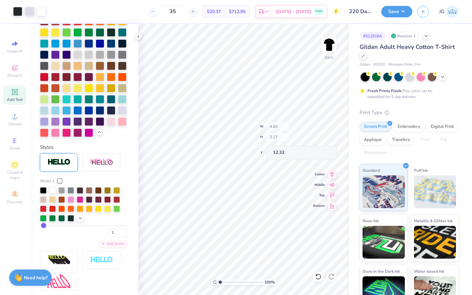
type input "3.97"
type input "2.83"
type input "12.77"
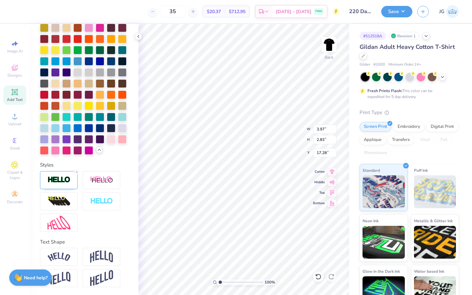
type input "20.32"
type textarea "20"
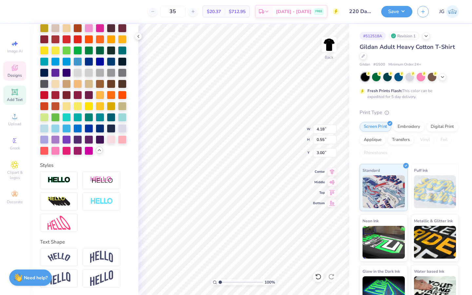
scroll to position [0, 1]
type textarea "Two Twentu"
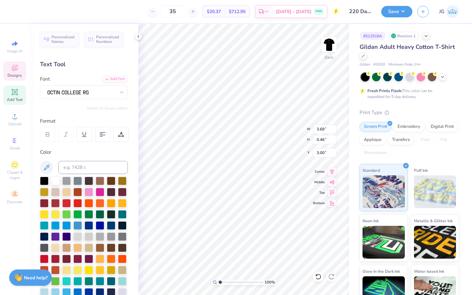
scroll to position [0, 1]
type textarea "Two Twenty"
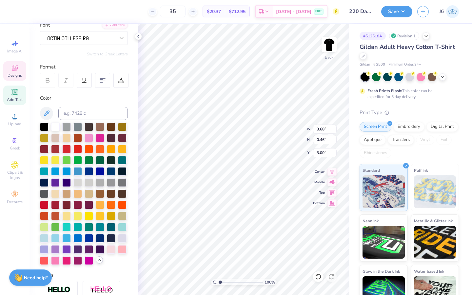
scroll to position [54, 0]
click at [122, 238] on div at bounding box center [122, 237] width 9 height 9
type textarea "T"
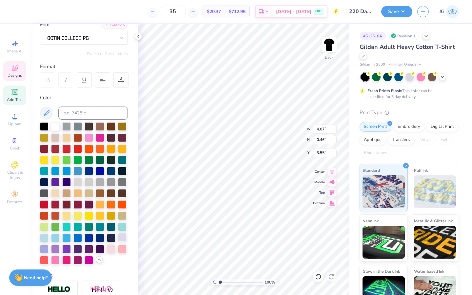
type textarea "Second to none"
click at [122, 238] on div at bounding box center [122, 237] width 9 height 9
type input "3.46"
type input "6.97"
click at [246, 283] on input "range" at bounding box center [241, 282] width 44 height 6
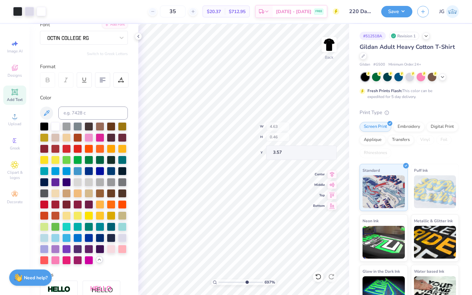
type input "3.57"
click at [421, 175] on div "Art colors 35 $20.37 Per Item $712.95 Total Est. Delivery Sep 7 - 10 FREE Desig…" at bounding box center [236, 147] width 472 height 295
drag, startPoint x: 245, startPoint y: 281, endPoint x: 216, endPoint y: 282, distance: 28.9
click at [216, 282] on div "100 %" at bounding box center [244, 282] width 66 height 6
type input "5.63"
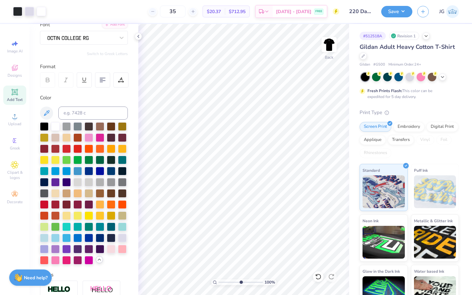
click at [240, 279] on input "range" at bounding box center [241, 282] width 44 height 6
type textarea "San diego,"
type input "1.37"
type input "5.55"
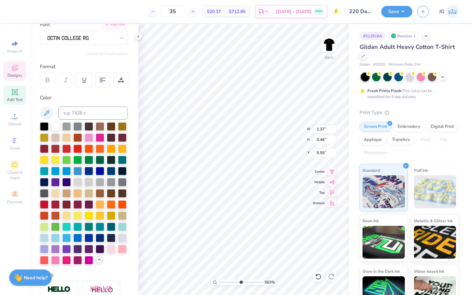
scroll to position [0, 0]
type textarea "California"
type input "5.44"
type input "5.50"
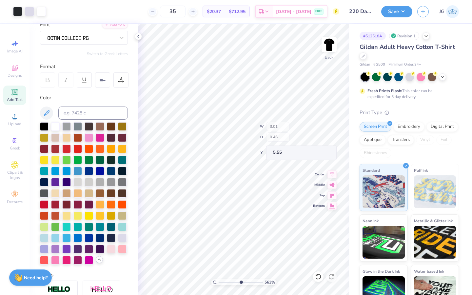
type input "5.55"
type input "4.29"
click at [15, 9] on div at bounding box center [17, 10] width 9 height 9
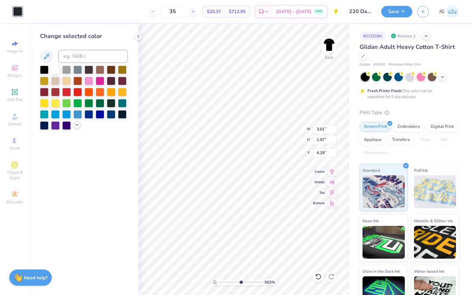
click at [75, 128] on div at bounding box center [84, 98] width 88 height 64
click at [75, 125] on icon at bounding box center [76, 124] width 5 height 5
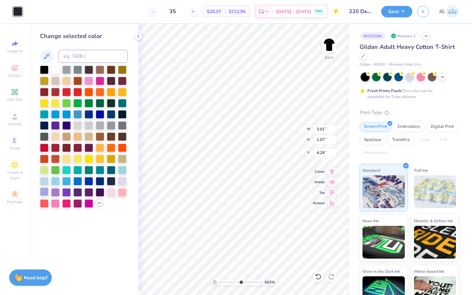
click at [42, 191] on div at bounding box center [44, 192] width 9 height 9
click at [99, 202] on polyline at bounding box center [99, 202] width 3 height 1
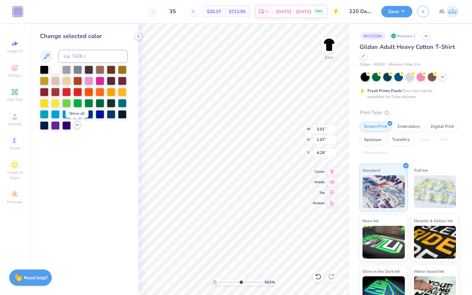
click at [139, 36] on icon at bounding box center [138, 36] width 5 height 5
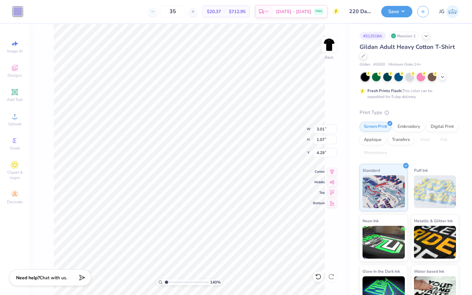
drag, startPoint x: 185, startPoint y: 284, endPoint x: 166, endPoint y: 283, distance: 18.7
click at [166, 283] on input "range" at bounding box center [186, 282] width 44 height 6
type input "1.15"
click at [166, 282] on input "range" at bounding box center [186, 282] width 44 height 6
click at [27, 10] on div at bounding box center [29, 10] width 9 height 9
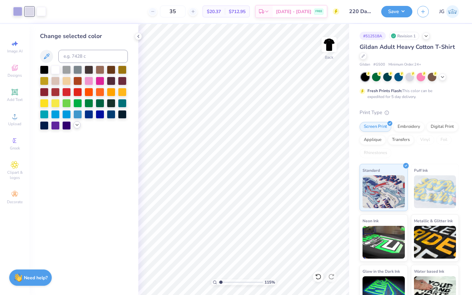
click at [75, 126] on icon at bounding box center [76, 124] width 5 height 5
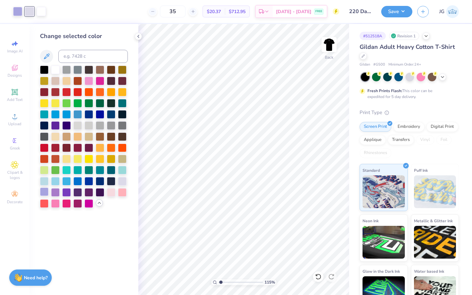
click at [47, 192] on div at bounding box center [44, 192] width 9 height 9
click at [100, 204] on icon at bounding box center [99, 202] width 5 height 5
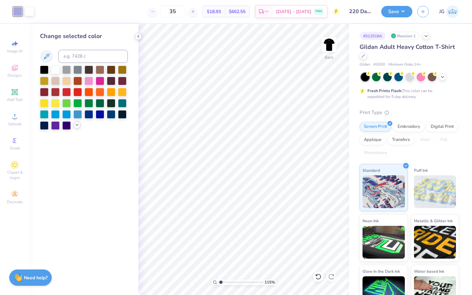
click at [138, 35] on icon at bounding box center [138, 36] width 5 height 5
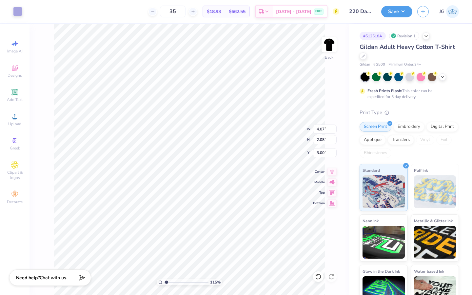
type input "4.07"
type input "2.08"
type input "5.44"
type input "8.03"
type input "15.62"
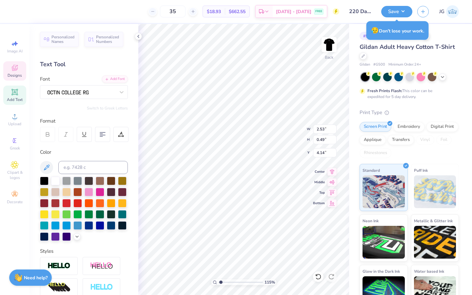
type input "4.19"
type input "5.37"
click at [239, 280] on input "range" at bounding box center [241, 282] width 44 height 6
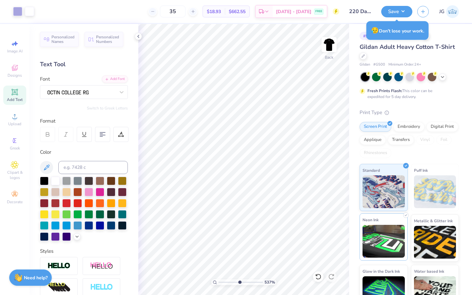
click at [363, 228] on div "Art colors 35 $18.93 Per Item $662.55 Total Est. Delivery Sep 7 - 10 FREE Desig…" at bounding box center [236, 147] width 472 height 295
type input "3.16"
type input "1.61"
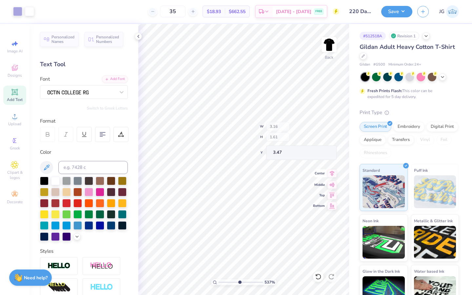
type input "3.14"
drag, startPoint x: 239, startPoint y: 282, endPoint x: 211, endPoint y: 284, distance: 28.6
type input "1"
click at [219, 284] on input "range" at bounding box center [241, 282] width 44 height 6
type input "3.26"
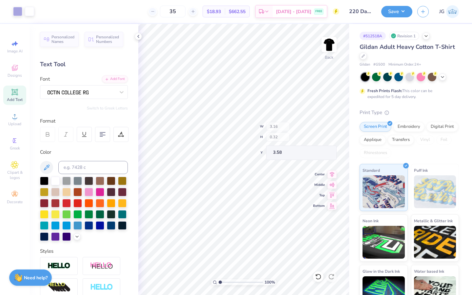
type input "3.58"
type input "3.81"
type input "0.76"
type input "6.22"
click at [243, 280] on input "range" at bounding box center [241, 282] width 44 height 6
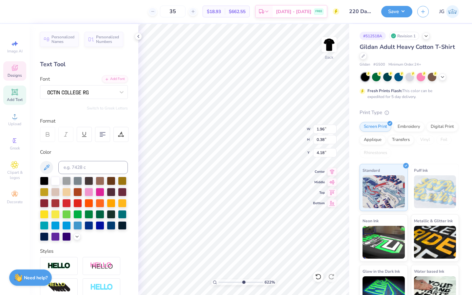
type input "1.96"
type input "4.18"
type input "1"
drag, startPoint x: 243, startPoint y: 283, endPoint x: 214, endPoint y: 280, distance: 29.3
click at [214, 280] on div "100 %" at bounding box center [244, 282] width 66 height 6
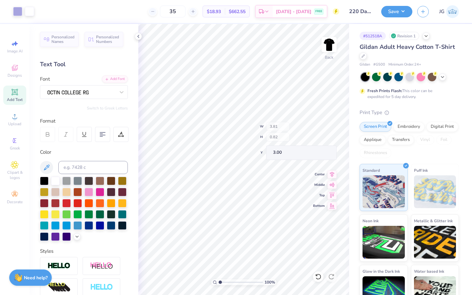
type input "3.00"
click at [238, 283] on input "range" at bounding box center [241, 282] width 44 height 6
drag, startPoint x: 238, startPoint y: 282, endPoint x: 213, endPoint y: 281, distance: 25.6
type input "1"
click at [219, 281] on input "range" at bounding box center [241, 282] width 44 height 6
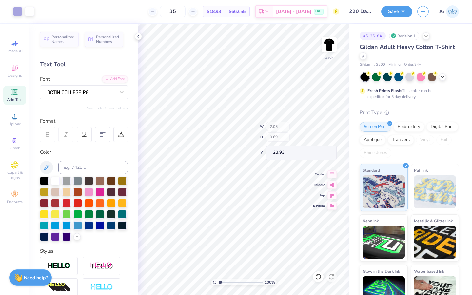
type input "23.93"
type input "6.90"
type input "6.03"
type input "1.29"
type input "3.00"
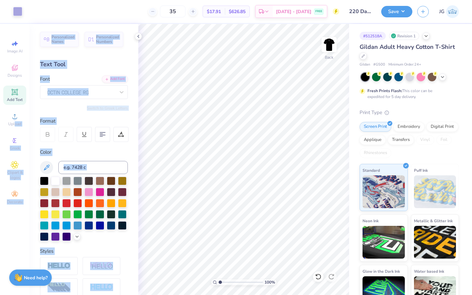
click at [217, 179] on div "Art colors 35 $17.91 Per Item $626.85 Total Est. Delivery Sep 7 - 10 FREE Desig…" at bounding box center [236, 147] width 472 height 295
click at [314, 276] on div at bounding box center [318, 277] width 10 height 10
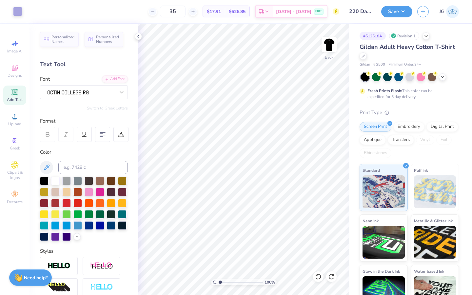
click at [124, 156] on div "Color" at bounding box center [84, 153] width 88 height 8
type input "4.84"
type input "0.93"
click at [17, 97] on span "Add Text" at bounding box center [15, 99] width 16 height 5
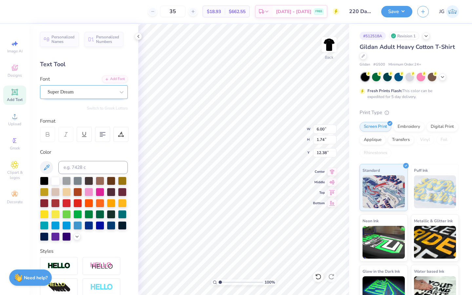
click at [115, 93] on div "Super Dream" at bounding box center [81, 92] width 69 height 10
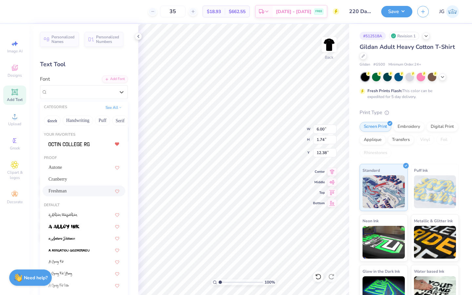
click at [80, 189] on div "Freshman" at bounding box center [84, 191] width 71 height 7
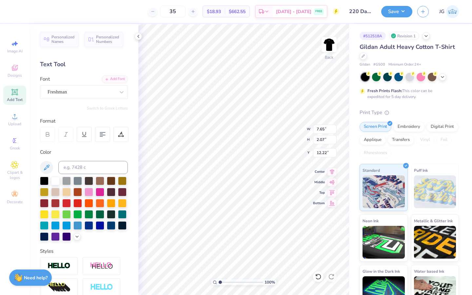
type input "7.65"
type input "2.07"
type input "12.22"
type textarea "220"
click at [270, 285] on li "Send to Back" at bounding box center [265, 287] width 51 height 13
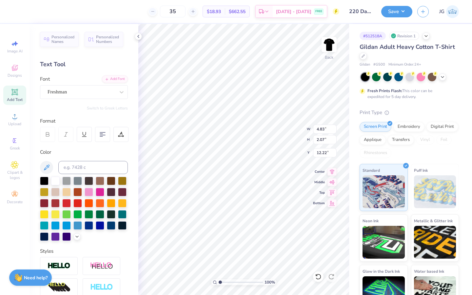
type input "2.57"
click at [65, 234] on div at bounding box center [66, 236] width 9 height 9
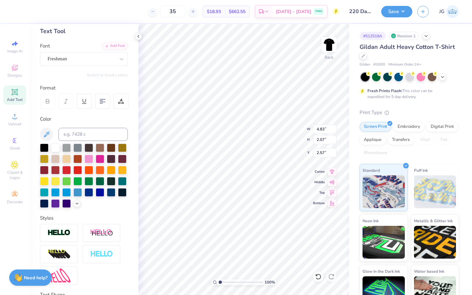
scroll to position [37, 0]
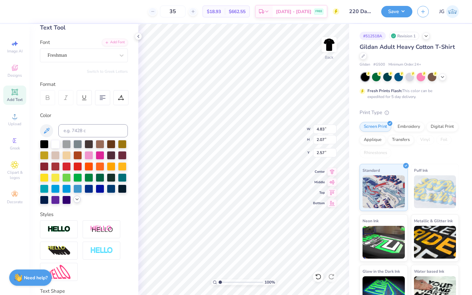
click at [77, 199] on icon at bounding box center [76, 199] width 5 height 5
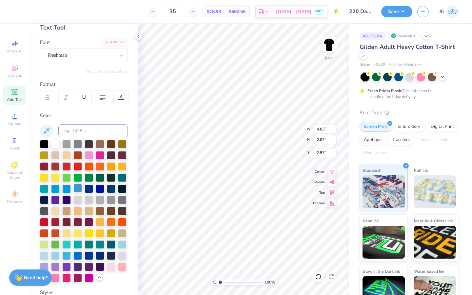
click at [80, 189] on div at bounding box center [77, 188] width 9 height 9
click at [99, 187] on div at bounding box center [100, 188] width 9 height 9
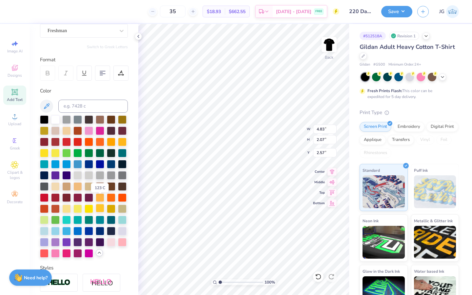
scroll to position [69, 0]
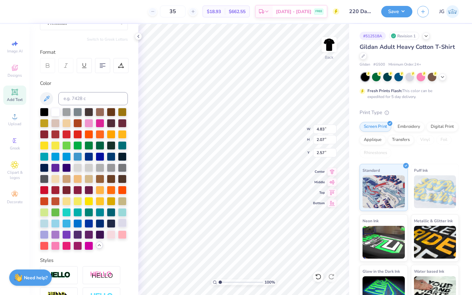
click at [127, 221] on div at bounding box center [122, 223] width 9 height 9
click at [57, 235] on div at bounding box center [55, 234] width 9 height 9
type input "4.79"
type input "0.60"
type input "3.00"
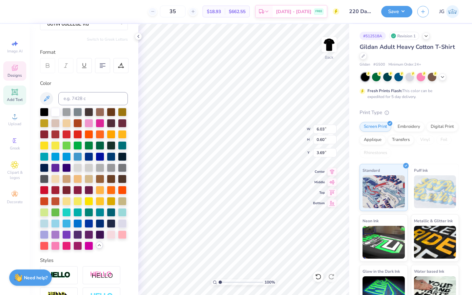
click at [138, 35] on icon at bounding box center [138, 36] width 5 height 5
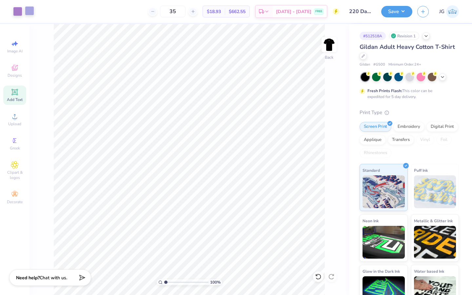
click at [30, 11] on div at bounding box center [29, 10] width 9 height 9
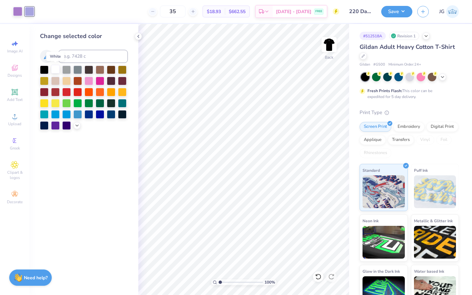
click at [57, 68] on div at bounding box center [55, 69] width 9 height 9
click at [330, 46] on img at bounding box center [329, 44] width 26 height 26
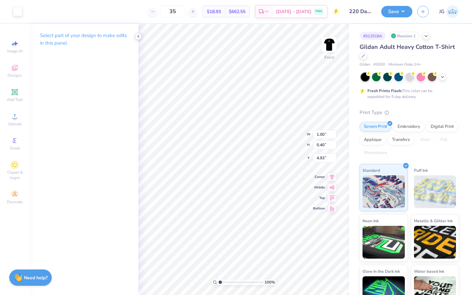
click at [139, 36] on icon at bounding box center [138, 36] width 5 height 5
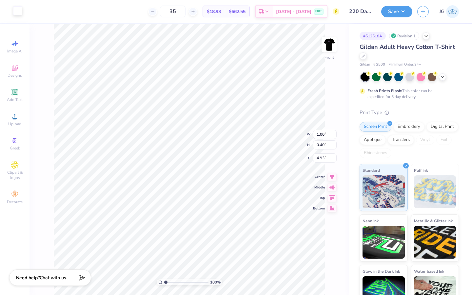
click at [17, 10] on div at bounding box center [17, 10] width 9 height 9
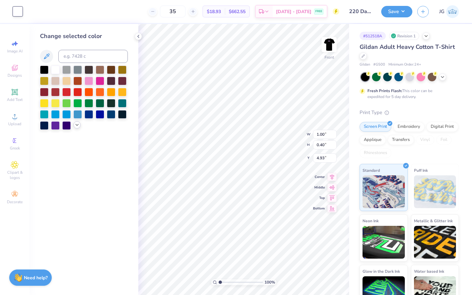
click at [76, 124] on icon at bounding box center [76, 124] width 5 height 5
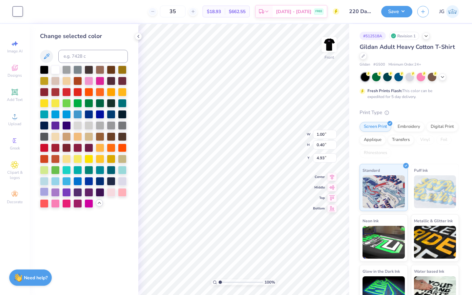
click at [43, 192] on div at bounding box center [44, 192] width 9 height 9
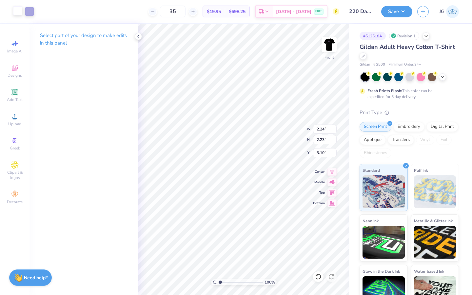
click at [19, 13] on div at bounding box center [17, 10] width 9 height 9
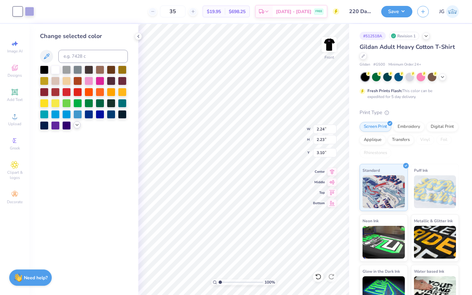
click at [75, 127] on icon at bounding box center [76, 124] width 5 height 5
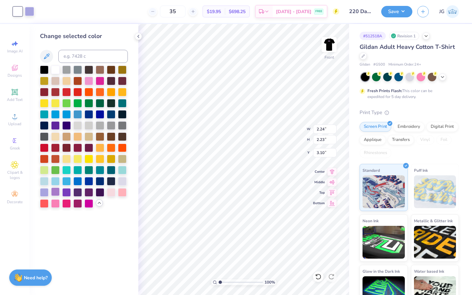
click at [53, 193] on div at bounding box center [55, 192] width 9 height 9
click at [42, 191] on div at bounding box center [44, 192] width 9 height 9
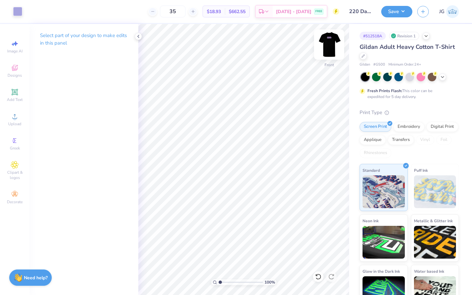
click at [332, 46] on img at bounding box center [329, 44] width 26 height 26
click at [400, 12] on button "Save" at bounding box center [396, 10] width 31 height 11
type input "3.45"
click at [399, 10] on button "Save" at bounding box center [396, 10] width 31 height 11
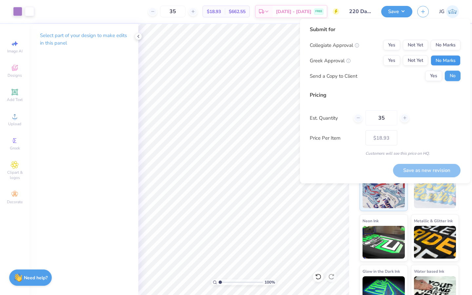
click at [444, 61] on button "No Marks" at bounding box center [446, 60] width 30 height 10
click at [444, 48] on button "No Marks" at bounding box center [446, 45] width 30 height 10
click at [420, 173] on button "Save as new revision" at bounding box center [427, 170] width 68 height 13
type input "$18.93"
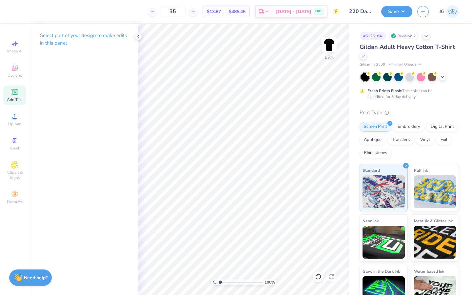
click at [18, 98] on span "Add Text" at bounding box center [15, 99] width 16 height 5
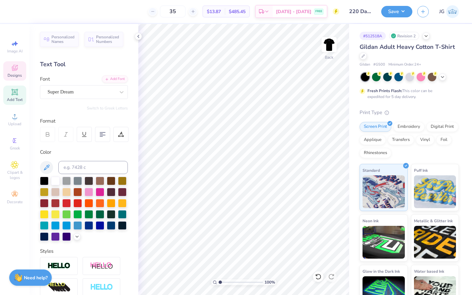
click at [13, 71] on icon at bounding box center [15, 68] width 8 height 8
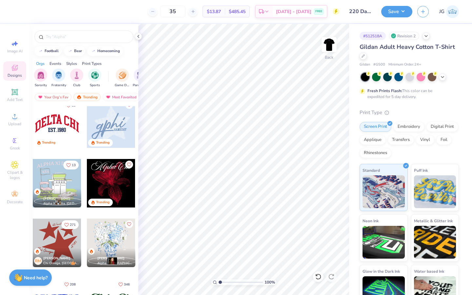
scroll to position [486, 0]
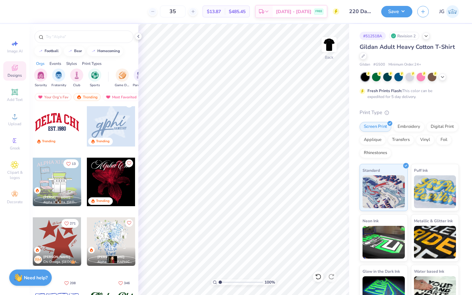
click at [62, 122] on div at bounding box center [57, 122] width 49 height 49
click at [441, 77] on icon at bounding box center [442, 76] width 5 height 5
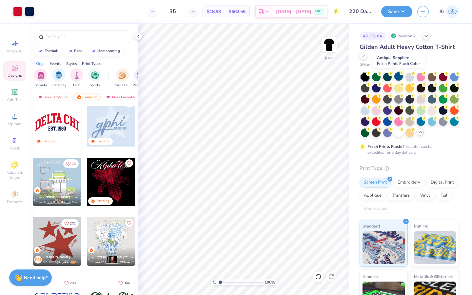
click at [400, 74] on icon at bounding box center [402, 73] width 5 height 5
click at [364, 104] on div at bounding box center [410, 105] width 98 height 64
click at [364, 109] on div at bounding box center [365, 110] width 9 height 9
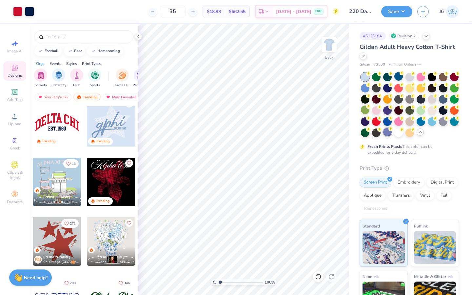
click at [389, 133] on div at bounding box center [387, 132] width 9 height 9
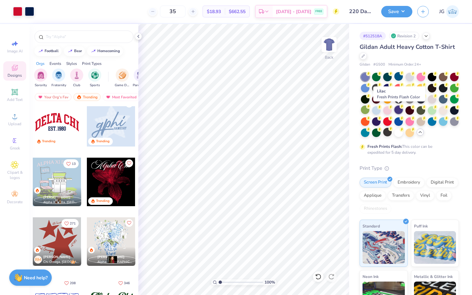
click at [397, 109] on div at bounding box center [399, 110] width 9 height 9
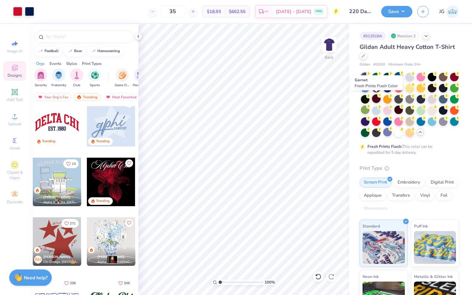
click at [378, 97] on icon at bounding box center [380, 95] width 5 height 5
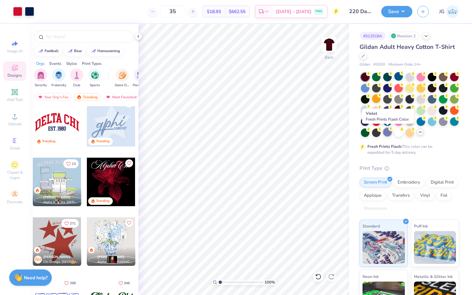
click at [387, 131] on div at bounding box center [387, 132] width 9 height 9
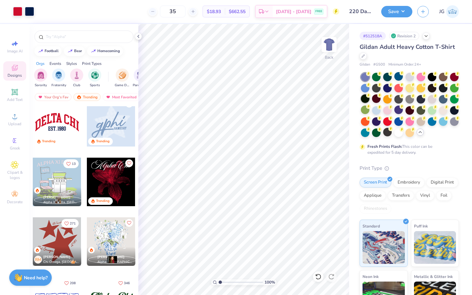
click at [362, 96] on div at bounding box center [365, 98] width 9 height 9
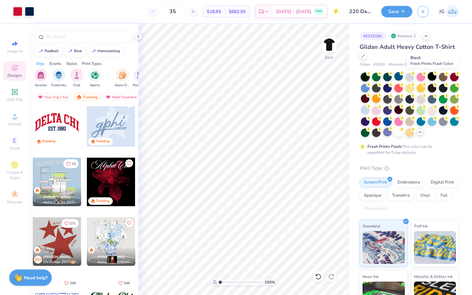
click at [434, 75] on div at bounding box center [432, 76] width 9 height 9
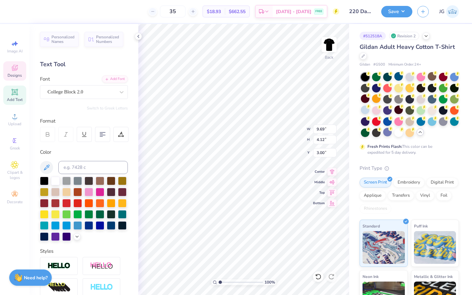
scroll to position [0, 1]
type textarea "Two twenty"
type textarea "e"
type textarea "s"
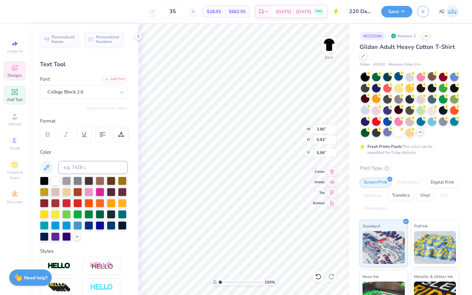
type textarea "220"
click at [56, 181] on div at bounding box center [55, 180] width 9 height 9
type input "12.22"
type input "4.09"
type input "3.41"
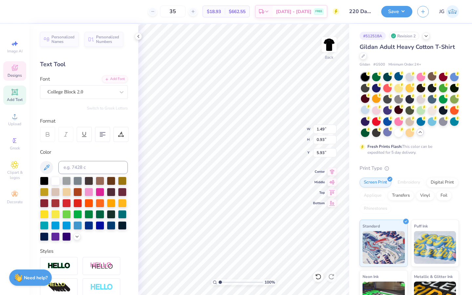
click at [83, 234] on div at bounding box center [84, 209] width 88 height 64
click at [78, 234] on icon at bounding box center [76, 236] width 5 height 5
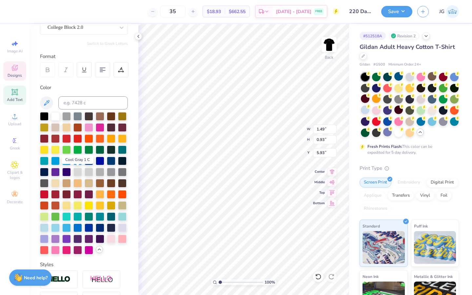
scroll to position [67, 0]
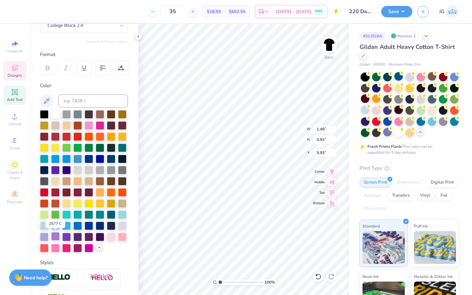
click at [54, 236] on div at bounding box center [55, 236] width 9 height 9
type input "7.84"
type textarea "-"
type input "1"
drag, startPoint x: 227, startPoint y: 281, endPoint x: 164, endPoint y: 277, distance: 63.1
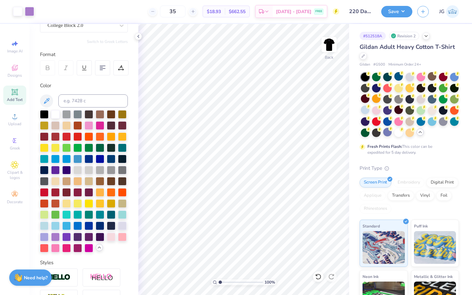
click at [219, 279] on input "range" at bounding box center [241, 282] width 44 height 6
click at [138, 34] on icon at bounding box center [138, 36] width 5 height 5
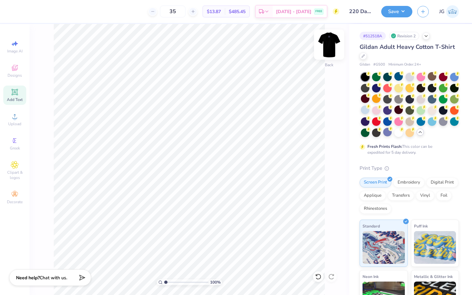
click at [325, 44] on img at bounding box center [329, 44] width 26 height 26
click at [328, 46] on img at bounding box center [329, 44] width 26 height 26
click at [17, 118] on icon at bounding box center [14, 116] width 5 height 5
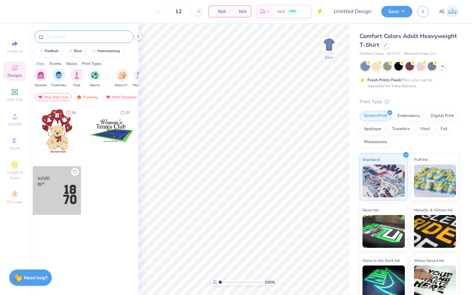
click at [56, 31] on div at bounding box center [83, 37] width 99 height 12
click at [388, 48] on div "Comfort Colors Adult Heavyweight T-Shirt" at bounding box center [409, 41] width 99 height 18
click at [385, 45] on icon at bounding box center [385, 44] width 3 height 3
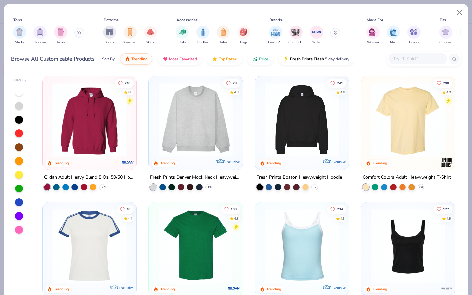
click at [414, 57] on input "text" at bounding box center [418, 59] width 51 height 8
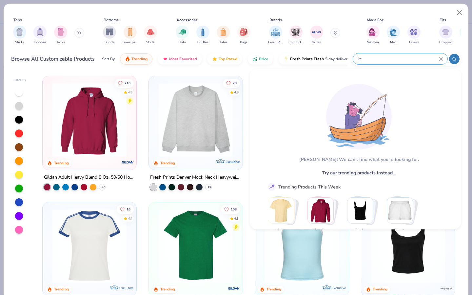
type input "j"
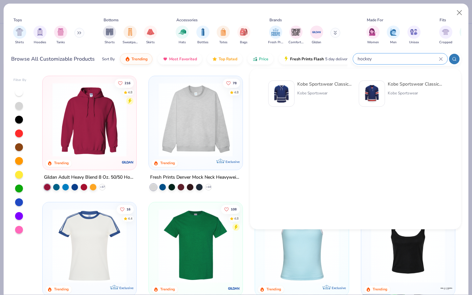
type input "hockey"
click at [297, 90] on div "Kobe Sportswear Classic Hockey Jersey Kobe Sportswear" at bounding box center [311, 94] width 84 height 26
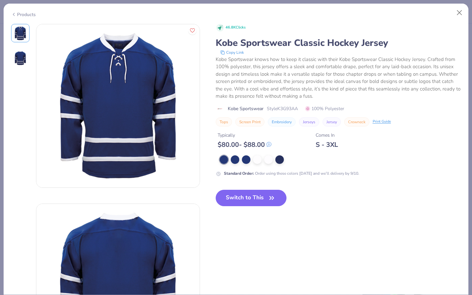
click at [13, 56] on img at bounding box center [20, 58] width 16 height 16
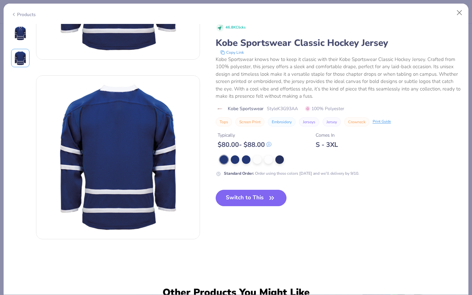
scroll to position [85, 0]
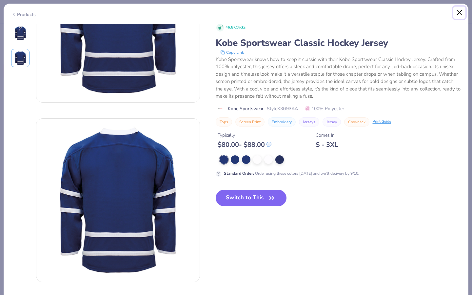
click at [461, 10] on button "Close" at bounding box center [460, 13] width 12 height 12
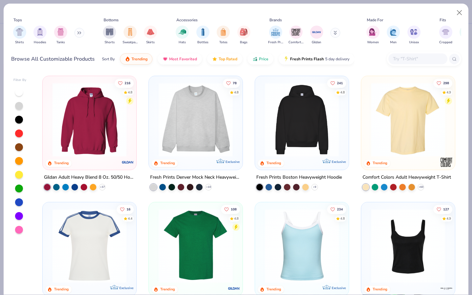
click at [78, 33] on icon at bounding box center [79, 32] width 4 height 3
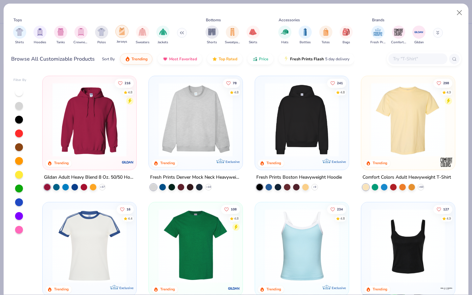
click at [122, 34] on img "filter for Jerseys" at bounding box center [121, 32] width 7 height 8
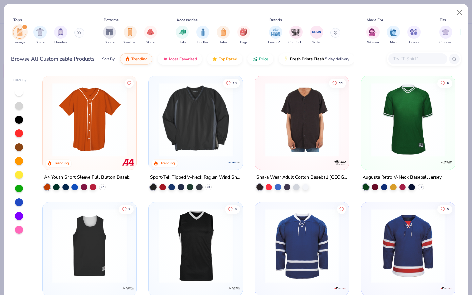
click at [208, 133] on img at bounding box center [195, 120] width 81 height 74
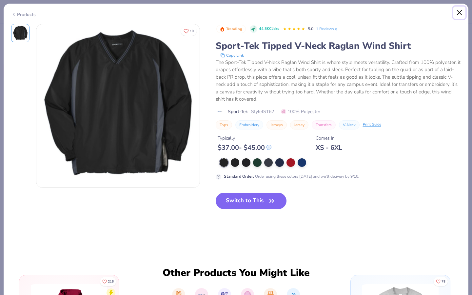
click at [459, 13] on button "Close" at bounding box center [460, 13] width 12 height 12
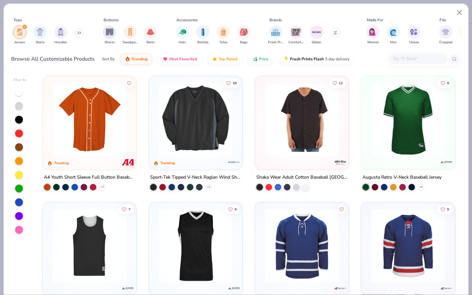
click at [200, 145] on img at bounding box center [195, 120] width 81 height 74
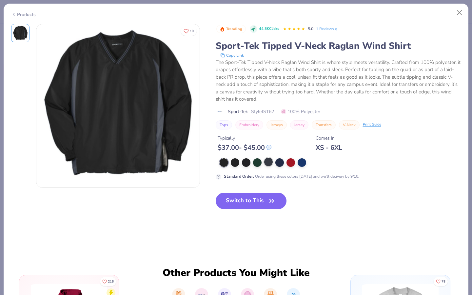
click at [272, 162] on div at bounding box center [268, 162] width 9 height 9
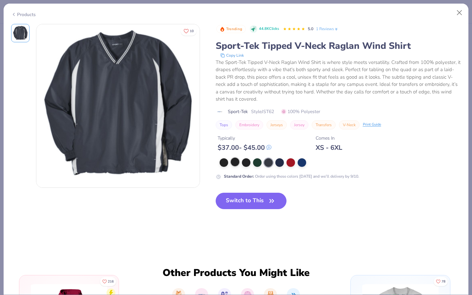
click at [232, 161] on div at bounding box center [235, 162] width 9 height 9
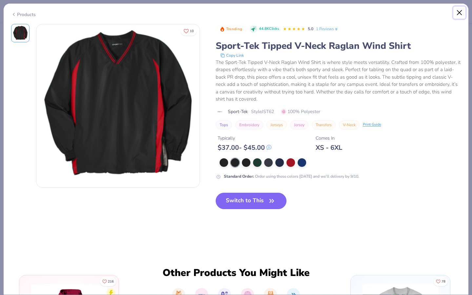
click at [461, 9] on button "Close" at bounding box center [460, 13] width 12 height 12
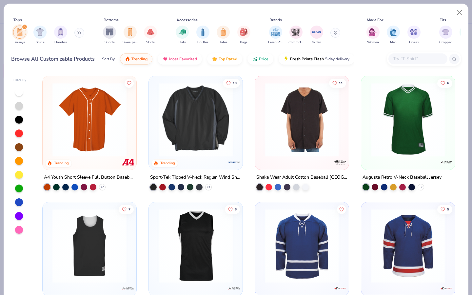
click at [183, 130] on img at bounding box center [195, 120] width 81 height 74
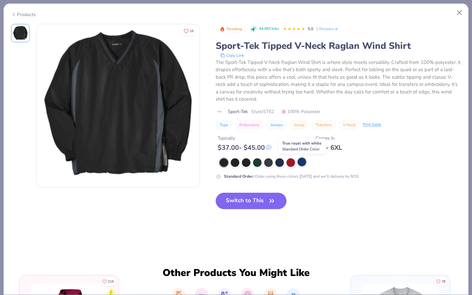
click at [299, 164] on div at bounding box center [302, 162] width 9 height 9
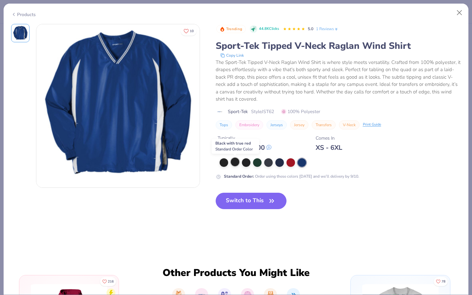
click at [238, 162] on div at bounding box center [235, 162] width 9 height 9
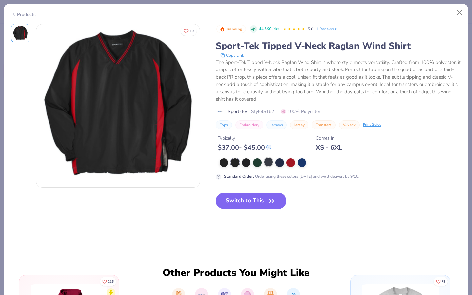
click at [273, 164] on div at bounding box center [268, 162] width 9 height 9
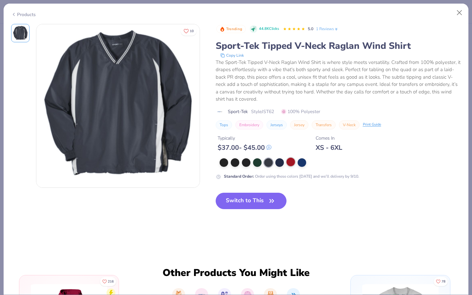
click at [288, 164] on div at bounding box center [291, 162] width 9 height 9
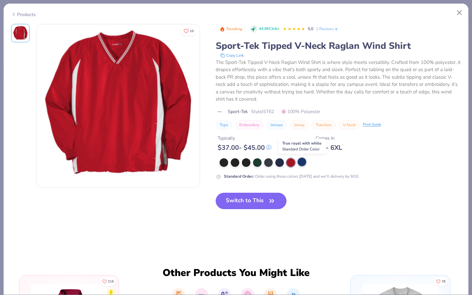
click at [302, 162] on div at bounding box center [302, 162] width 9 height 9
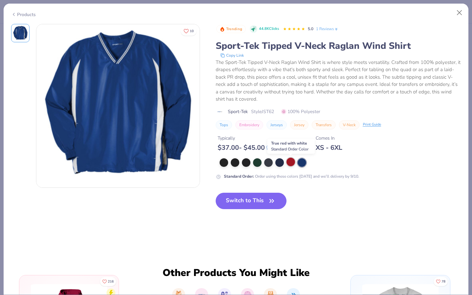
click at [291, 164] on div at bounding box center [291, 162] width 9 height 9
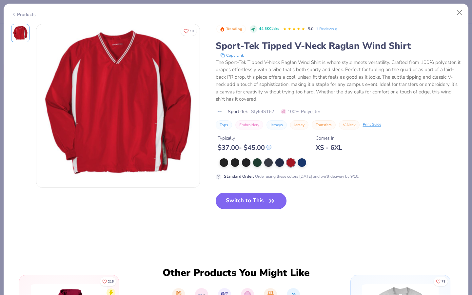
click at [256, 202] on button "Switch to This" at bounding box center [251, 201] width 71 height 16
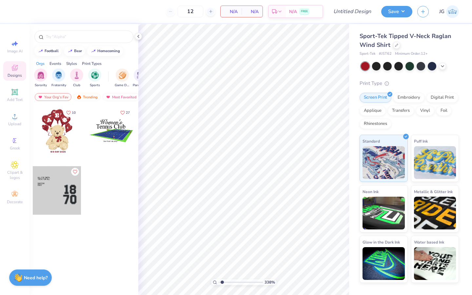
type input "1"
drag, startPoint x: 219, startPoint y: 282, endPoint x: 174, endPoint y: 272, distance: 46.6
click at [219, 279] on input "range" at bounding box center [241, 282] width 44 height 6
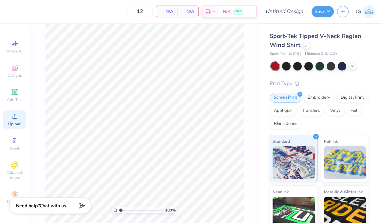
click at [14, 119] on circle at bounding box center [15, 119] width 4 height 4
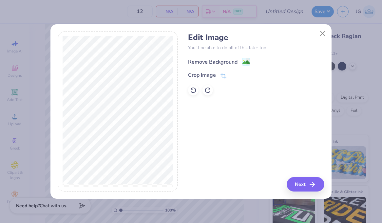
click at [248, 61] on image at bounding box center [246, 62] width 7 height 7
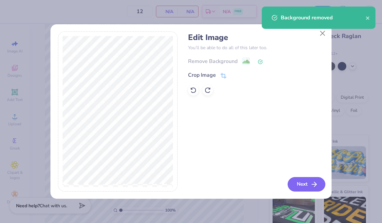
click at [296, 182] on button "Next" at bounding box center [307, 184] width 38 height 14
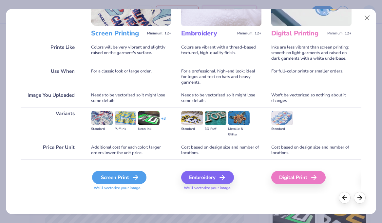
click at [118, 178] on div "Screen Print" at bounding box center [119, 177] width 54 height 13
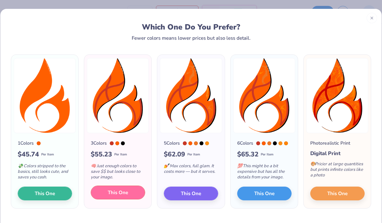
click at [111, 195] on span "This One" at bounding box center [118, 193] width 20 height 8
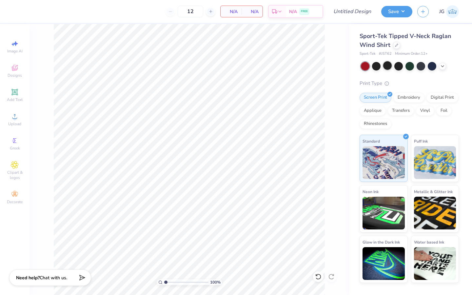
click at [387, 63] on div at bounding box center [387, 65] width 9 height 9
click at [373, 65] on div at bounding box center [376, 65] width 9 height 9
click at [437, 66] on div at bounding box center [432, 65] width 9 height 9
click at [446, 62] on div at bounding box center [410, 66] width 98 height 9
click at [445, 65] on icon at bounding box center [442, 65] width 5 height 5
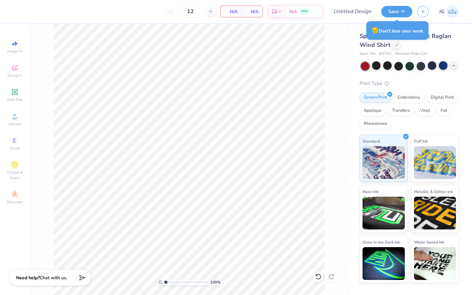
click at [445, 69] on div at bounding box center [443, 65] width 9 height 9
